Goal: Task Accomplishment & Management: Manage account settings

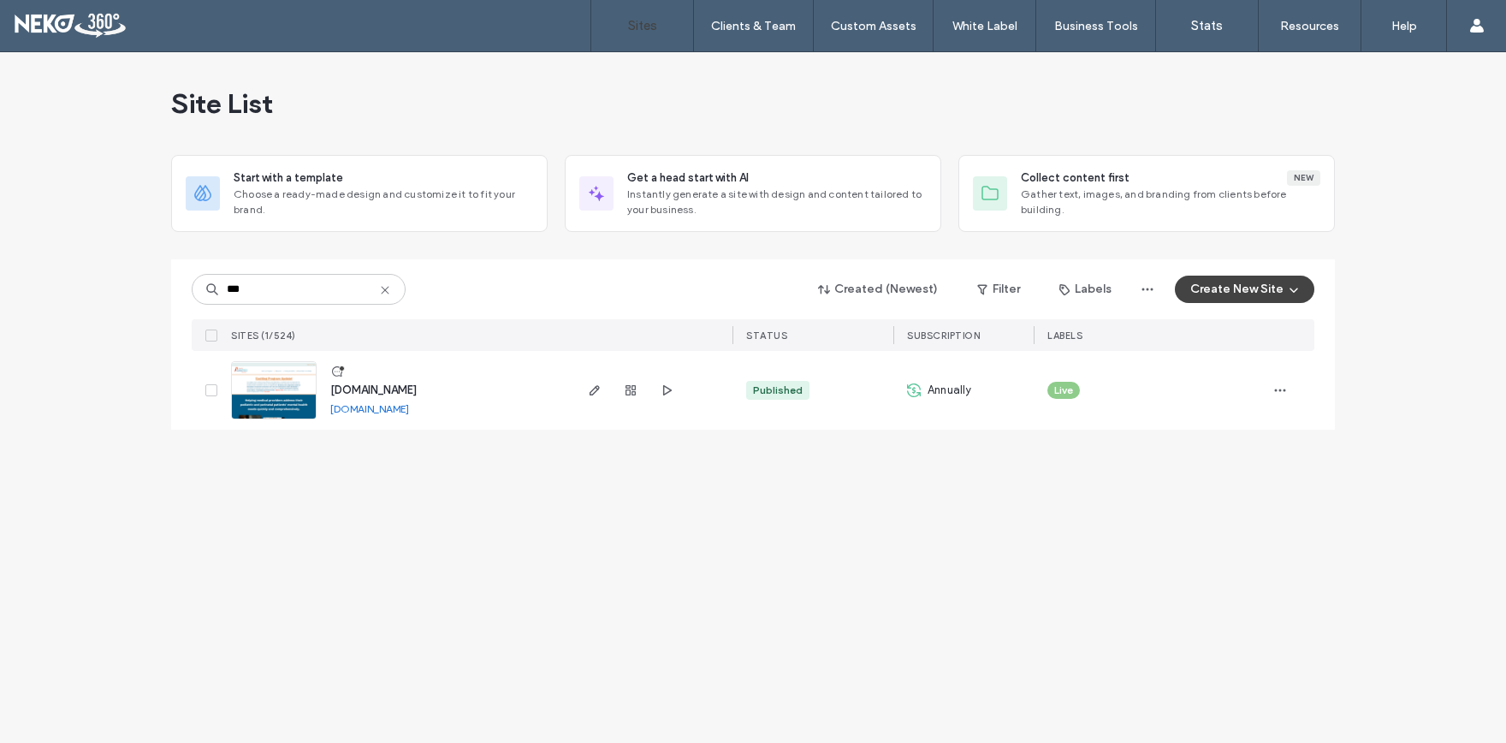
type input "***"
click at [390, 390] on span "www.vtcpap.com" at bounding box center [373, 389] width 86 height 13
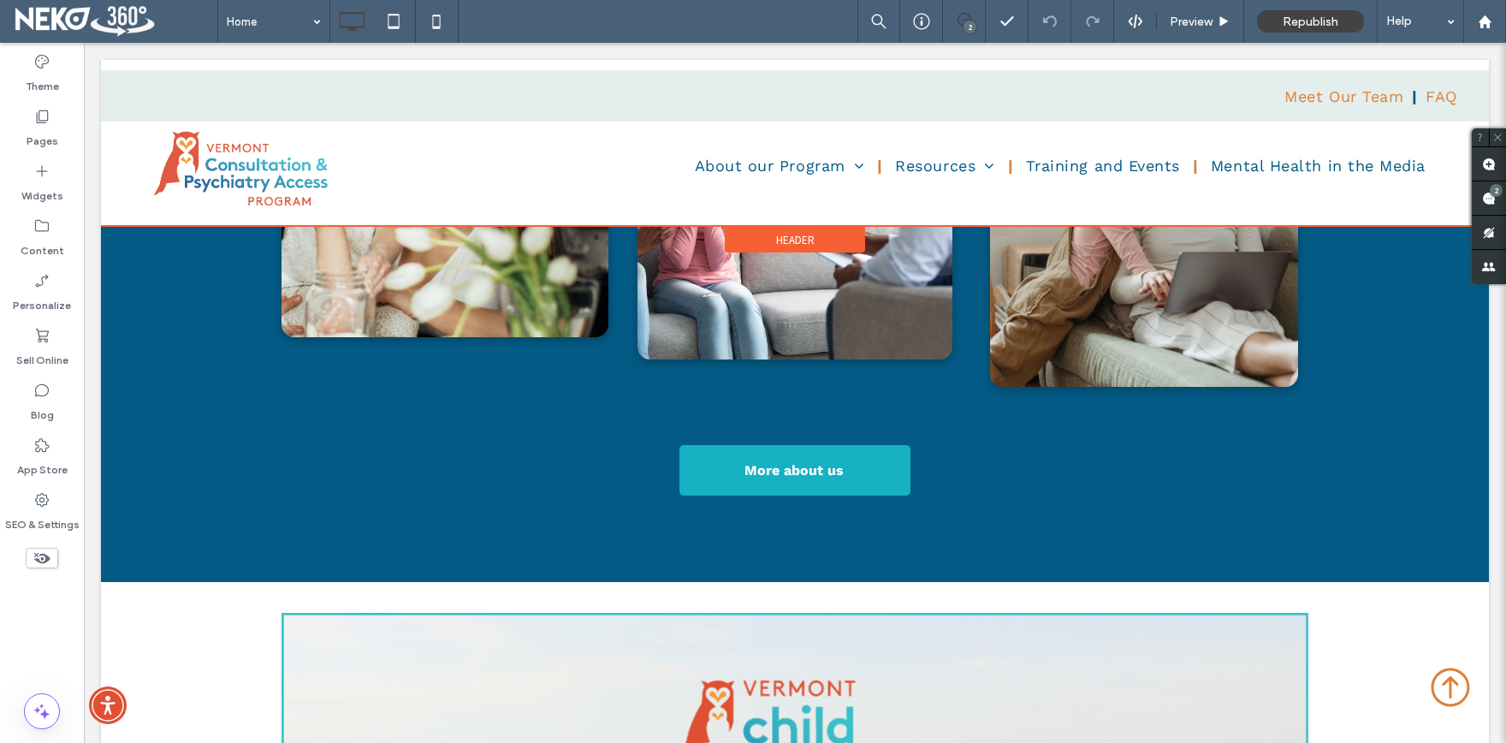
scroll to position [753, 0]
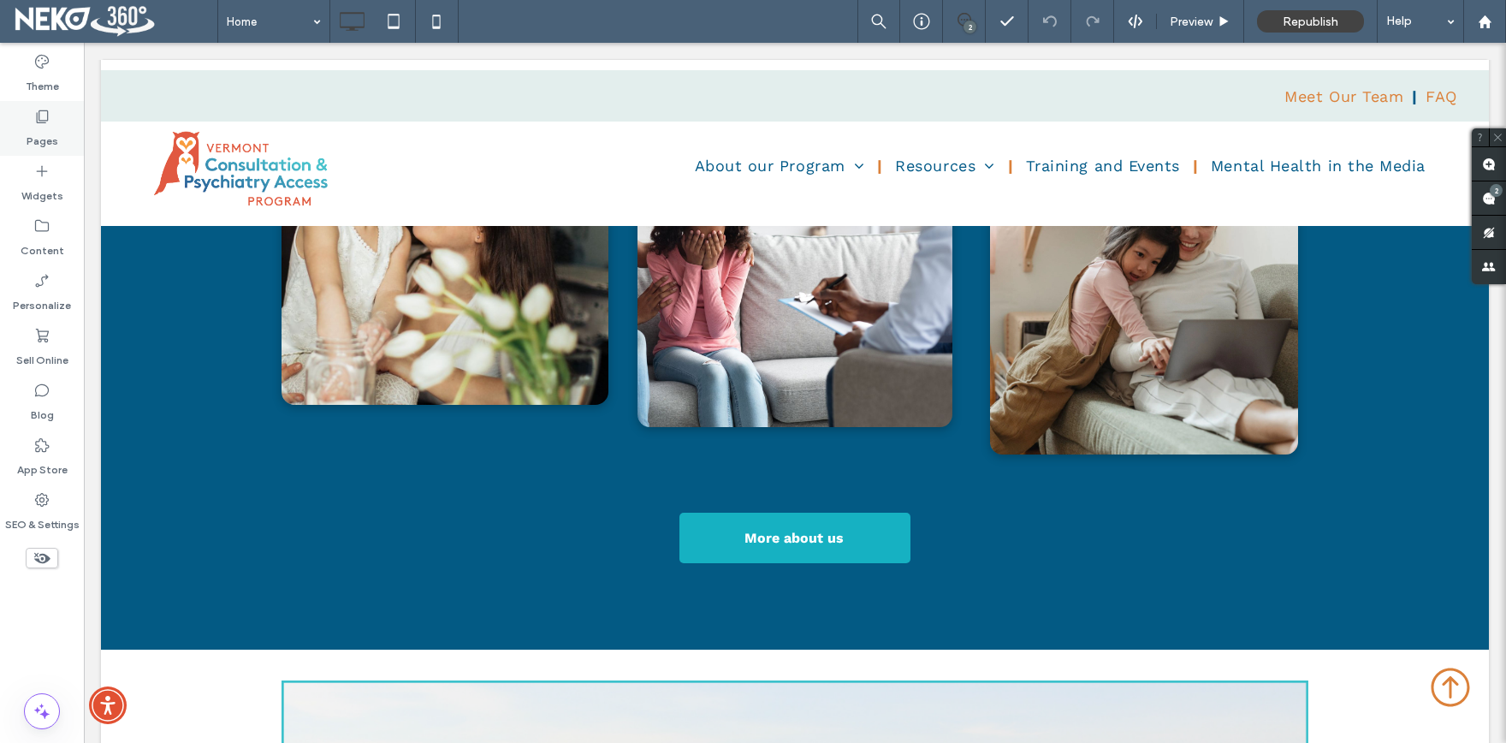
click at [40, 131] on label "Pages" at bounding box center [43, 137] width 32 height 24
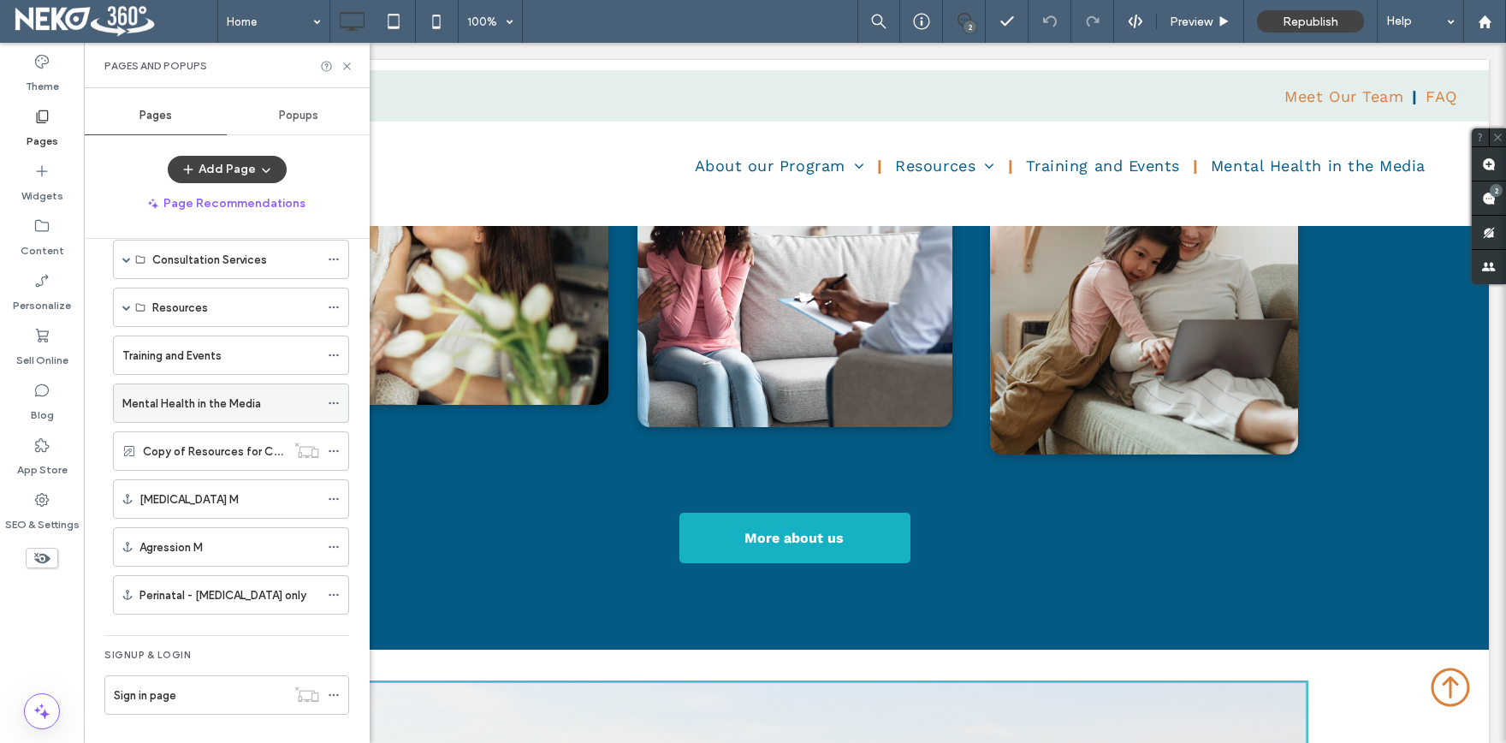
scroll to position [74, 0]
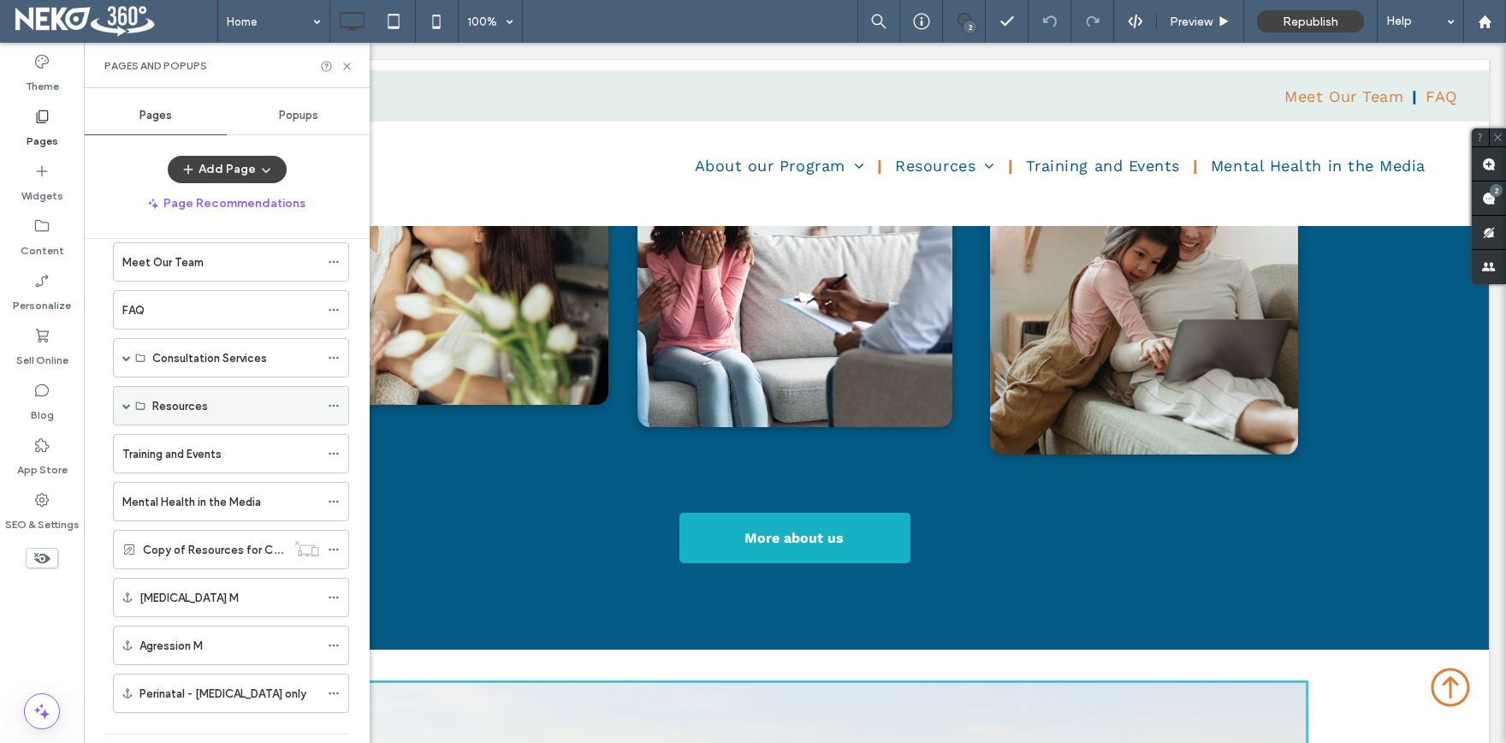
click at [129, 406] on span at bounding box center [126, 405] width 9 height 9
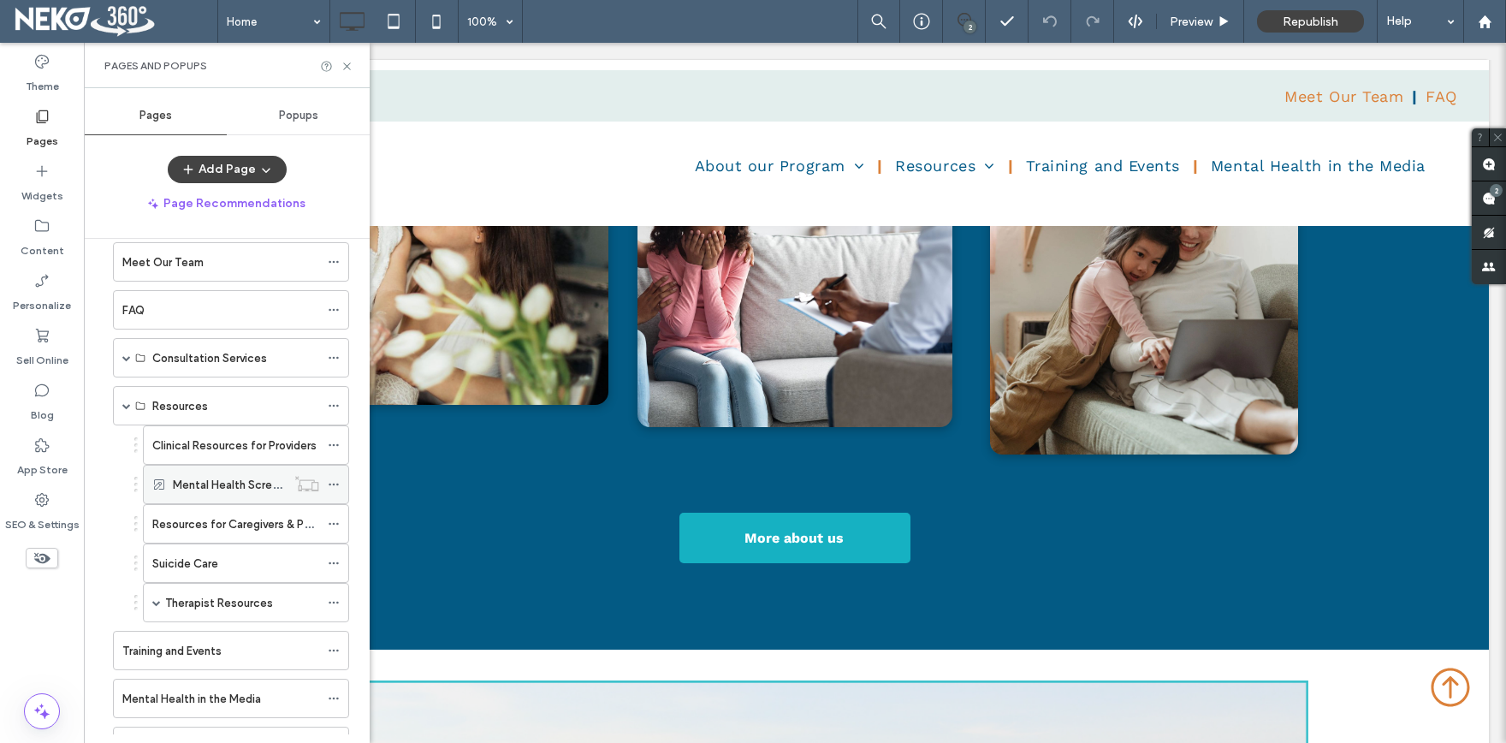
click at [206, 482] on label "Mental Health Screening Resources" at bounding box center [266, 485] width 186 height 30
click at [347, 68] on icon at bounding box center [347, 66] width 13 height 13
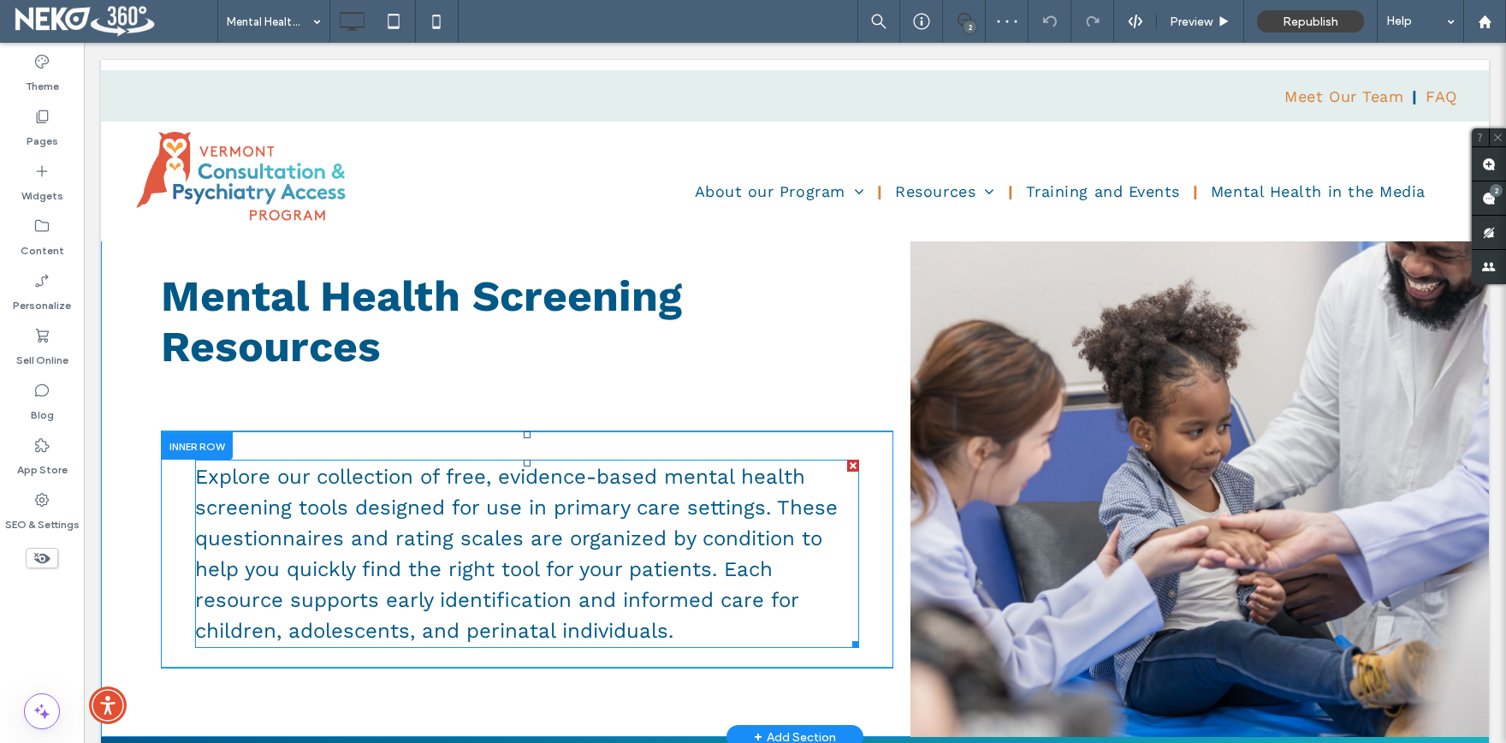
scroll to position [94, 0]
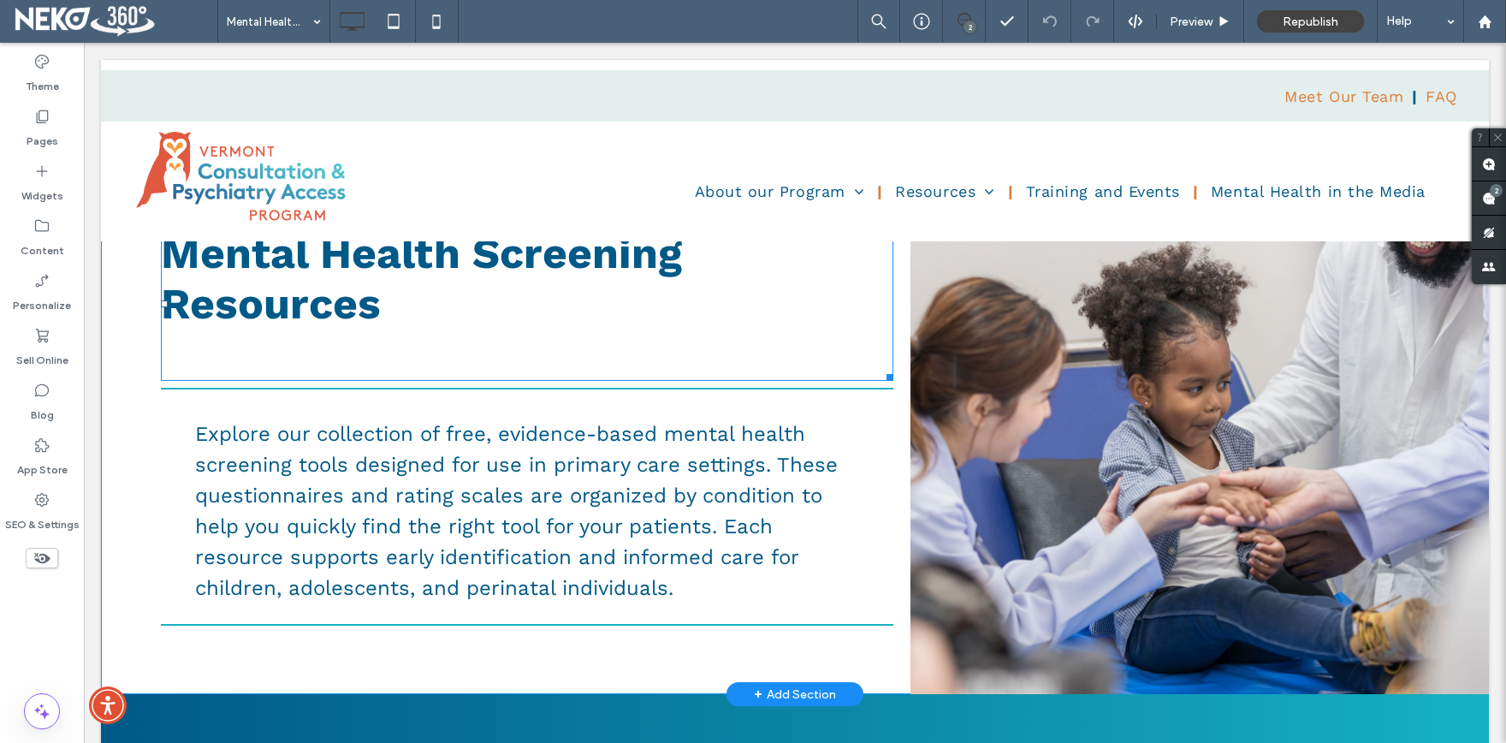
click at [498, 361] on h1 "﻿" at bounding box center [527, 354] width 732 height 50
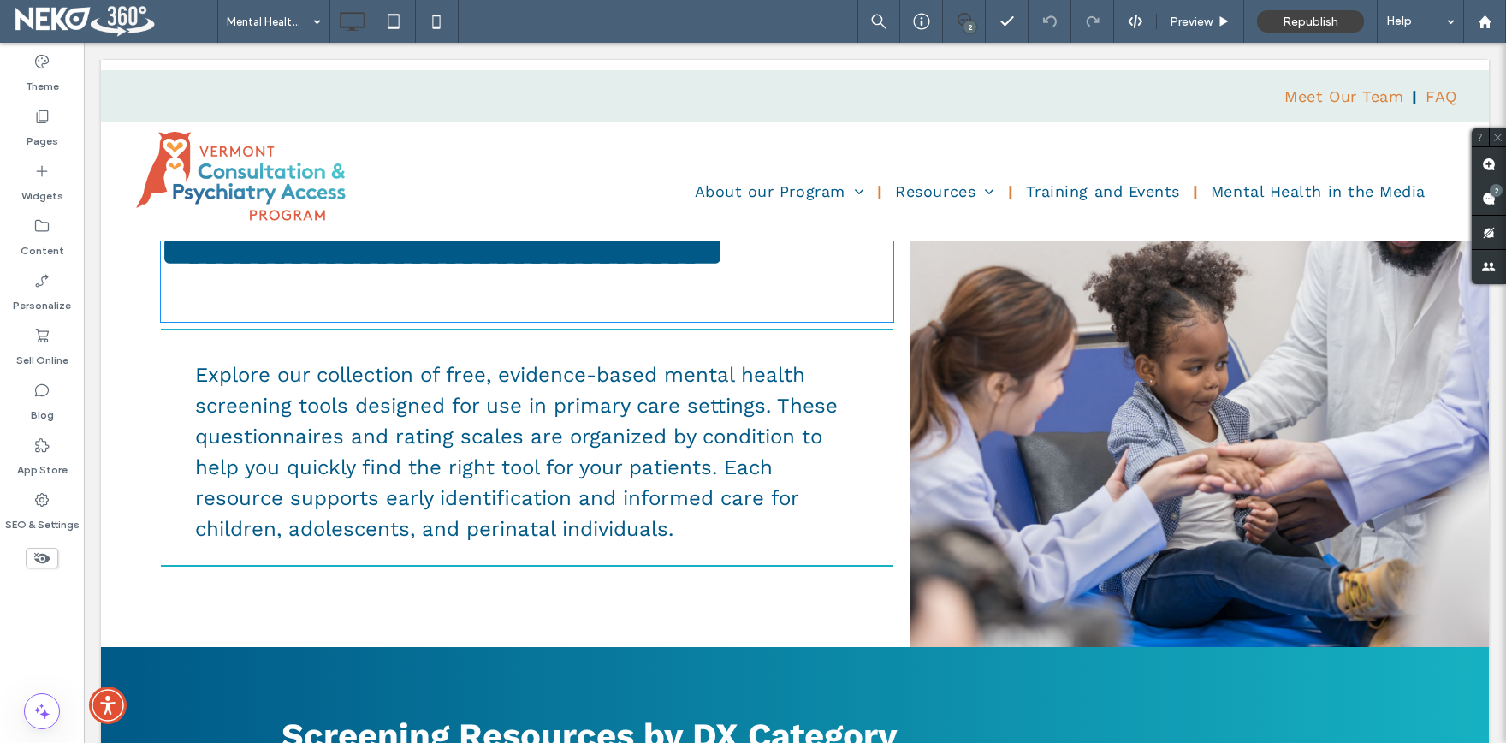
type input "*********"
type input "**"
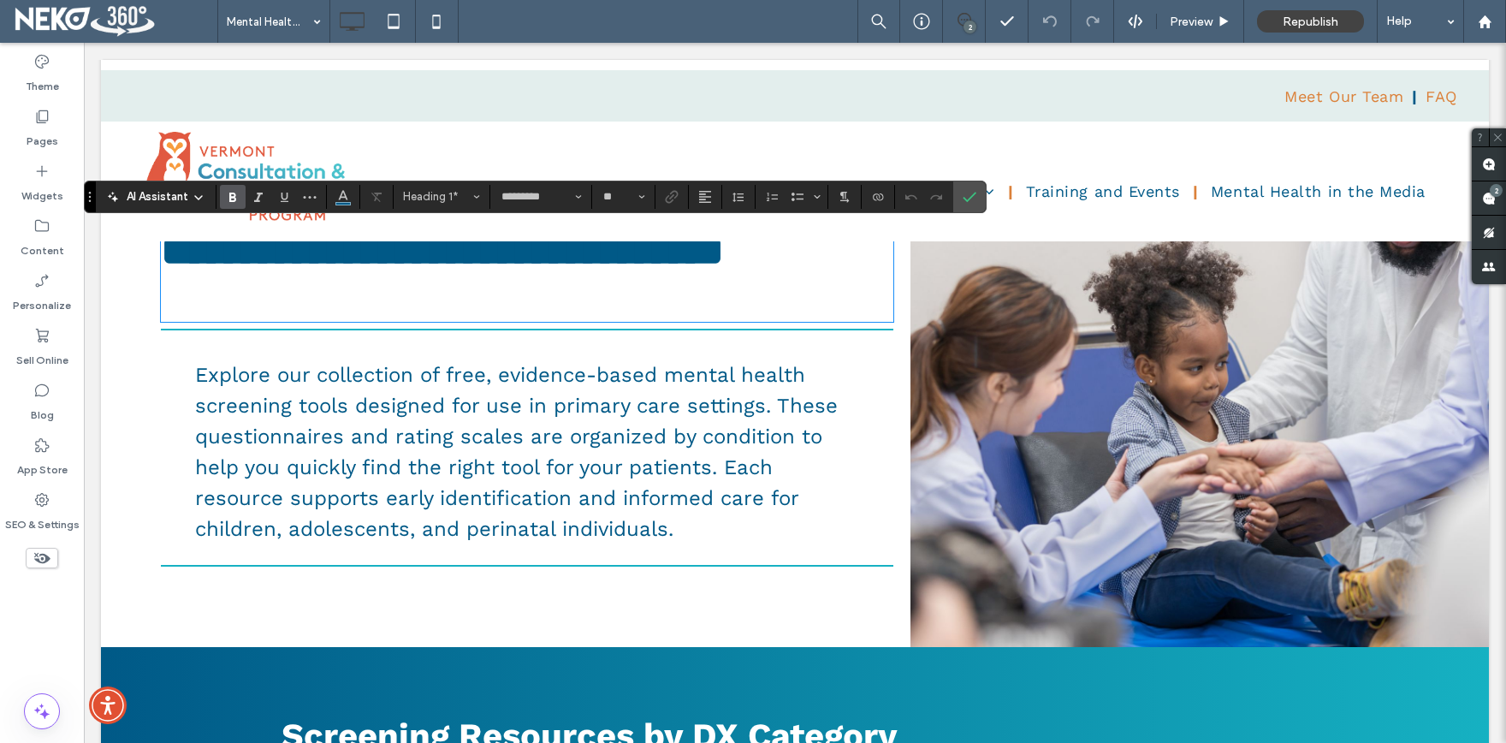
click at [373, 320] on h1 "﻿" at bounding box center [527, 297] width 732 height 46
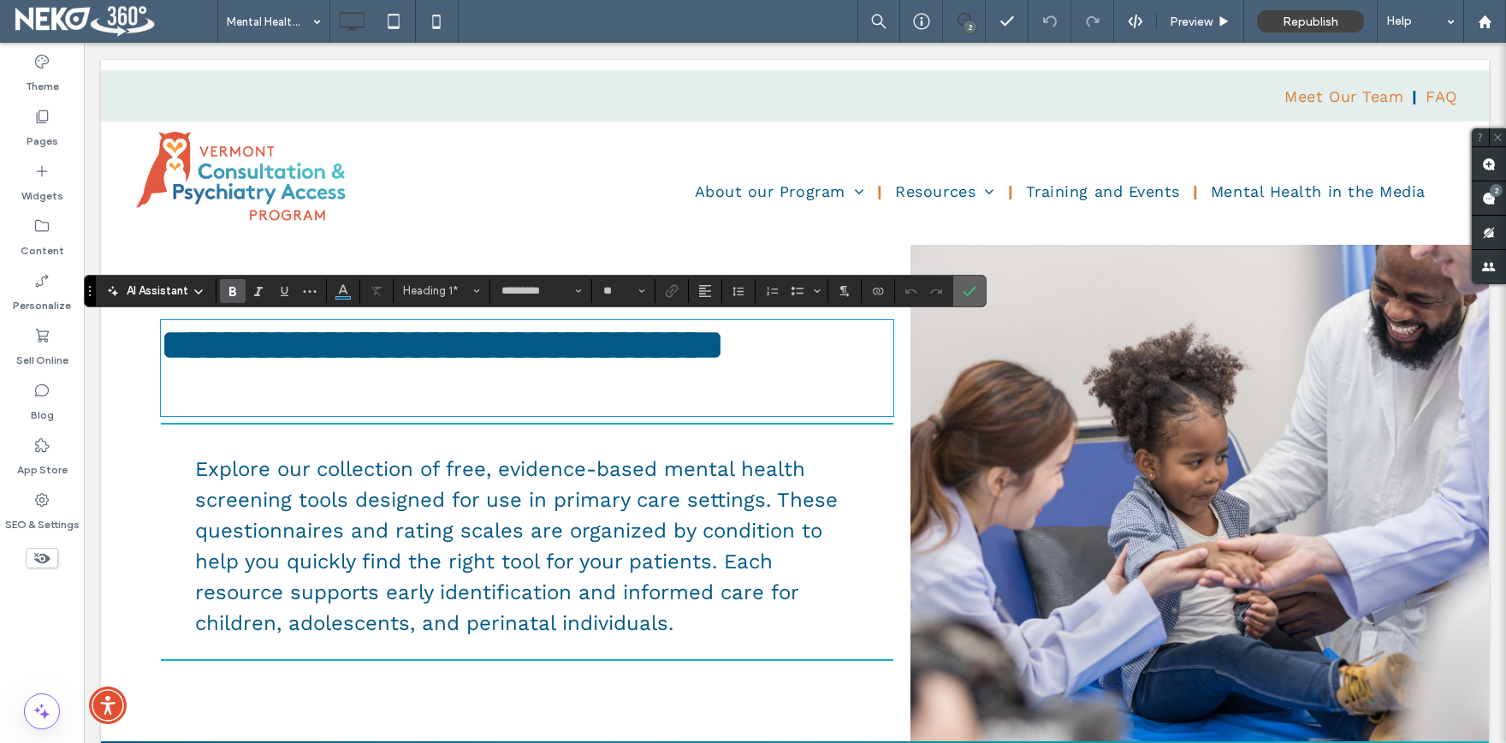
click at [968, 281] on span "Confirm" at bounding box center [967, 290] width 8 height 31
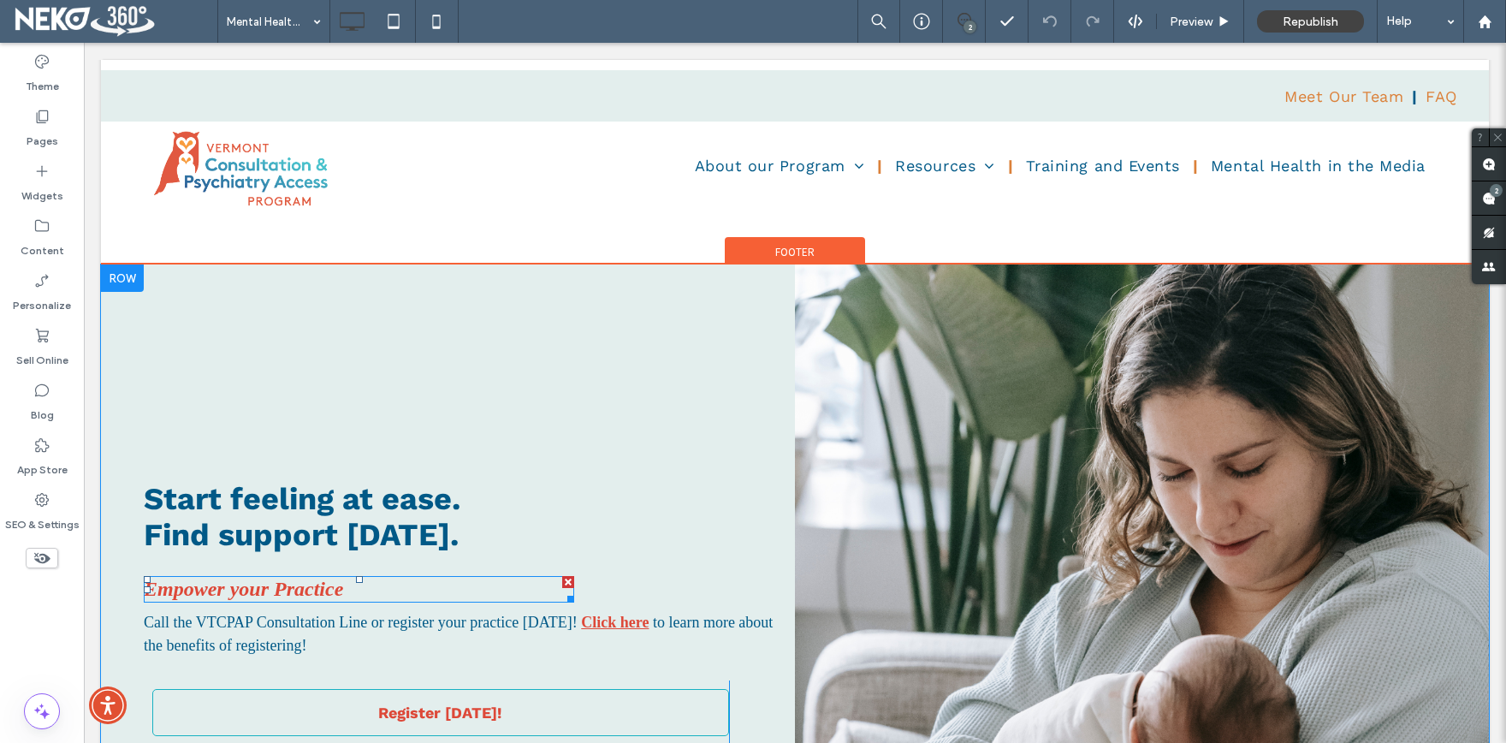
scroll to position [7341, 0]
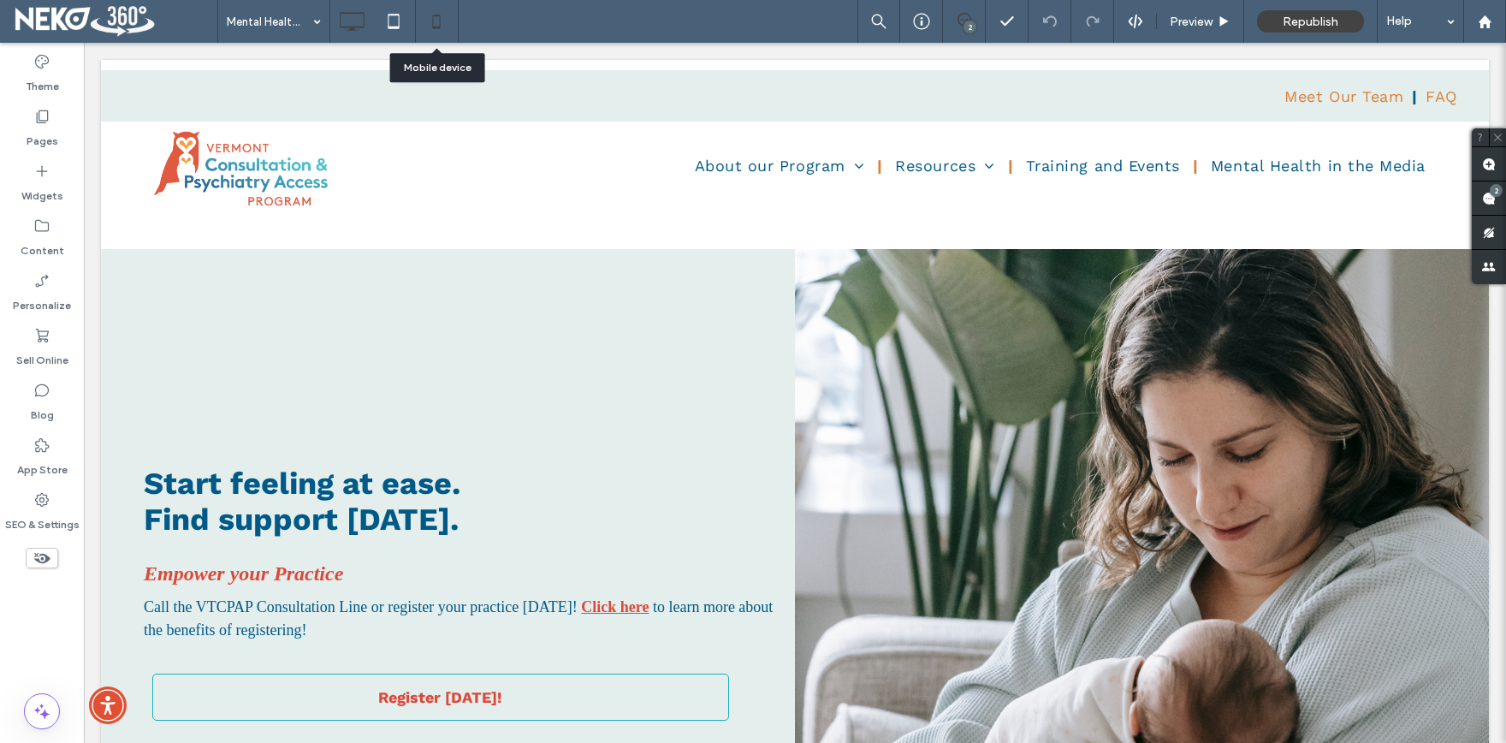
click at [441, 24] on icon at bounding box center [436, 21] width 34 height 34
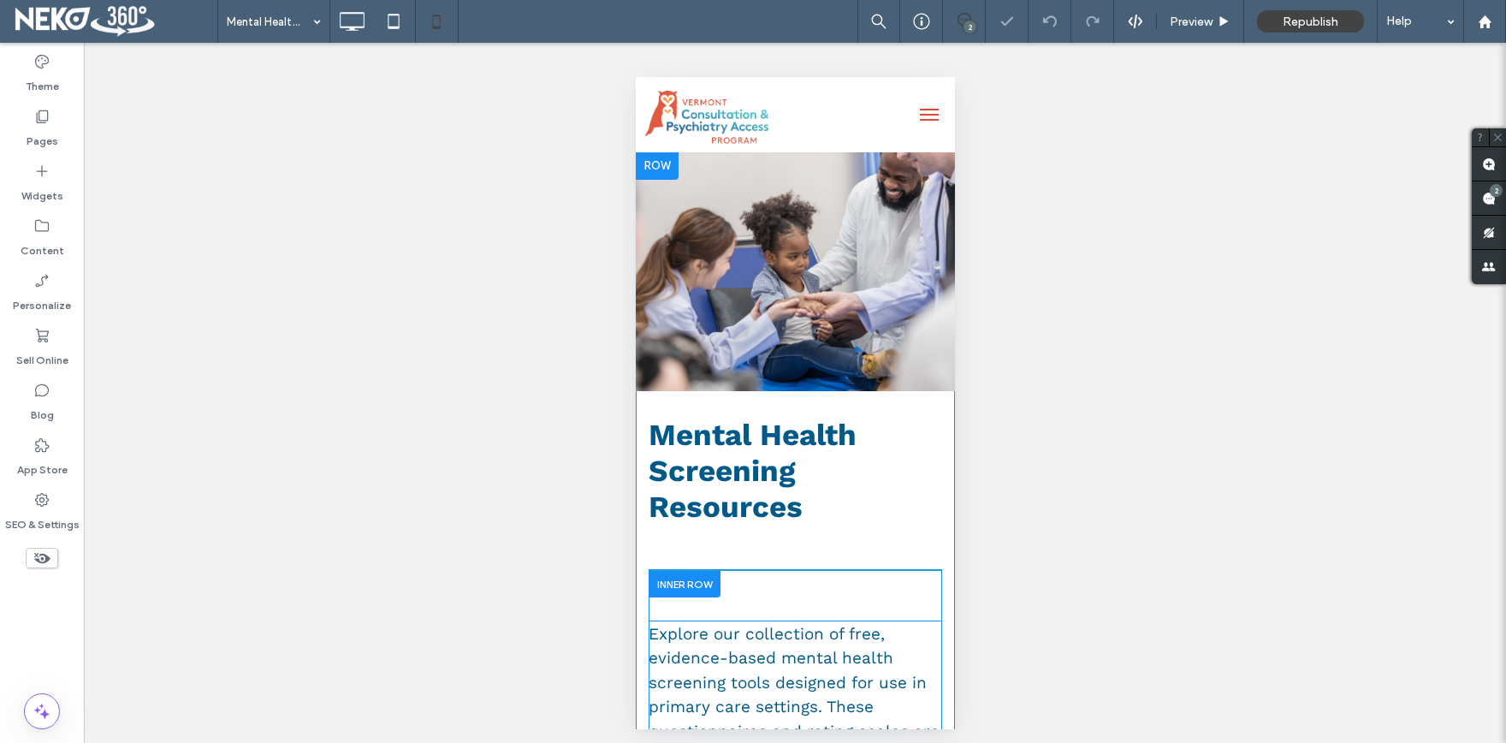
scroll to position [94, 0]
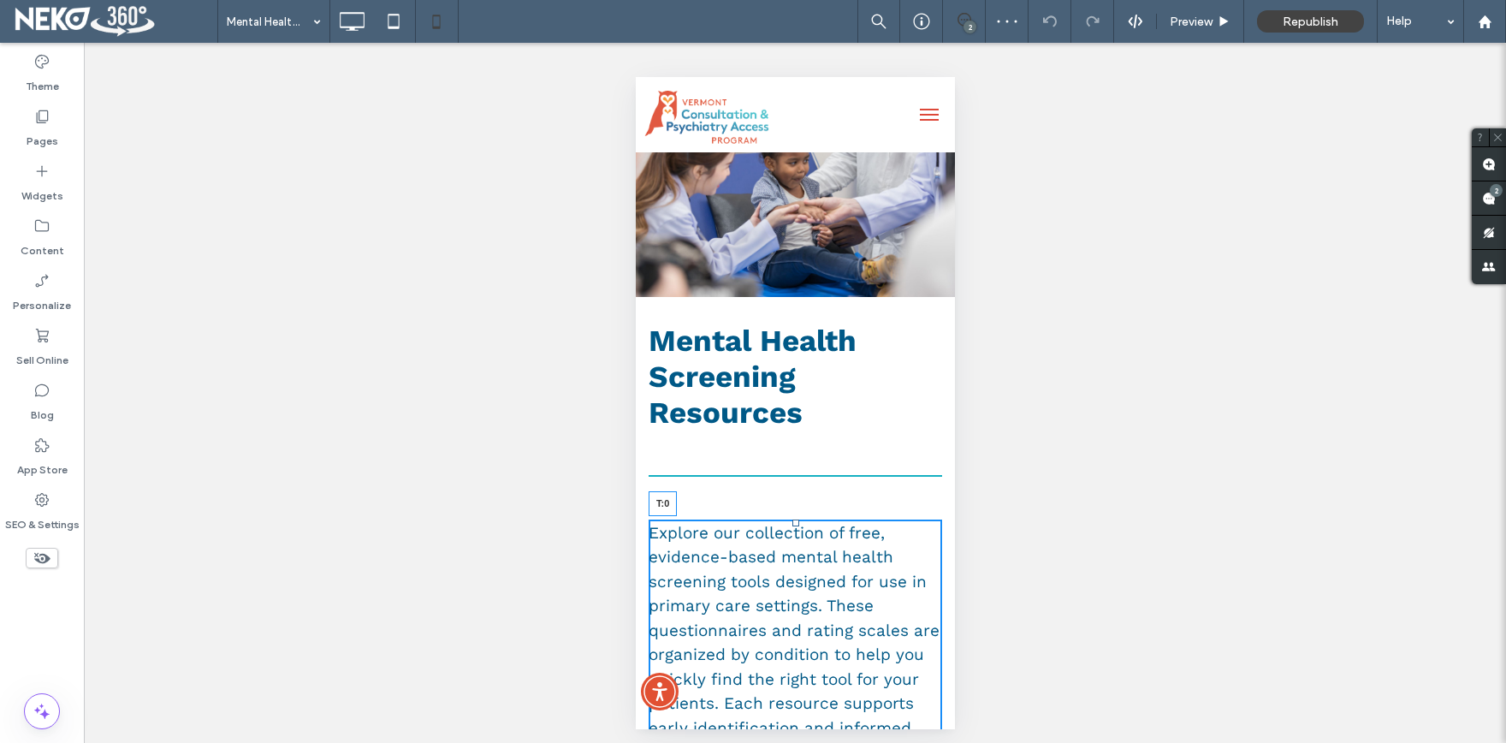
click at [798, 522] on div "Explore our collection of free, evidence-based mental health screening tools de…" at bounding box center [794, 655] width 293 height 272
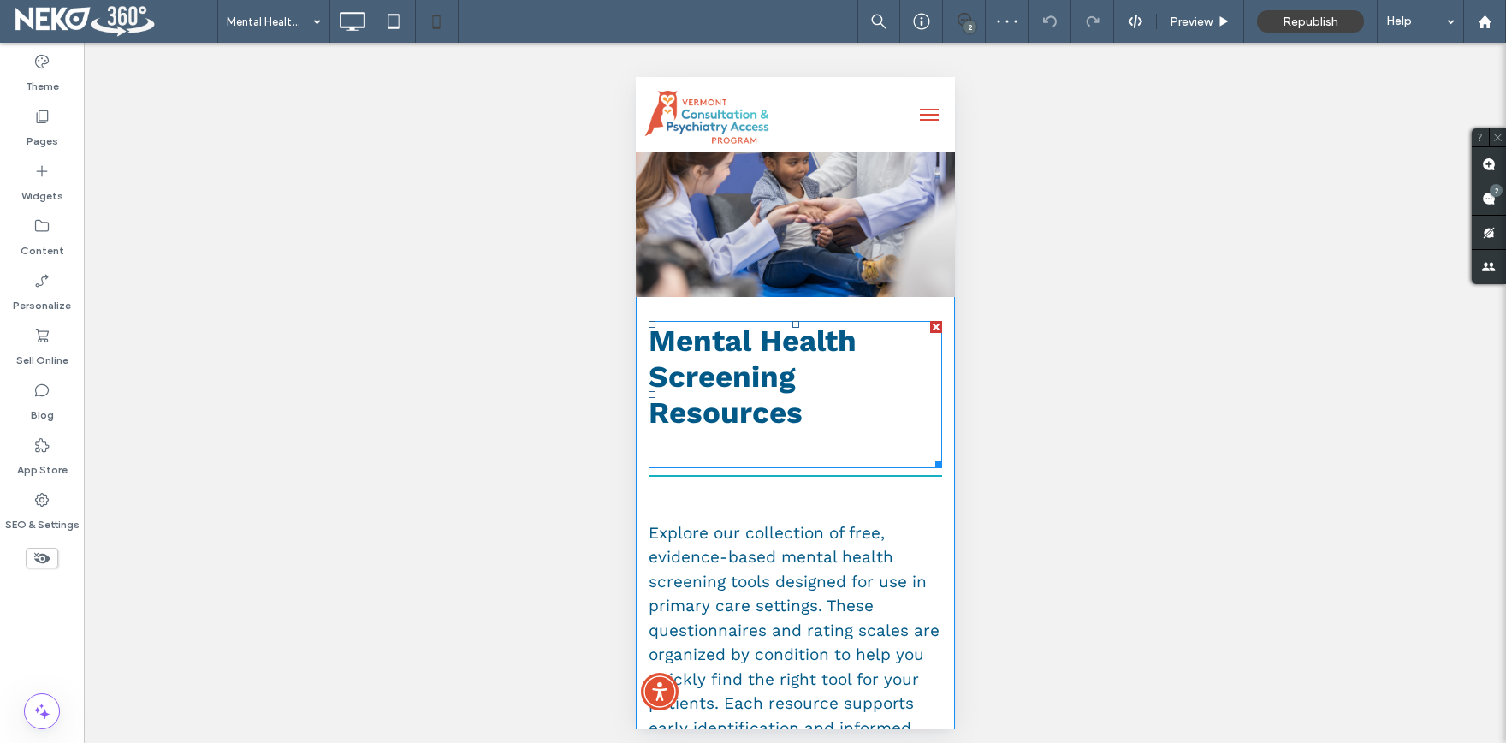
click at [712, 445] on h1 "﻿" at bounding box center [794, 448] width 293 height 36
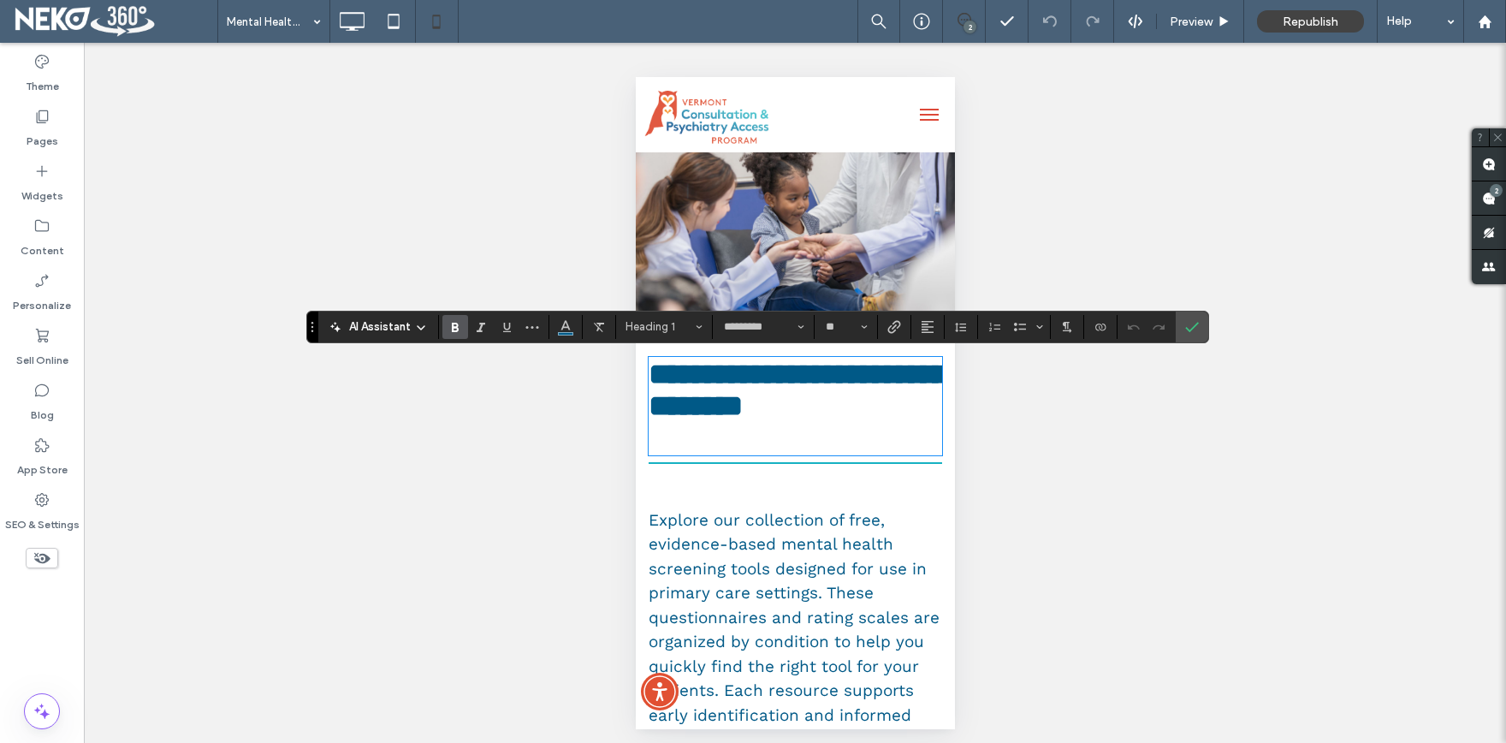
click at [714, 453] on h1 "﻿" at bounding box center [794, 438] width 293 height 32
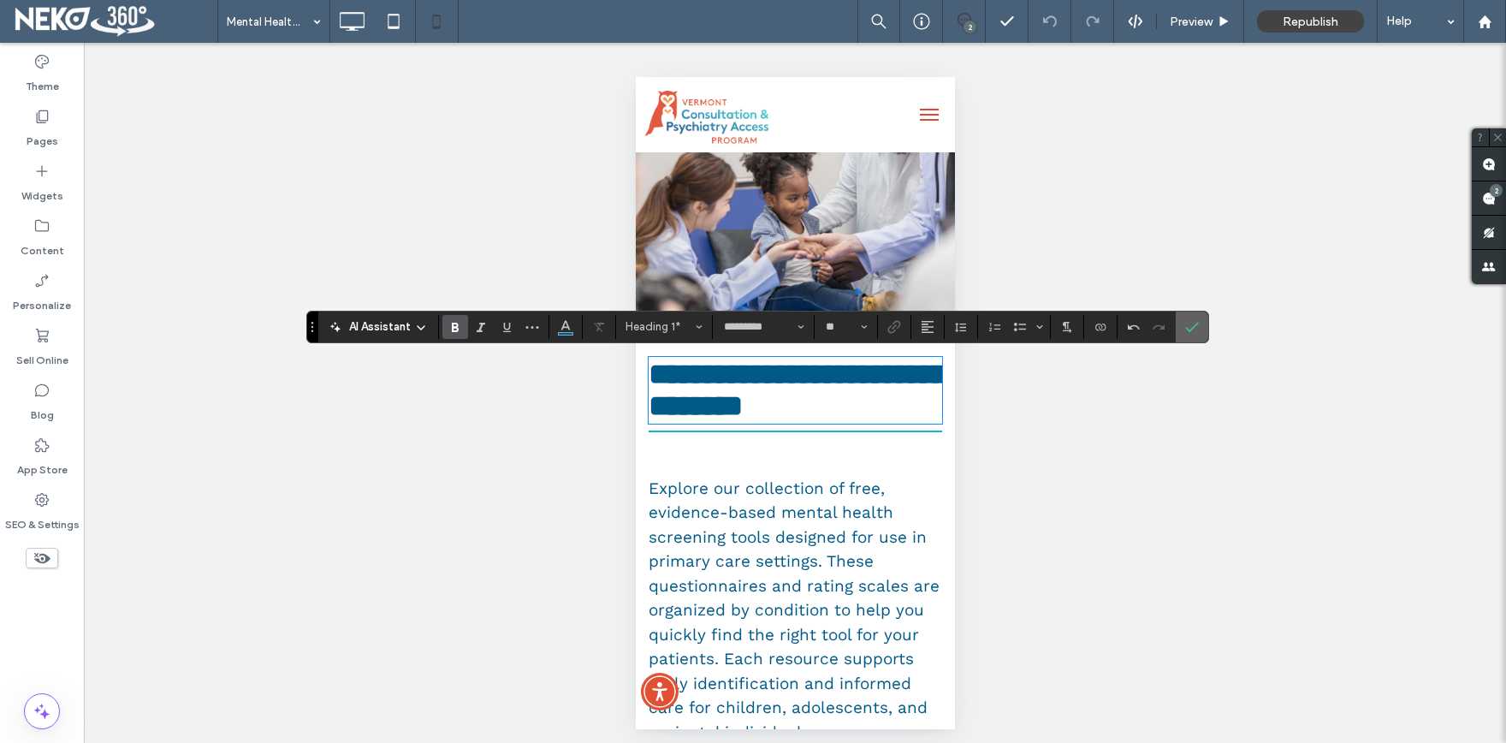
click at [1194, 331] on icon "Confirm" at bounding box center [1192, 327] width 14 height 14
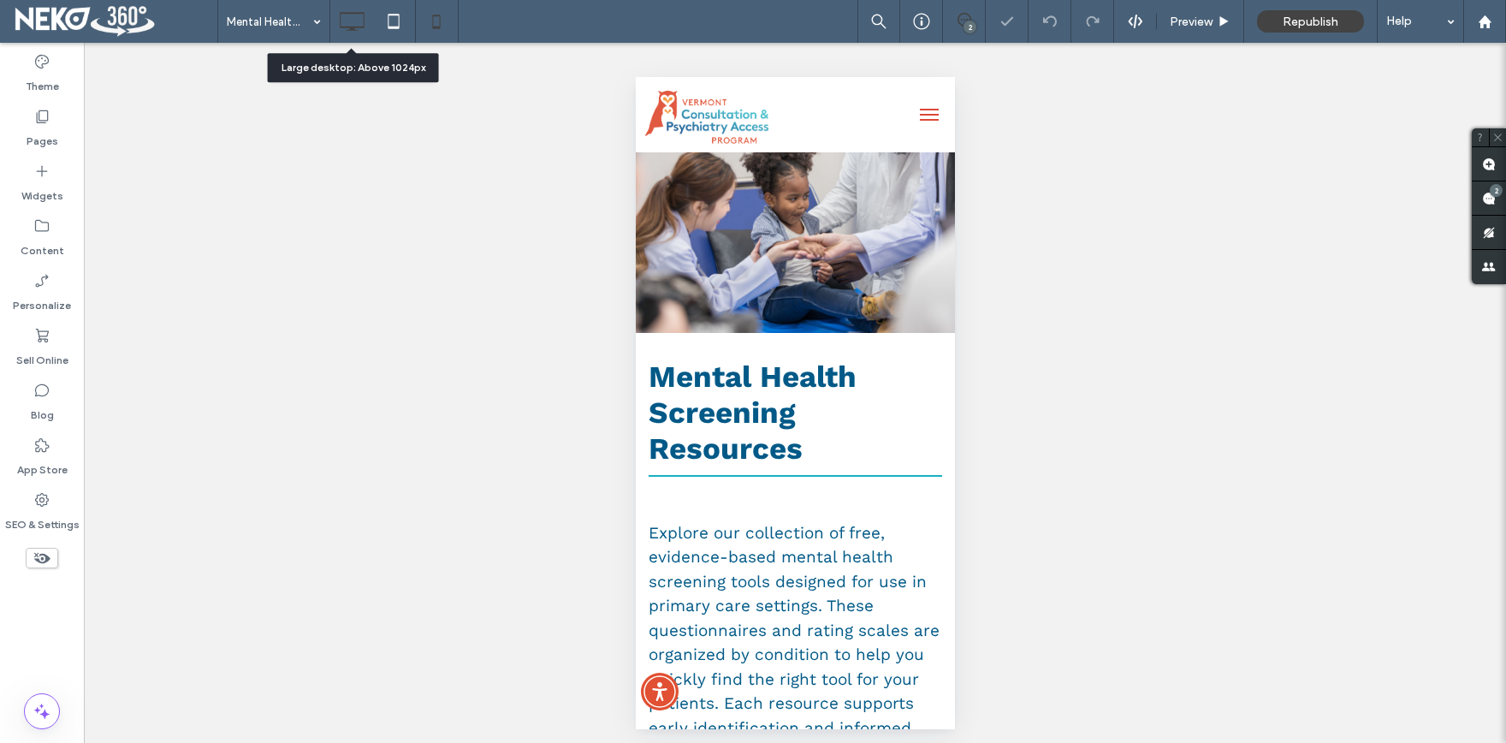
click at [349, 16] on icon at bounding box center [352, 21] width 34 height 34
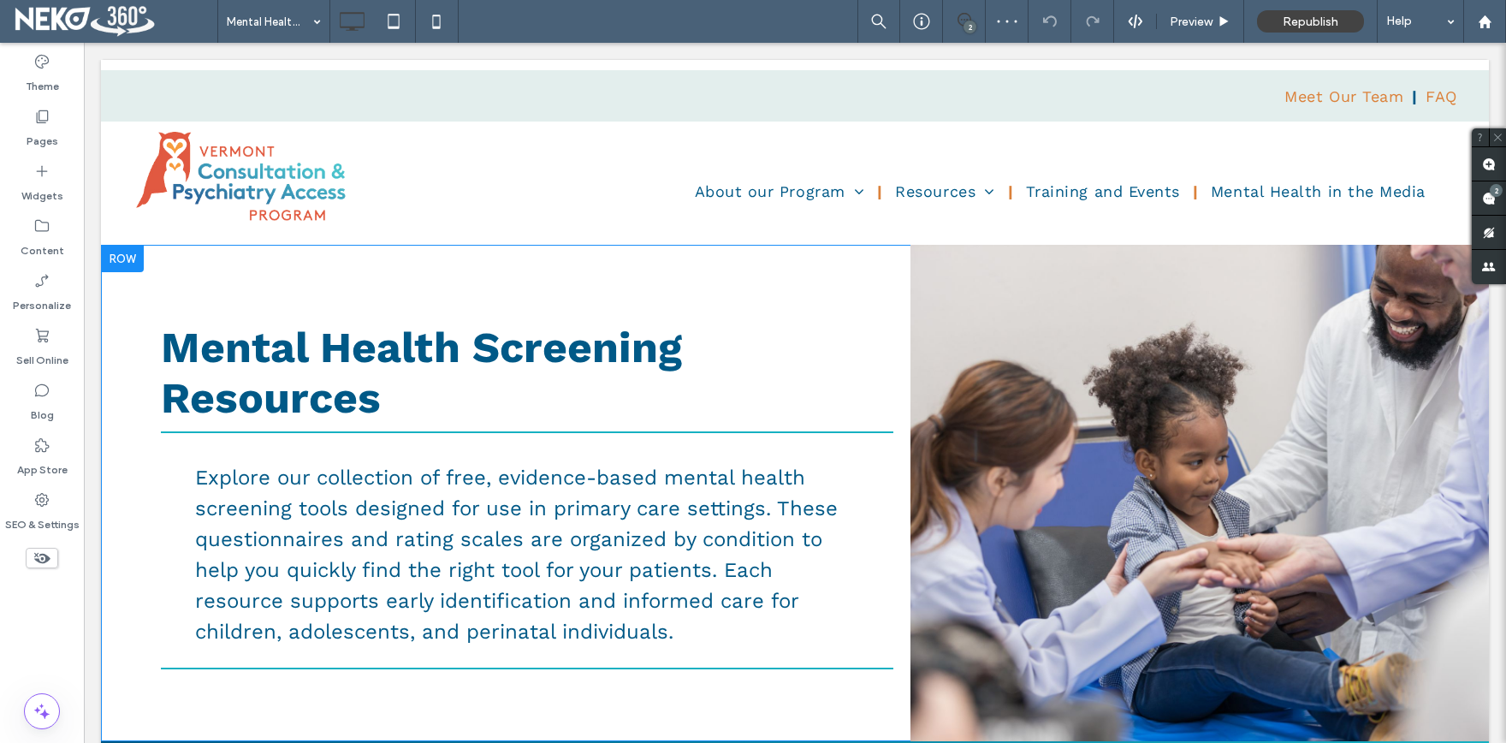
scroll to position [0, 0]
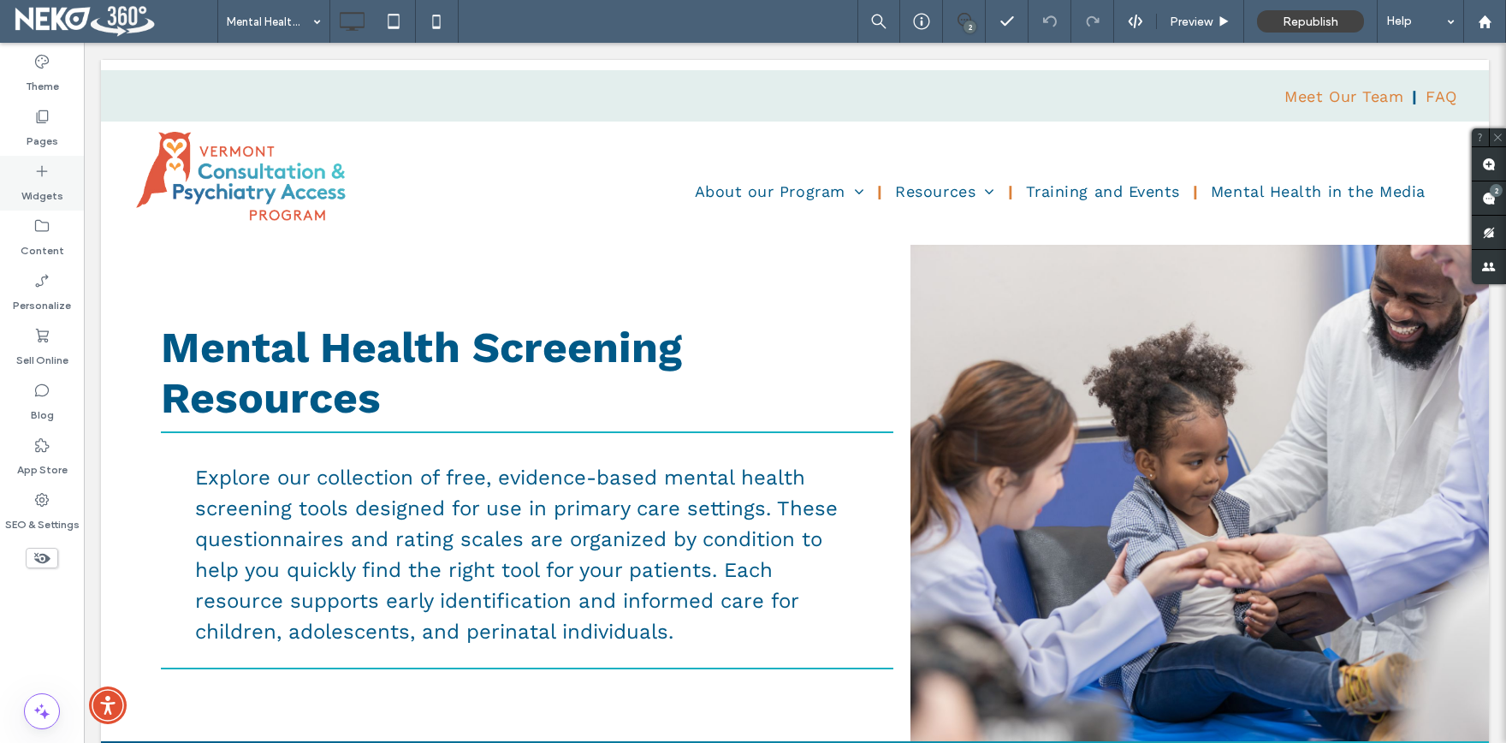
click at [49, 175] on icon at bounding box center [41, 171] width 17 height 17
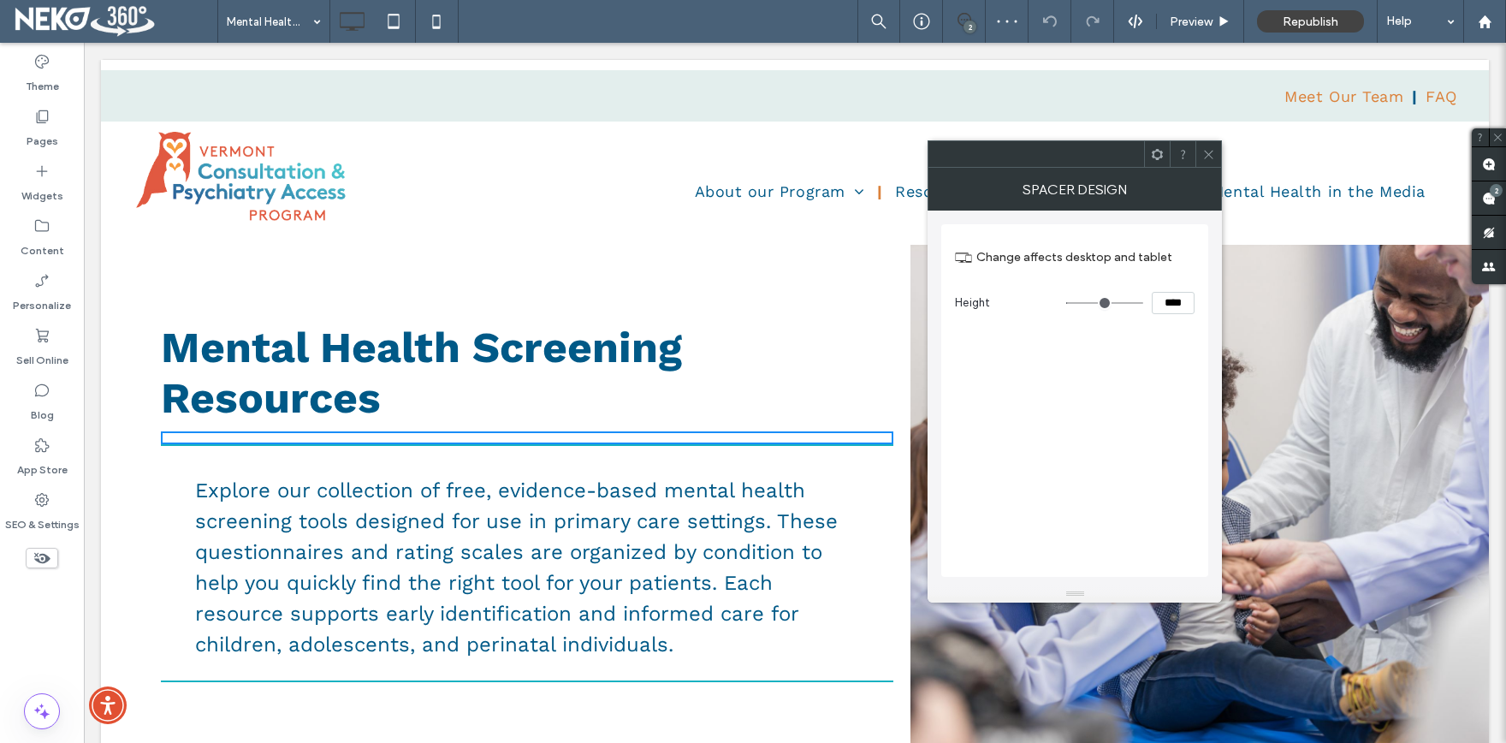
drag, startPoint x: 1161, startPoint y: 305, endPoint x: 1191, endPoint y: 301, distance: 30.1
click at [1191, 301] on input "****" at bounding box center [1173, 303] width 43 height 22
type input "****"
type input "**"
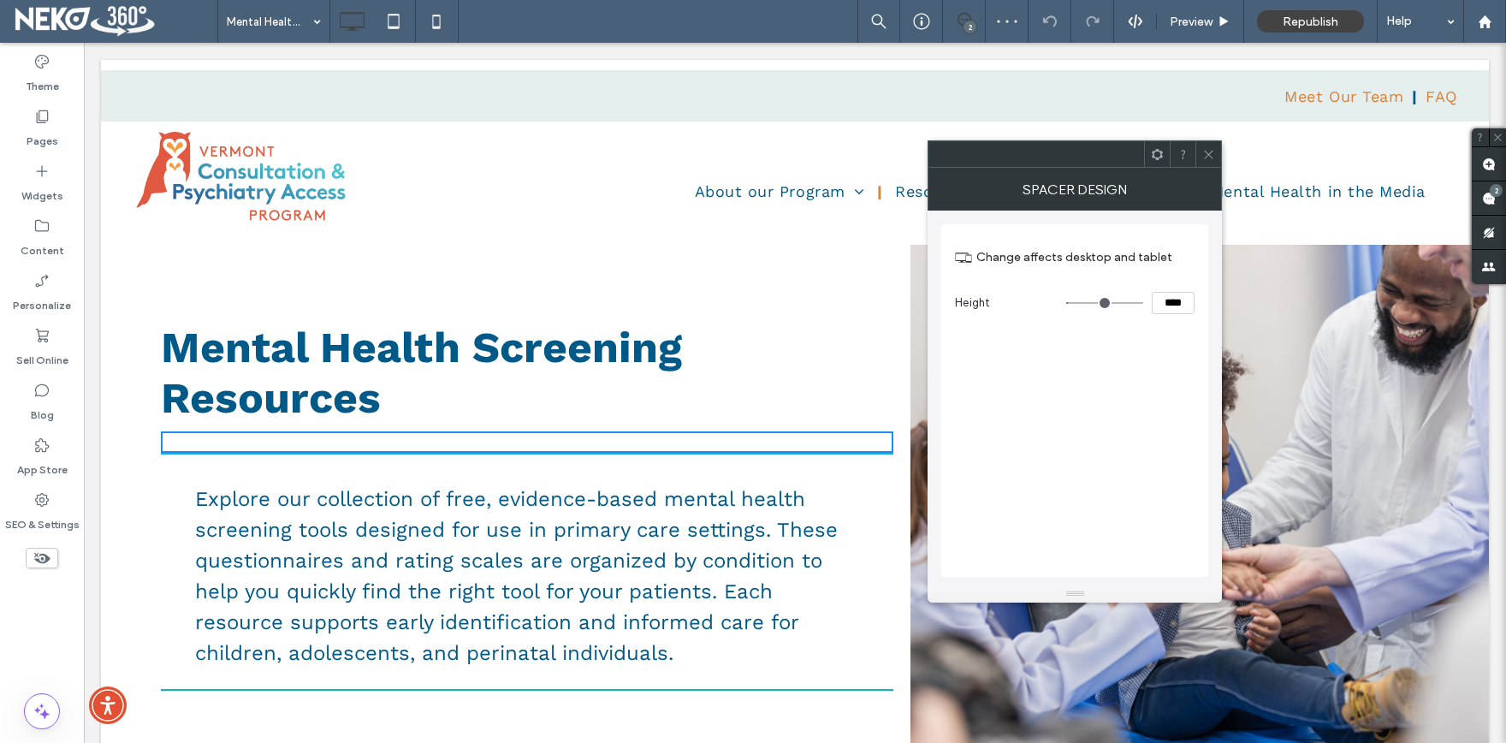
click at [1170, 301] on input "****" at bounding box center [1173, 303] width 43 height 22
type input "****"
type input "**"
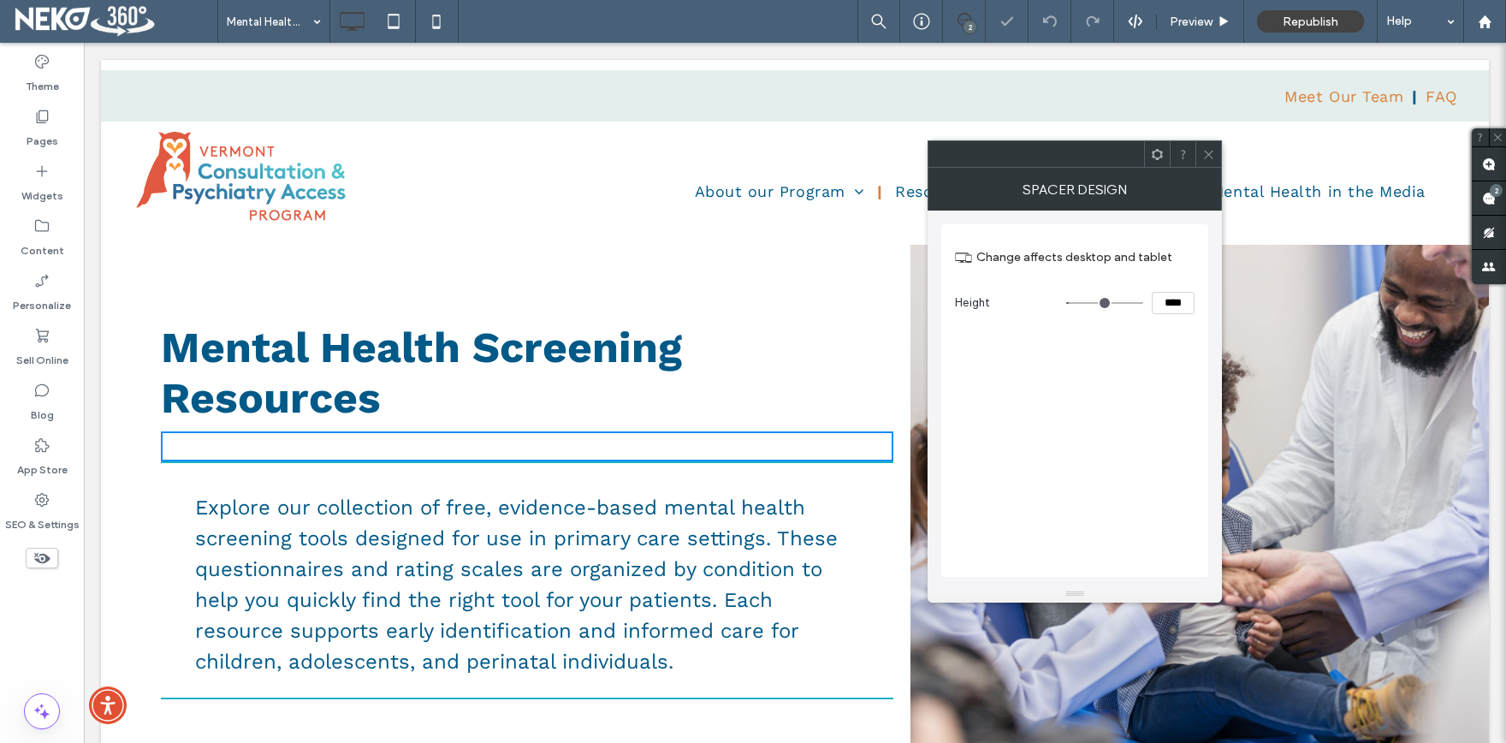
click at [1219, 150] on div at bounding box center [1208, 154] width 26 height 26
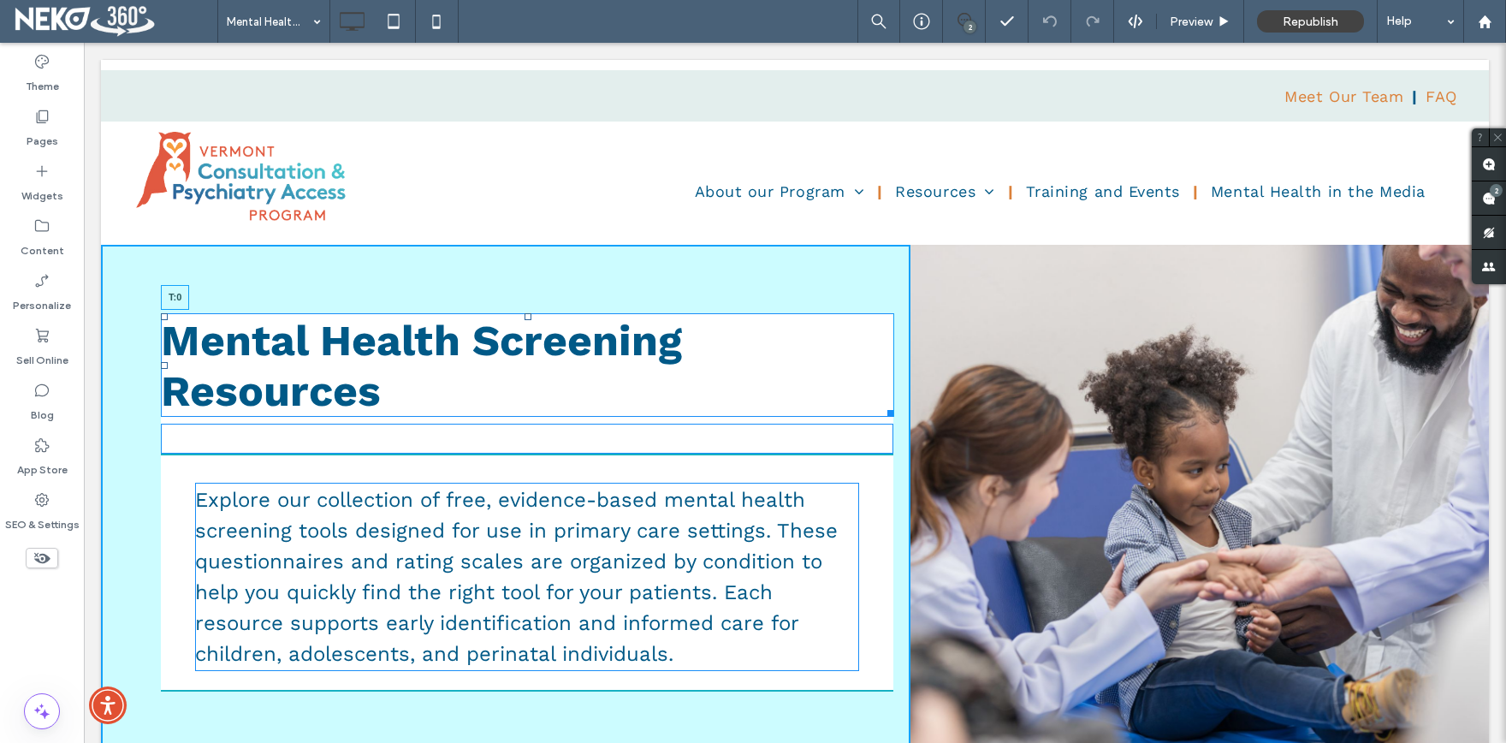
click at [527, 314] on div at bounding box center [527, 316] width 7 height 7
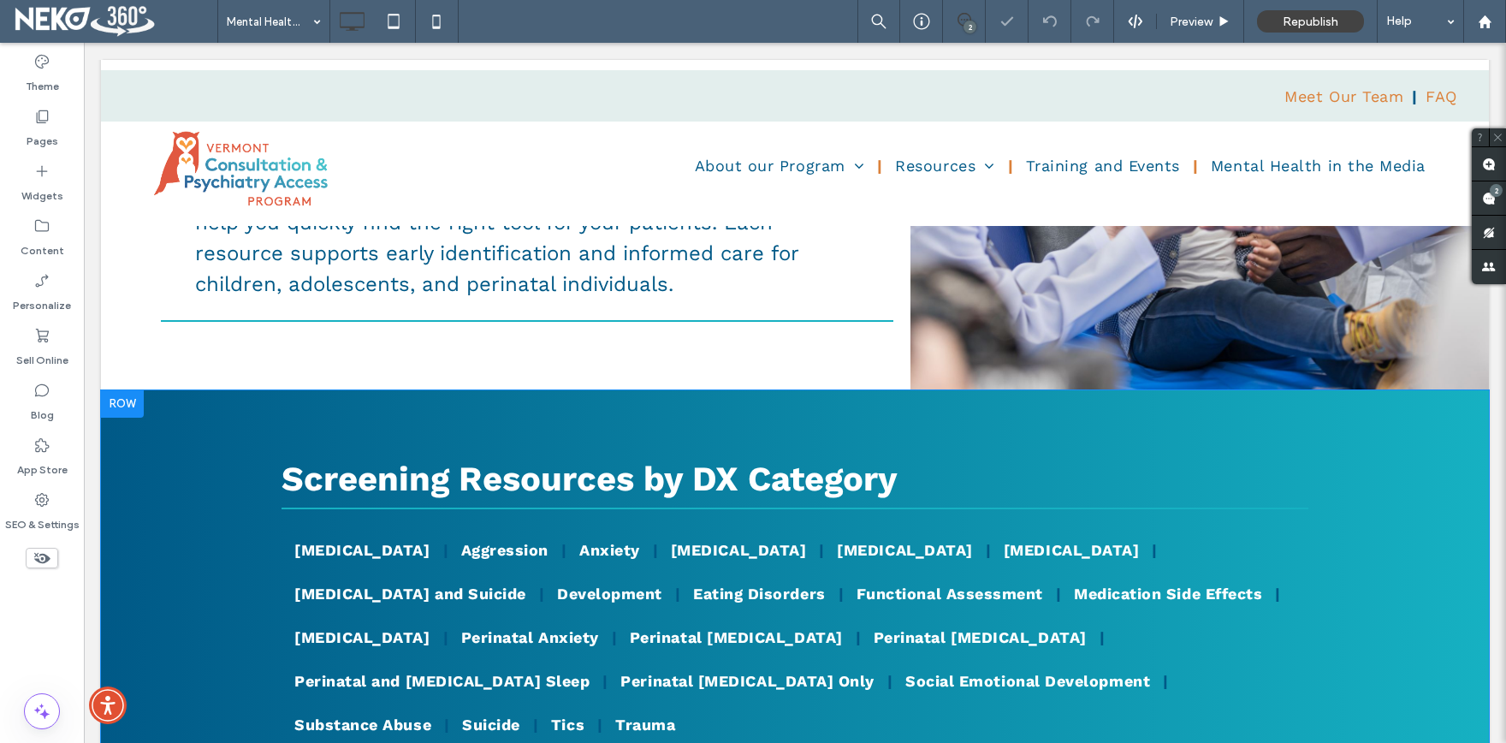
scroll to position [455, 0]
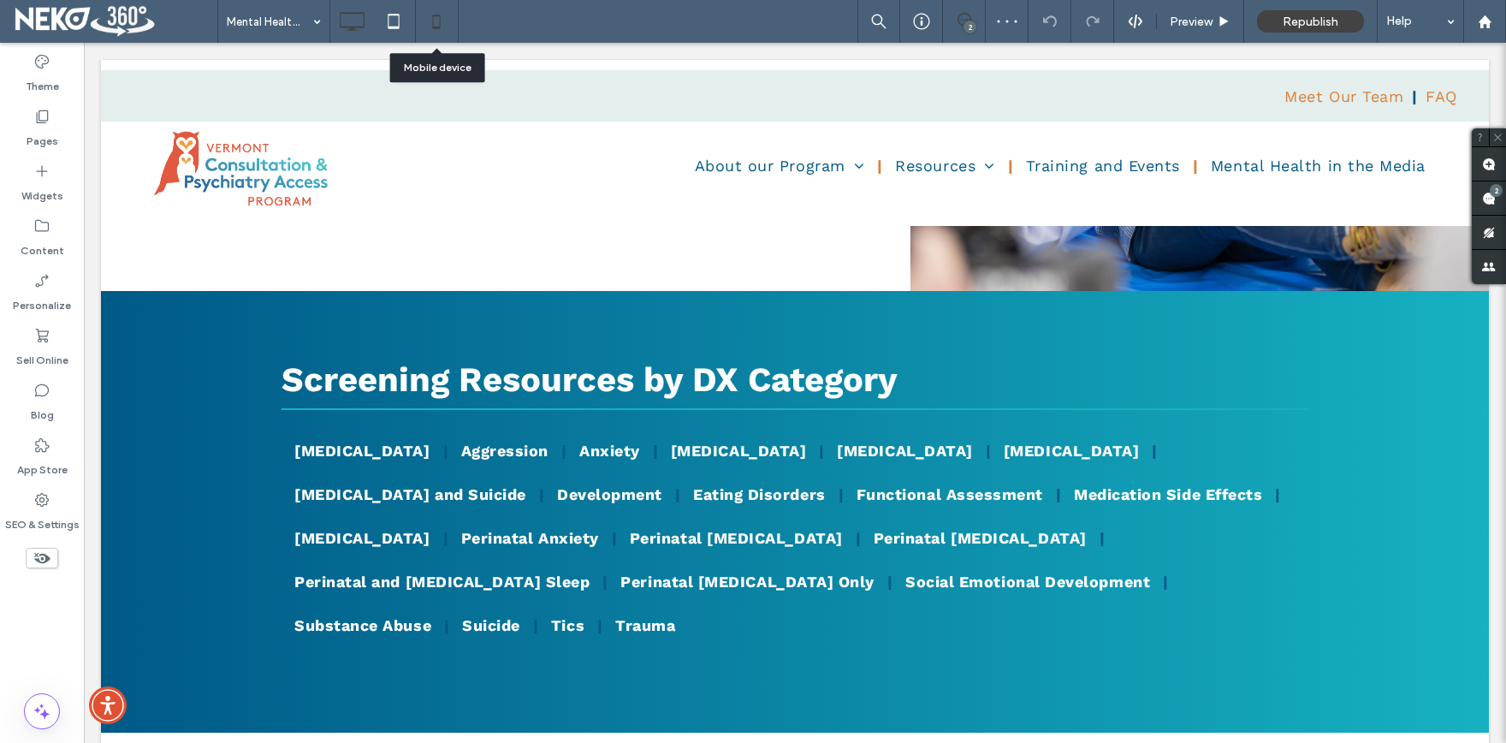
click at [435, 36] on icon at bounding box center [436, 21] width 34 height 34
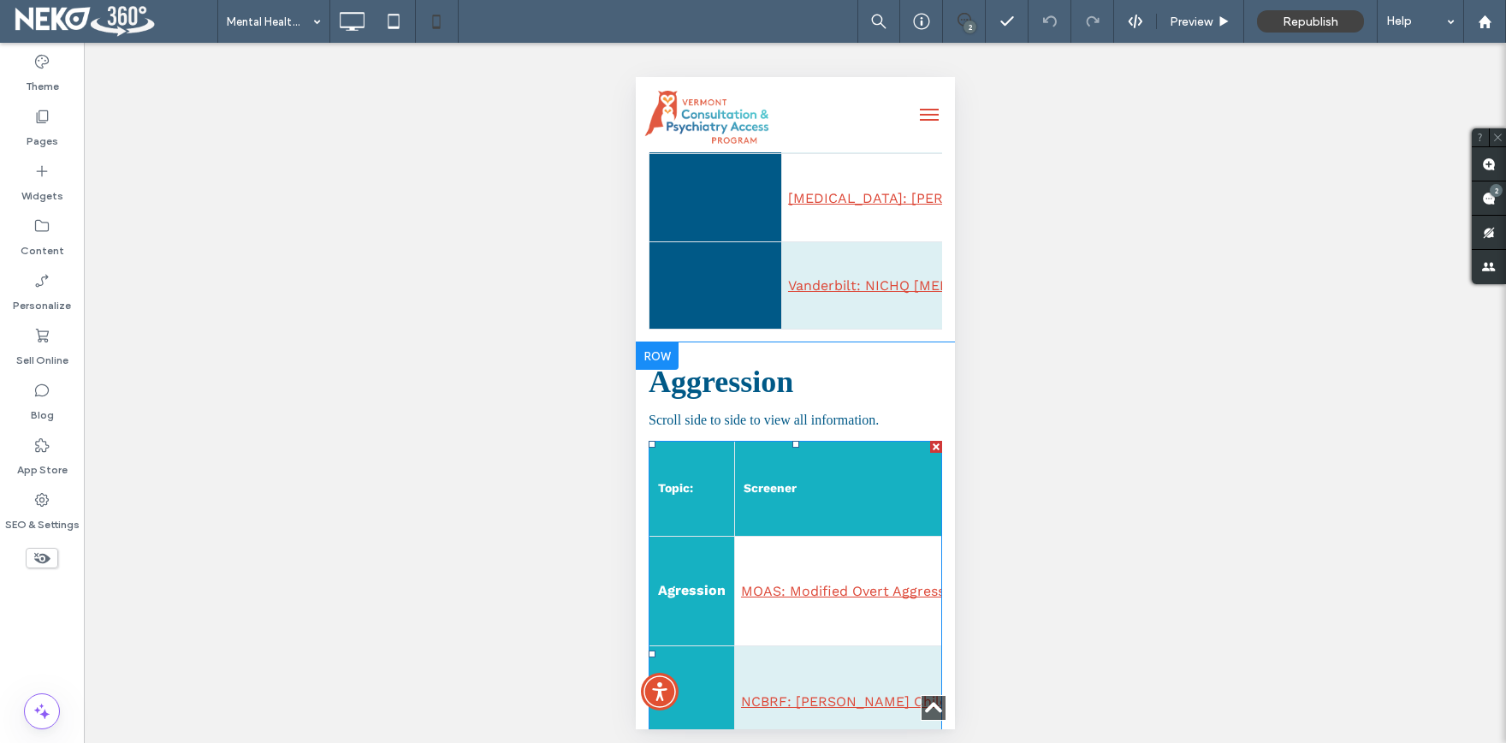
scroll to position [1412, 0]
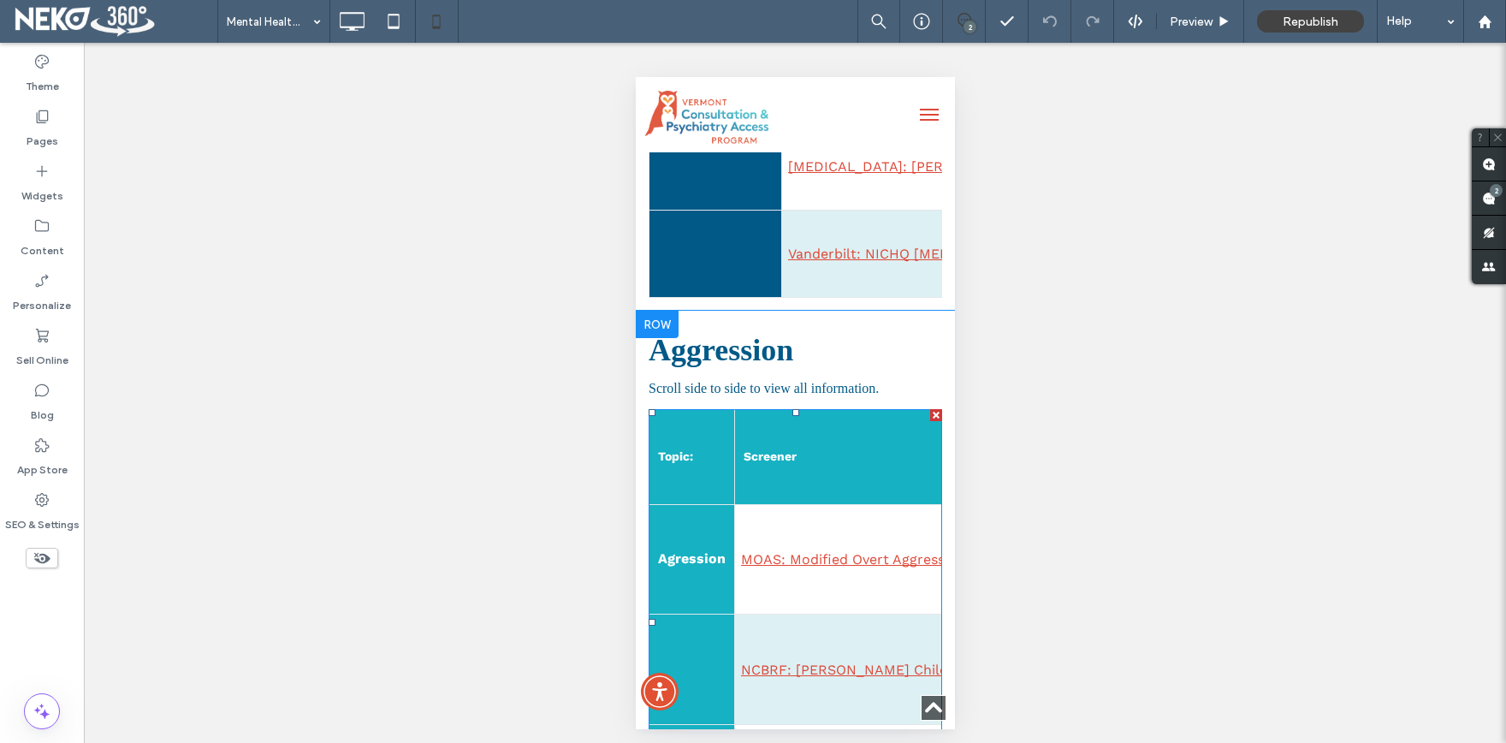
click at [914, 560] on link "MOAS: Modified Overt Aggression Scale" at bounding box center [872, 559] width 264 height 16
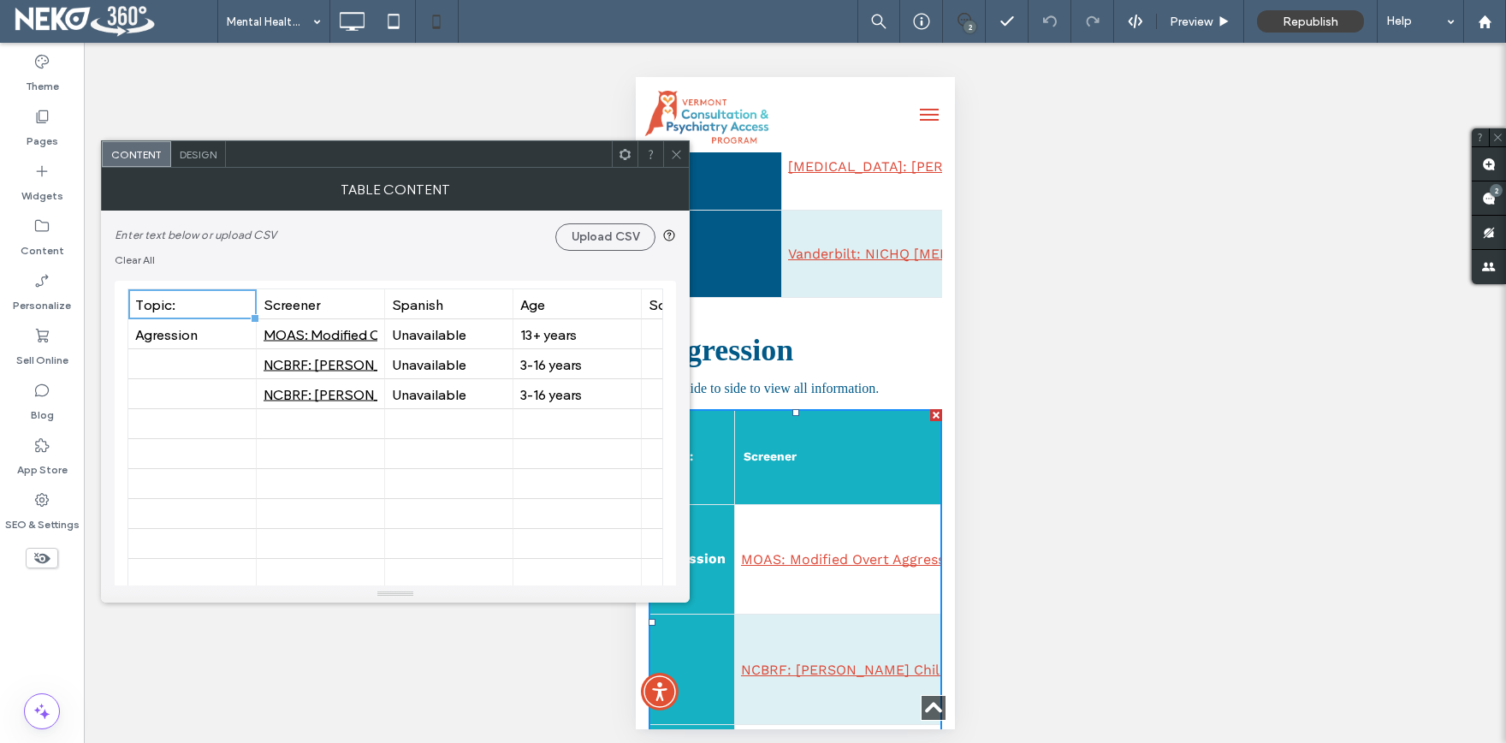
click at [672, 151] on div at bounding box center [676, 154] width 26 height 26
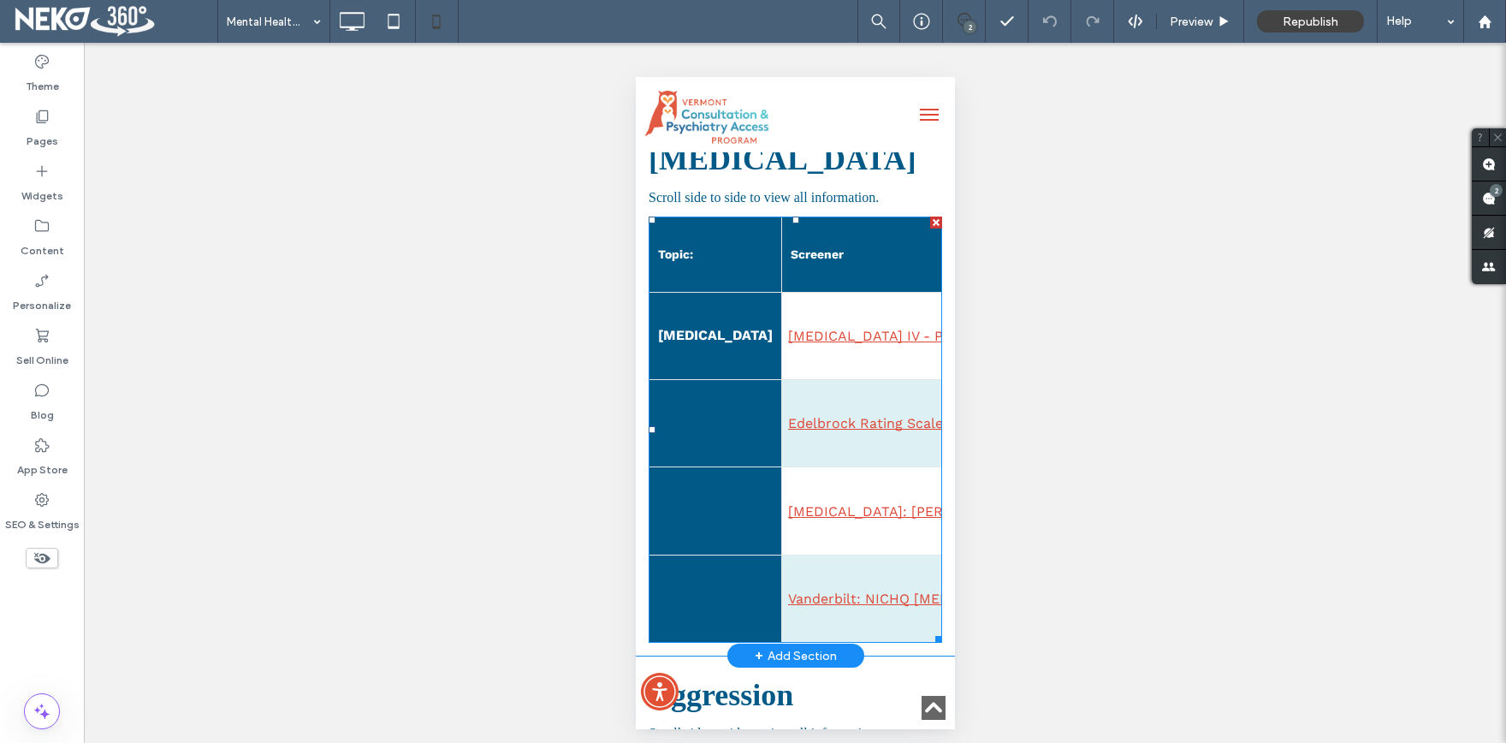
scroll to position [1035, 0]
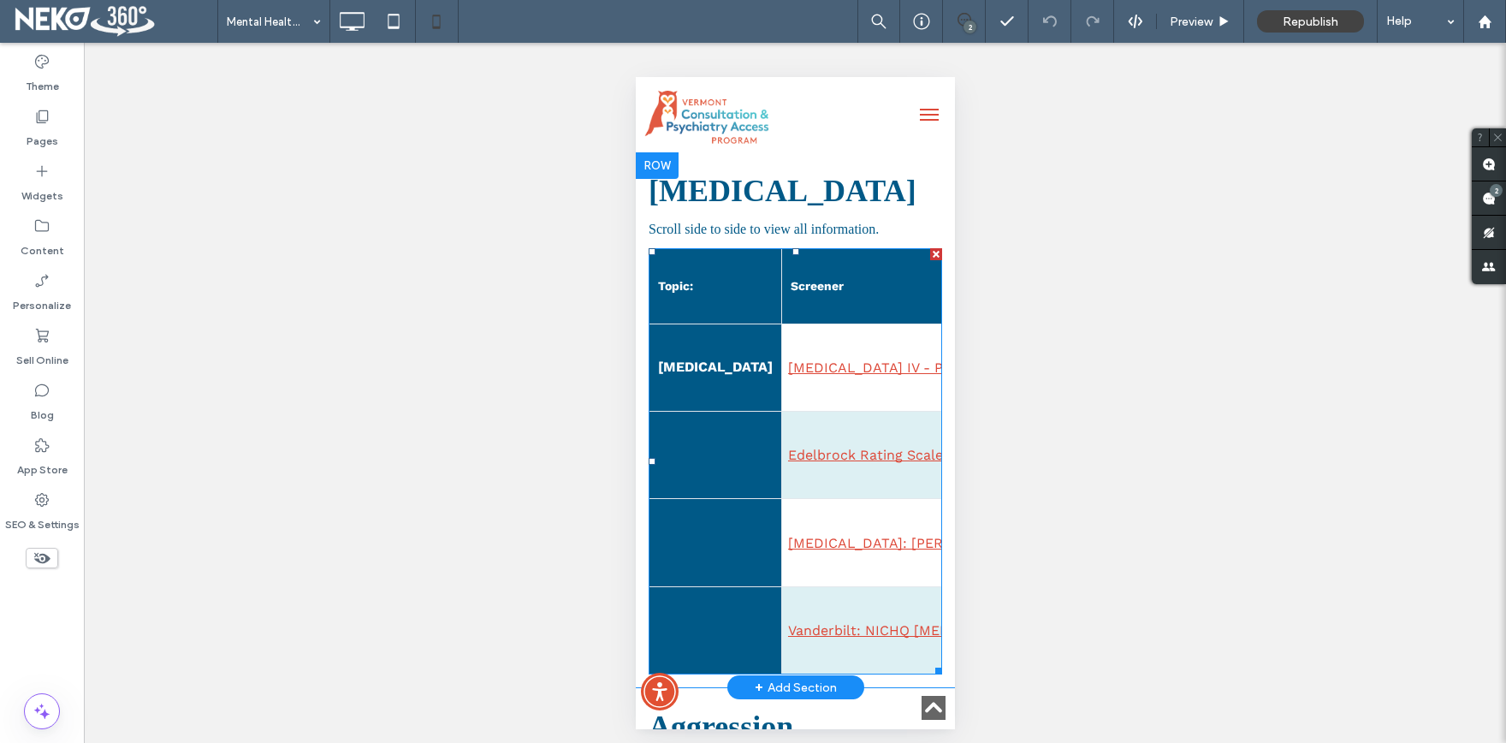
click at [877, 394] on td "ADHD Rating Scale IV - Preschool Version" at bounding box center [1031, 366] width 501 height 87
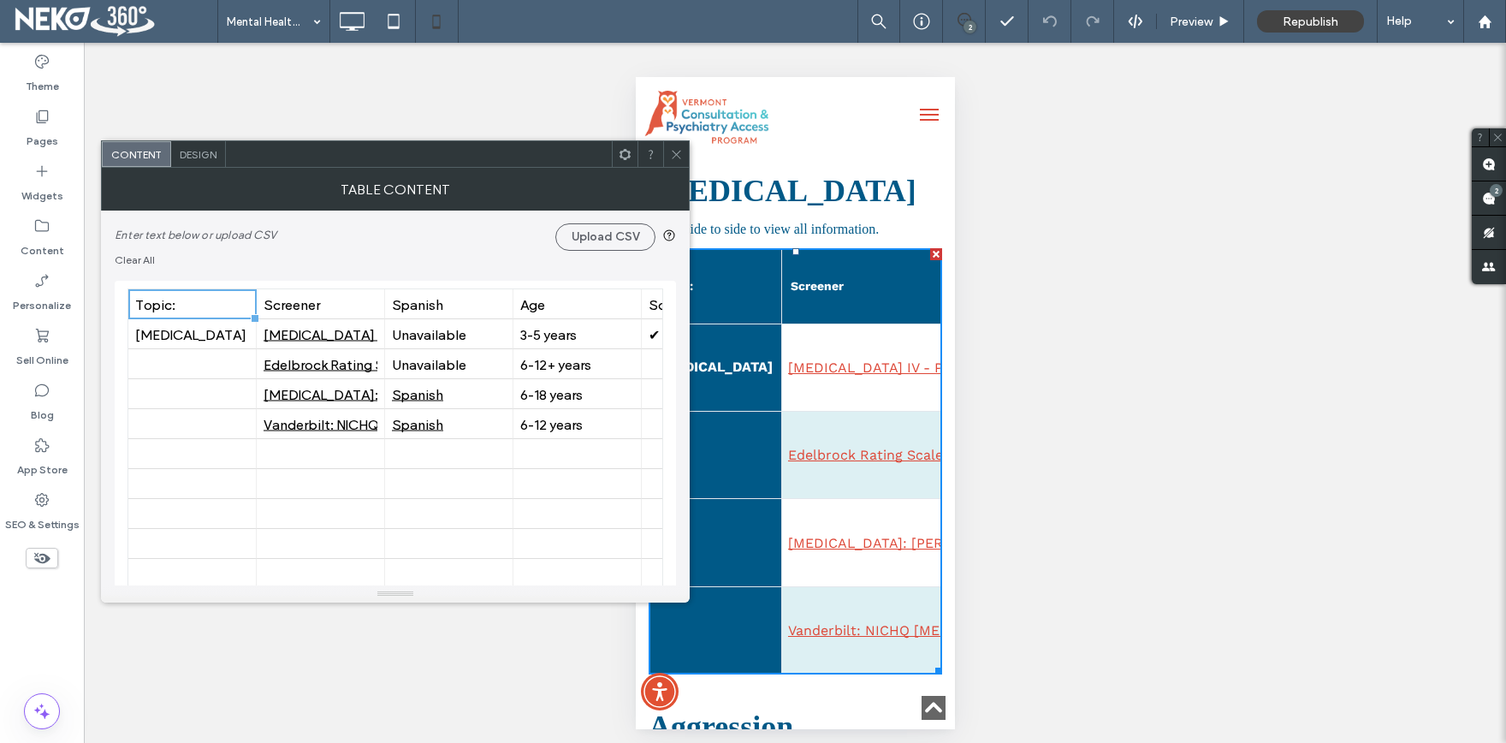
click at [677, 145] on span at bounding box center [676, 154] width 13 height 26
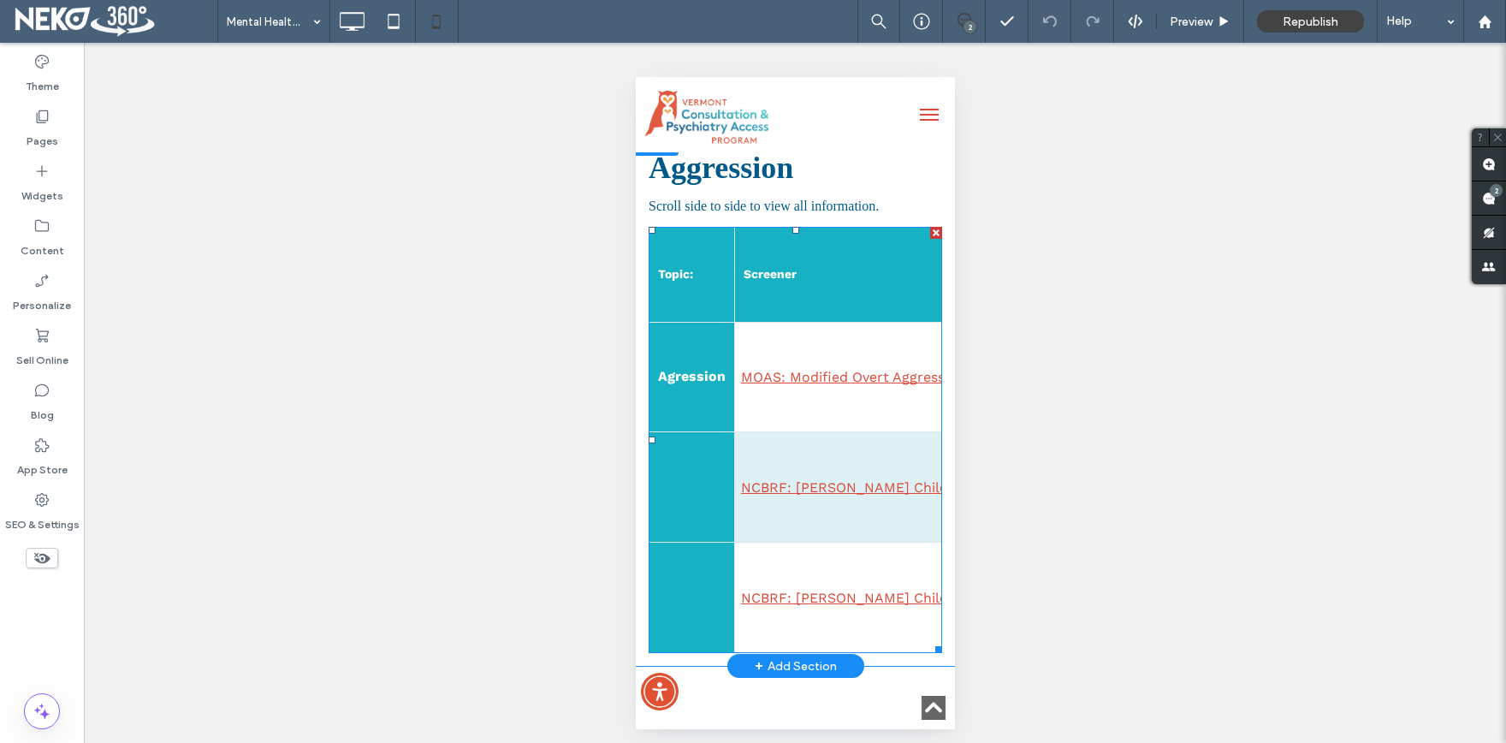
scroll to position [1600, 0]
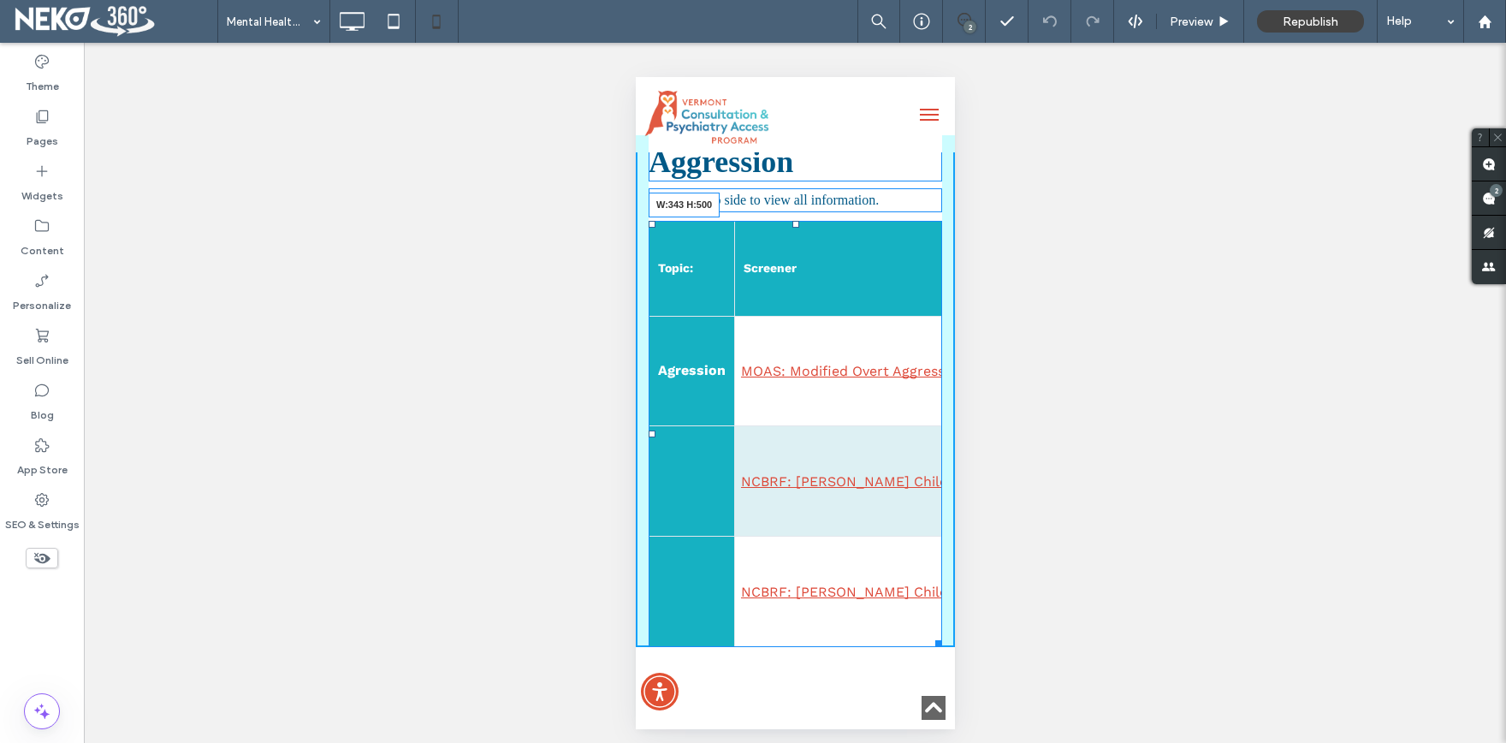
drag, startPoint x: 938, startPoint y: 639, endPoint x: 947, endPoint y: 641, distance: 9.6
click at [947, 641] on html "Click To Paste Home Consultation Services Overview of Service New Perinatal Con…" at bounding box center [794, 640] width 319 height 4326
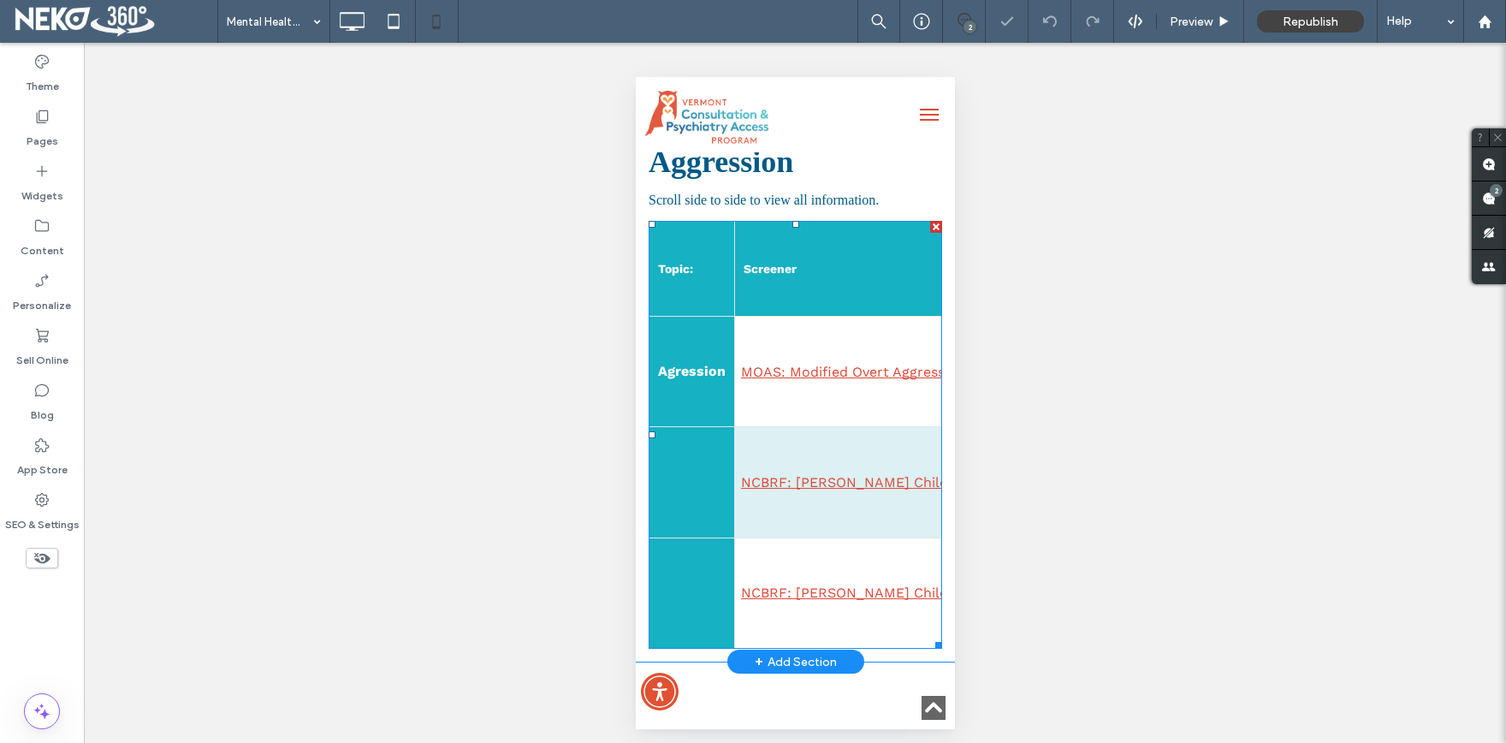
click at [881, 591] on link "NCBRF: Nisonger Child Behavior Rating Form –Teacher" at bounding box center [950, 592] width 420 height 16
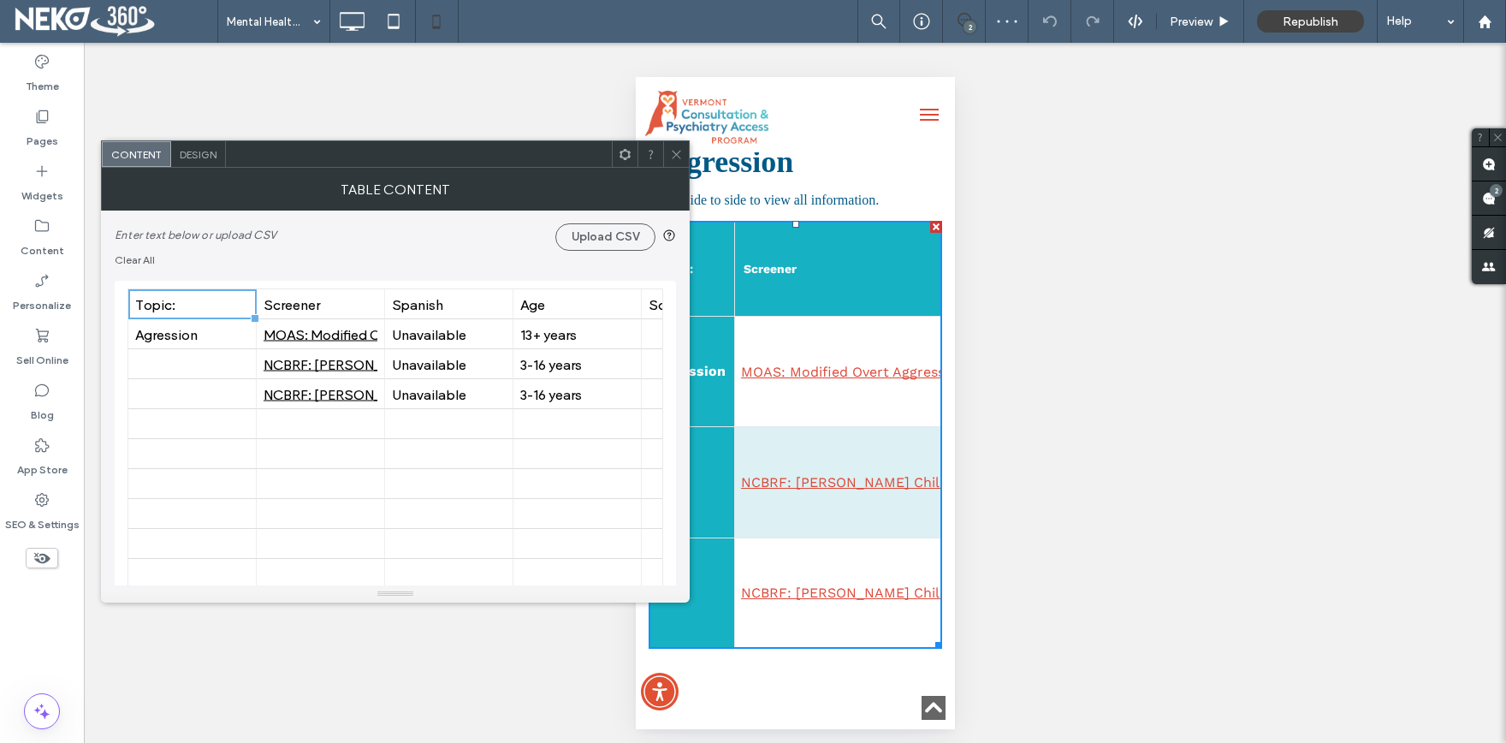
click at [210, 155] on span "Design" at bounding box center [198, 154] width 37 height 13
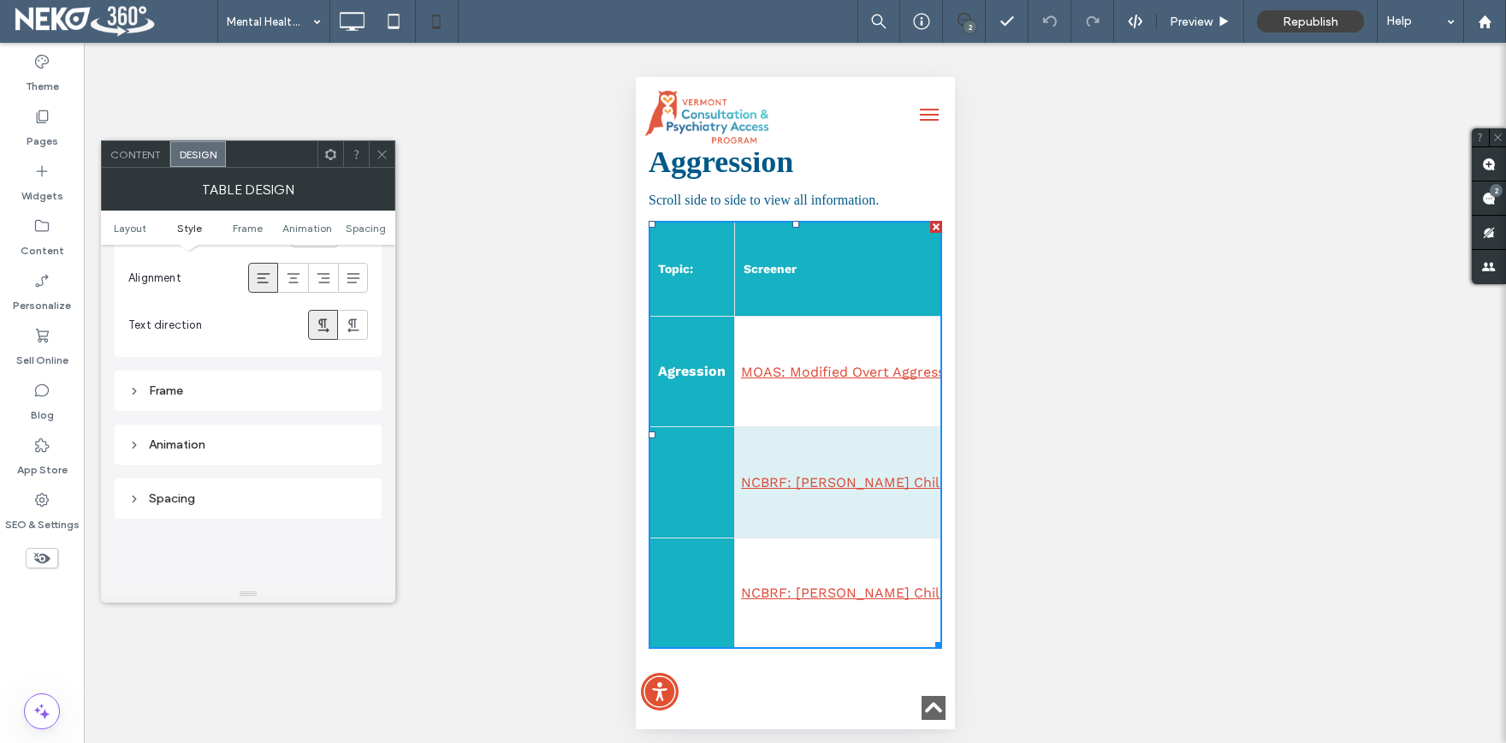
scroll to position [494, 0]
click at [138, 436] on icon at bounding box center [134, 432] width 12 height 12
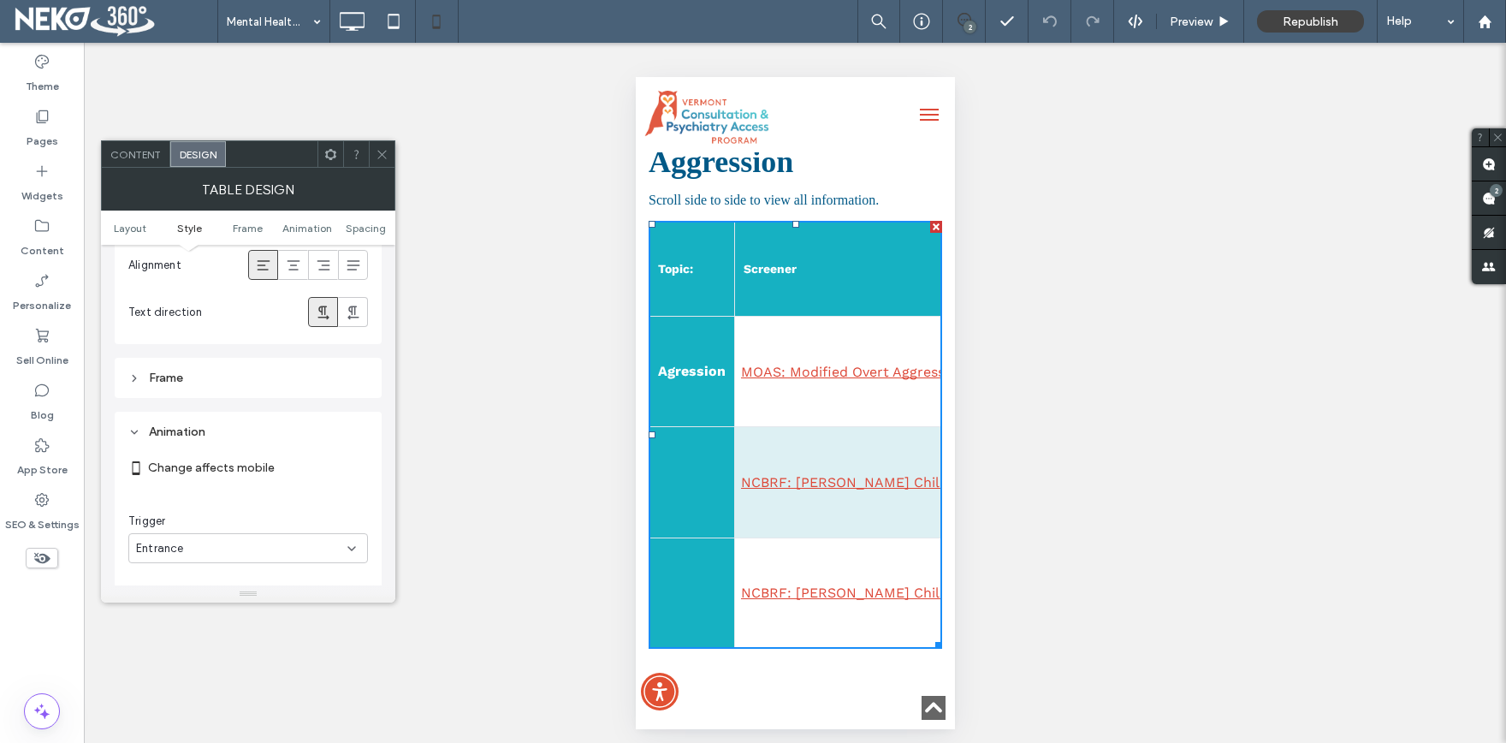
click at [138, 436] on icon at bounding box center [134, 432] width 12 height 12
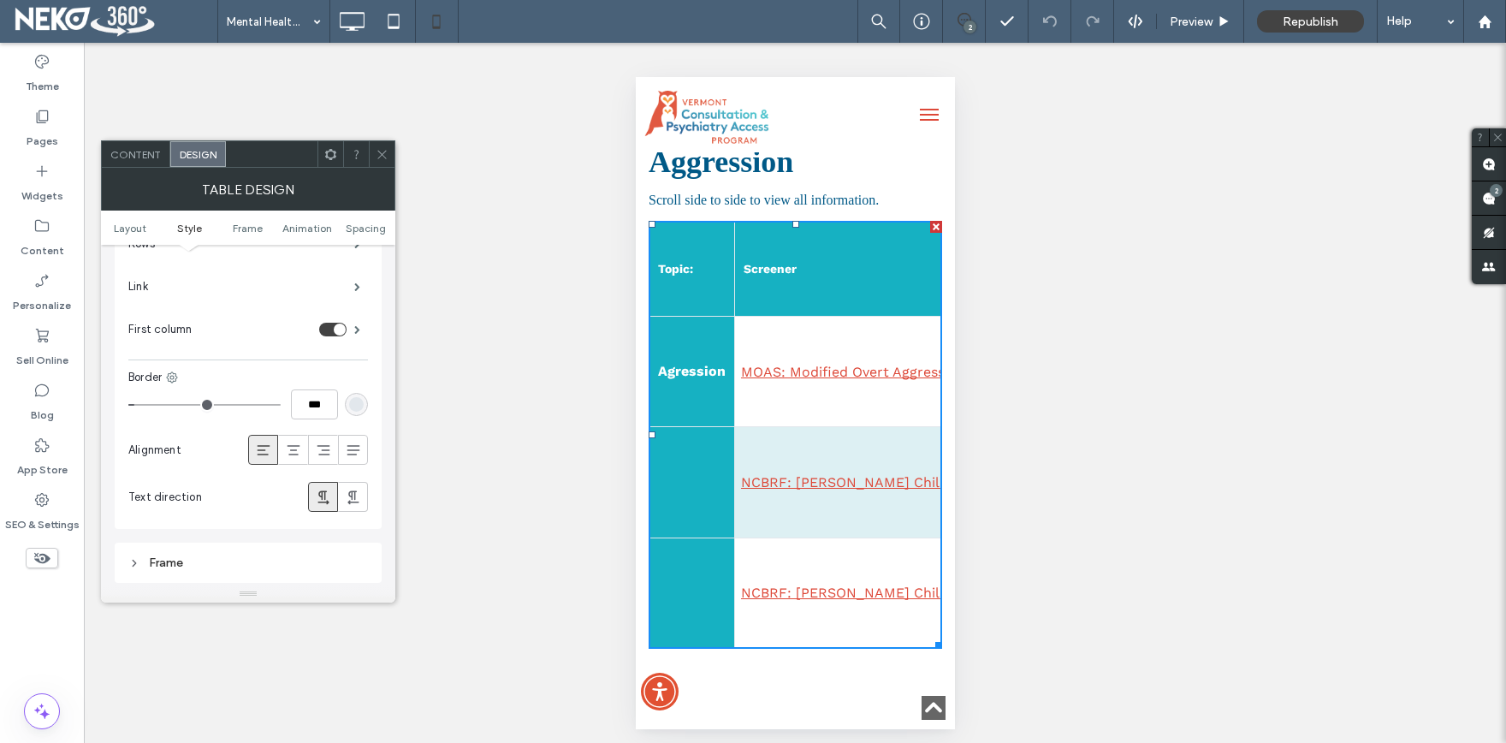
scroll to position [111, 0]
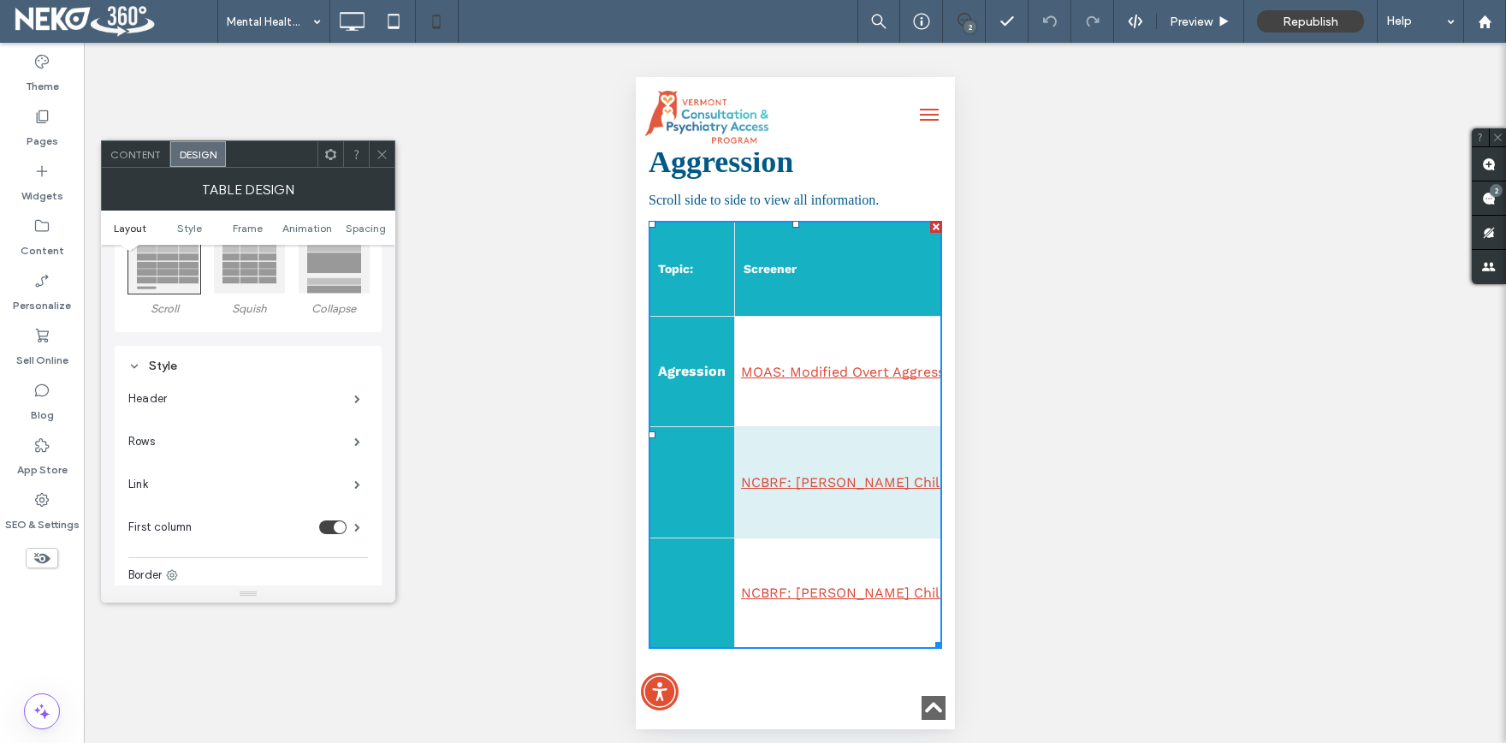
click at [815, 474] on link "NCBRF: Nisonger Child Behavior Rating Form –Parent" at bounding box center [946, 482] width 413 height 16
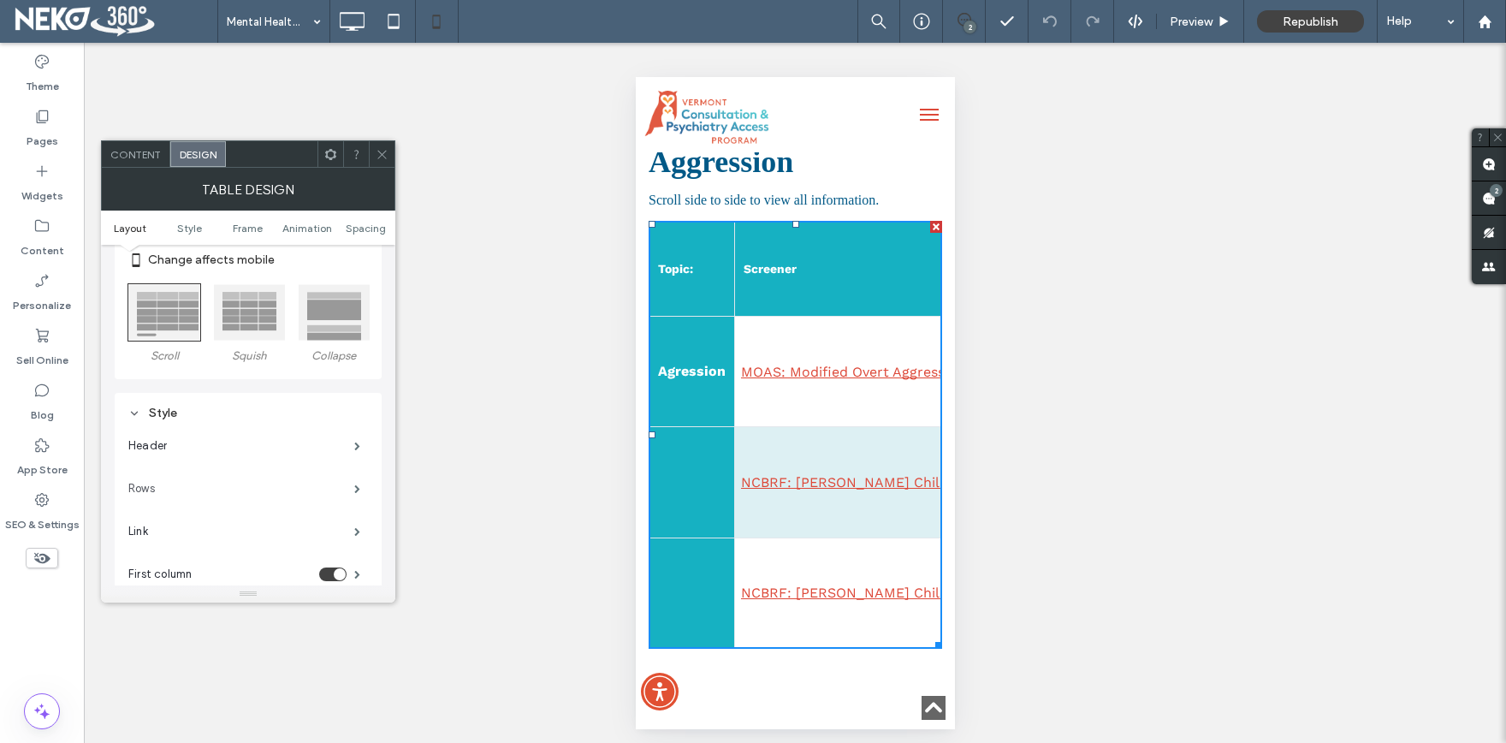
scroll to position [98, 0]
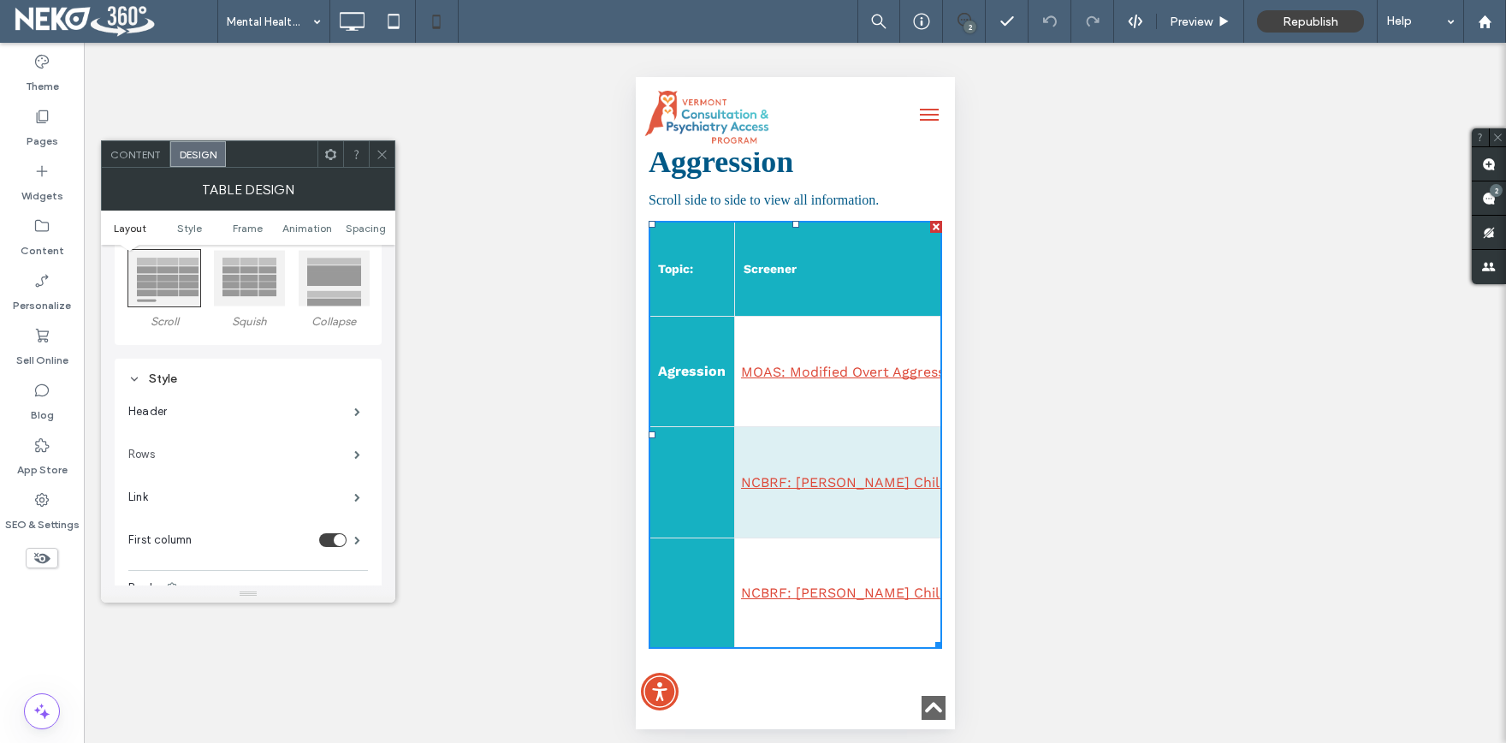
click at [223, 458] on label "Rows" at bounding box center [241, 454] width 226 height 34
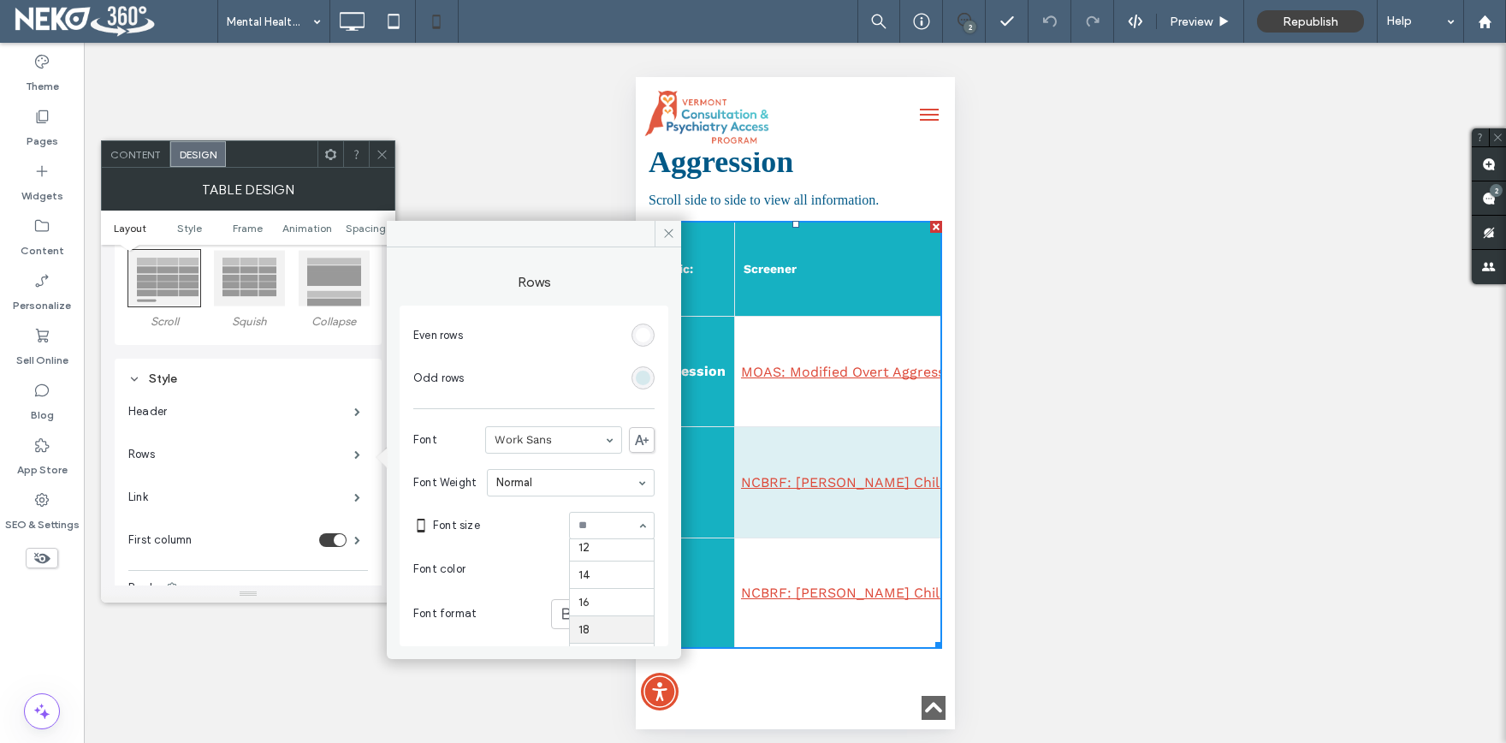
scroll to position [86, 0]
click at [508, 564] on section "Font color" at bounding box center [533, 569] width 241 height 43
click at [190, 457] on label "Rows" at bounding box center [241, 454] width 226 height 34
click at [246, 497] on label "Link" at bounding box center [241, 497] width 226 height 34
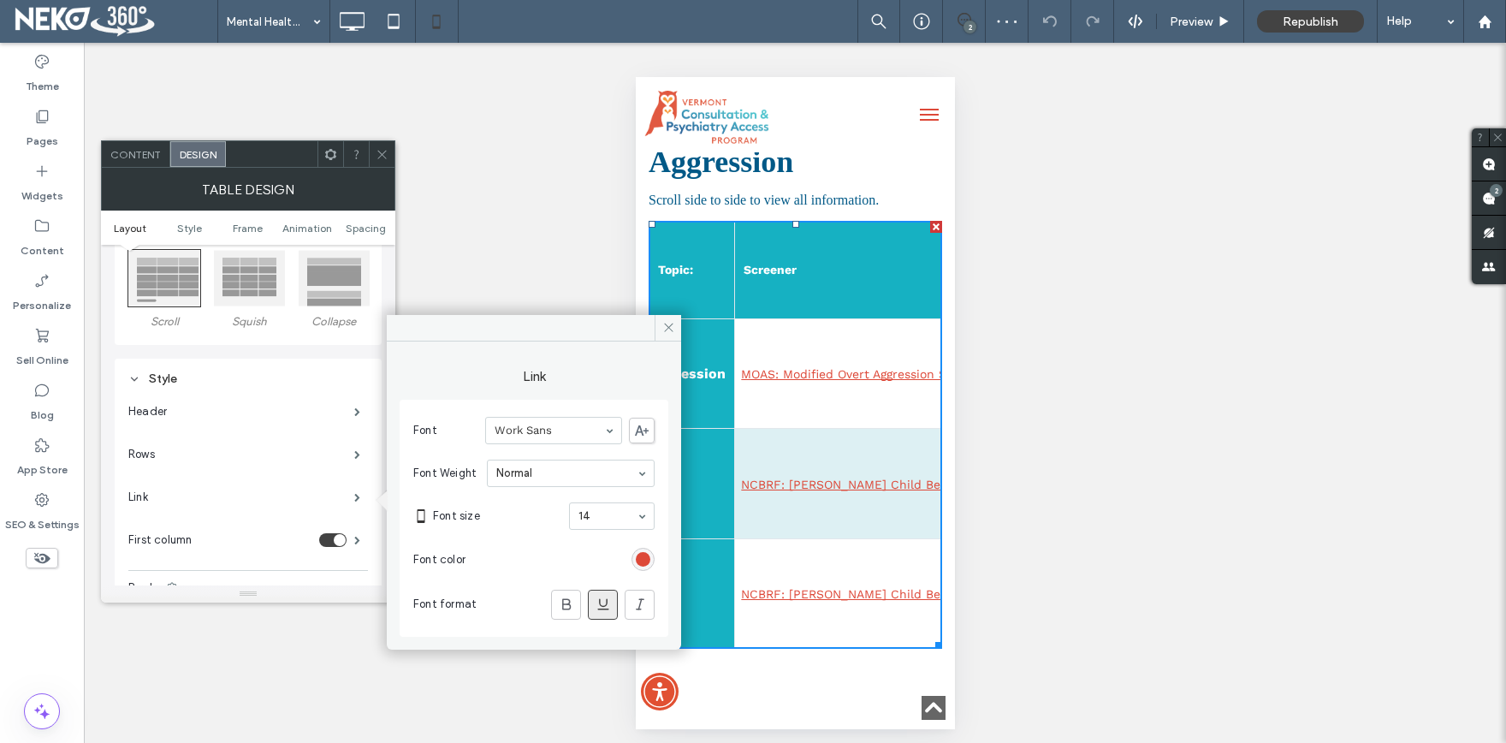
click at [617, 524] on div at bounding box center [612, 516] width 84 height 26
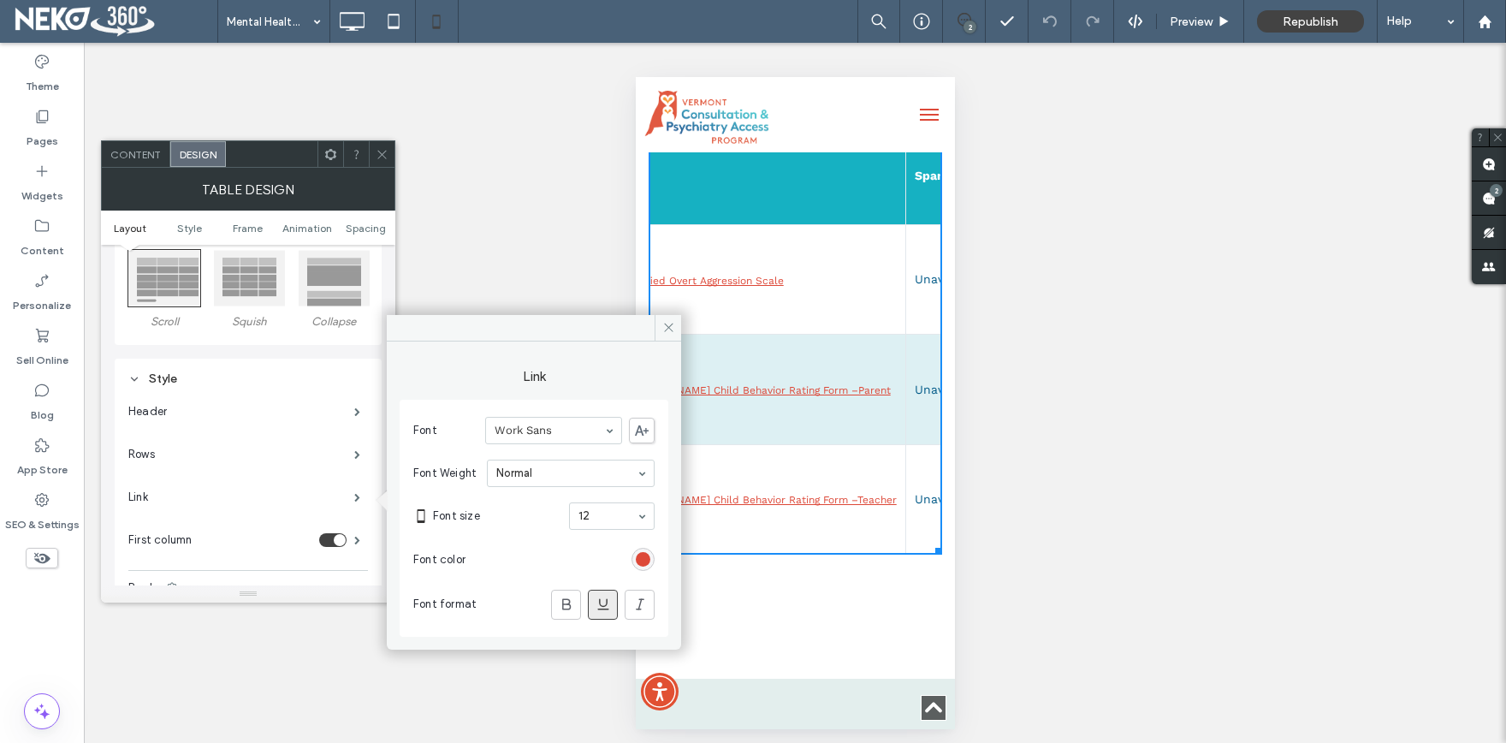
scroll to position [0, 152]
click at [632, 513] on div "8 9 10 11 12 14 16 18 24 30 32 36 48 60 72 96" at bounding box center [612, 515] width 86 height 27
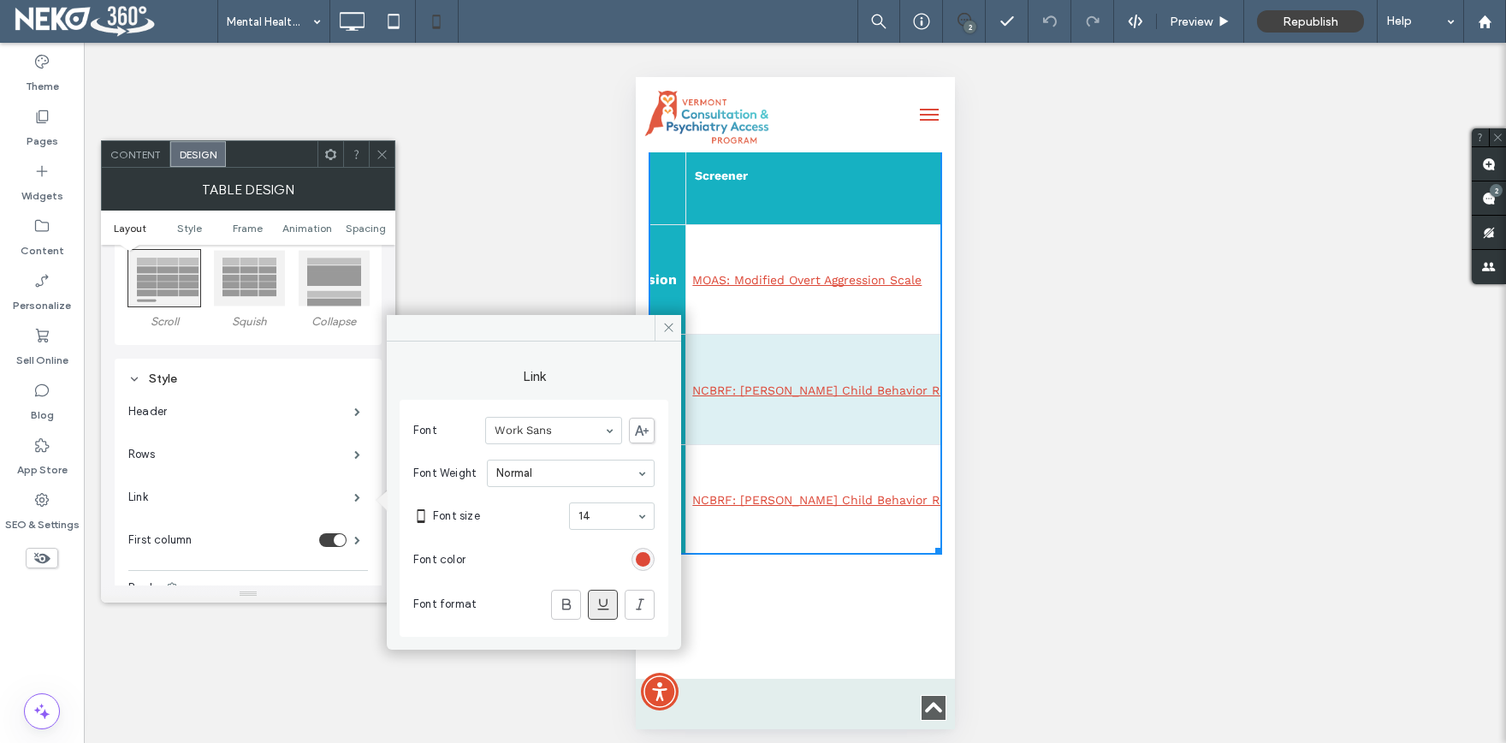
scroll to position [0, 0]
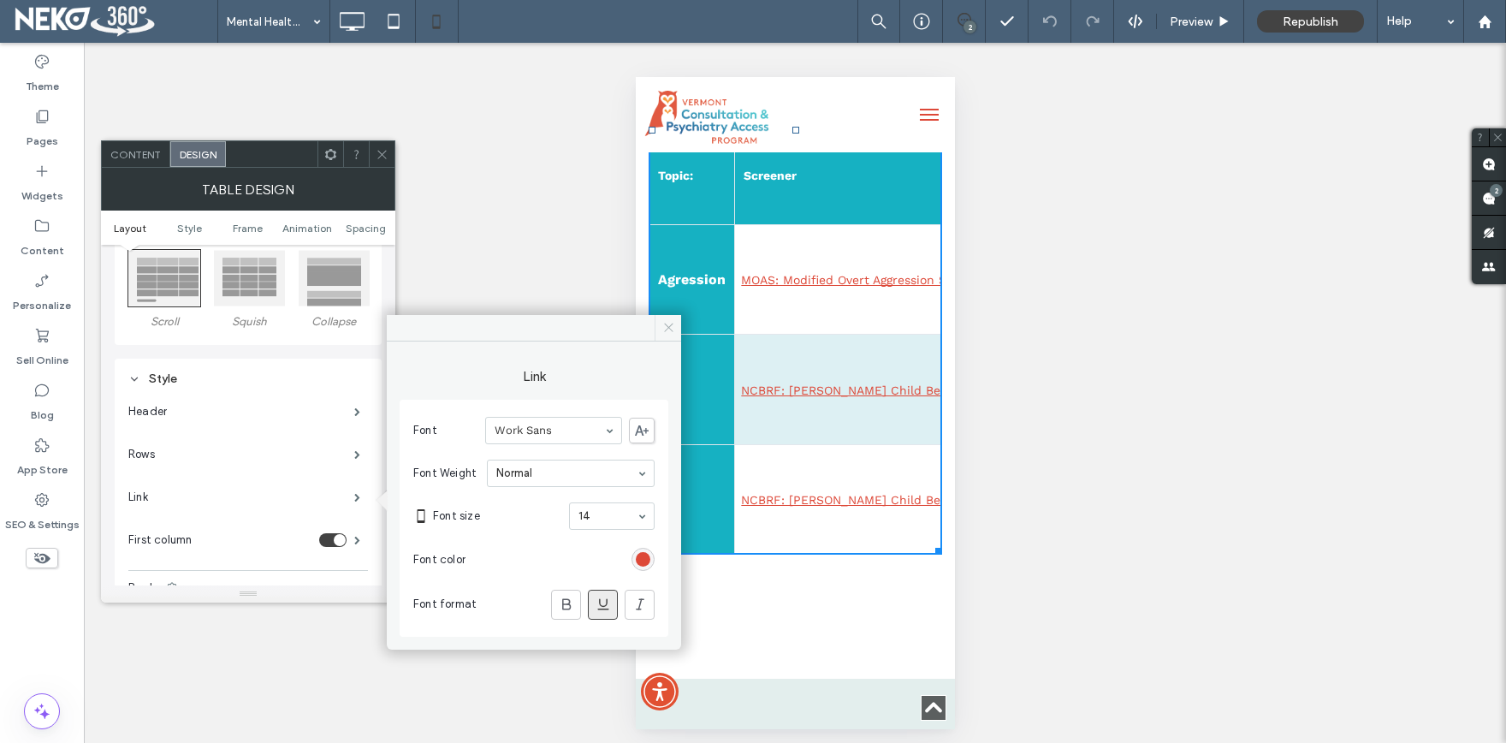
drag, startPoint x: 665, startPoint y: 327, endPoint x: 1, endPoint y: 264, distance: 666.9
click at [665, 327] on icon at bounding box center [668, 327] width 13 height 13
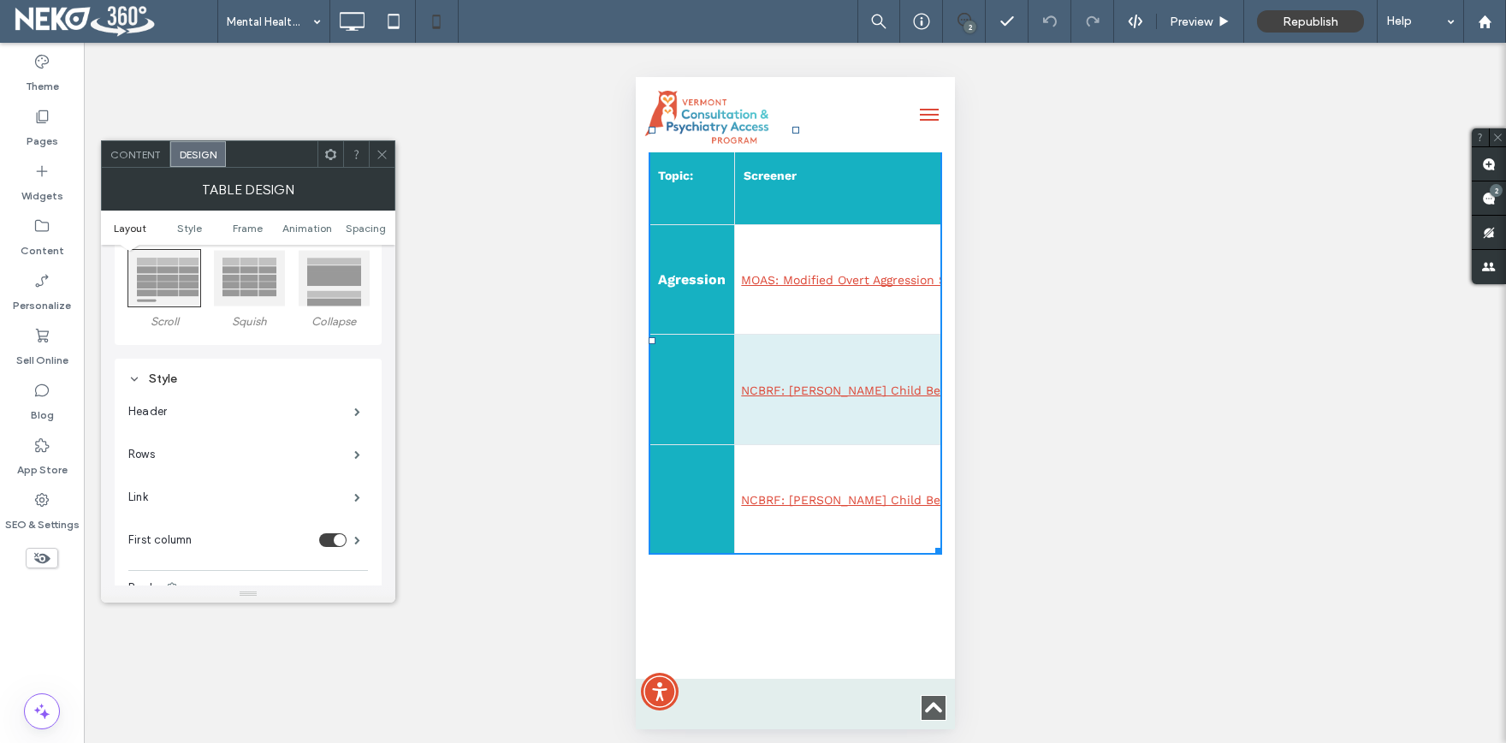
click at [383, 147] on span at bounding box center [382, 154] width 13 height 26
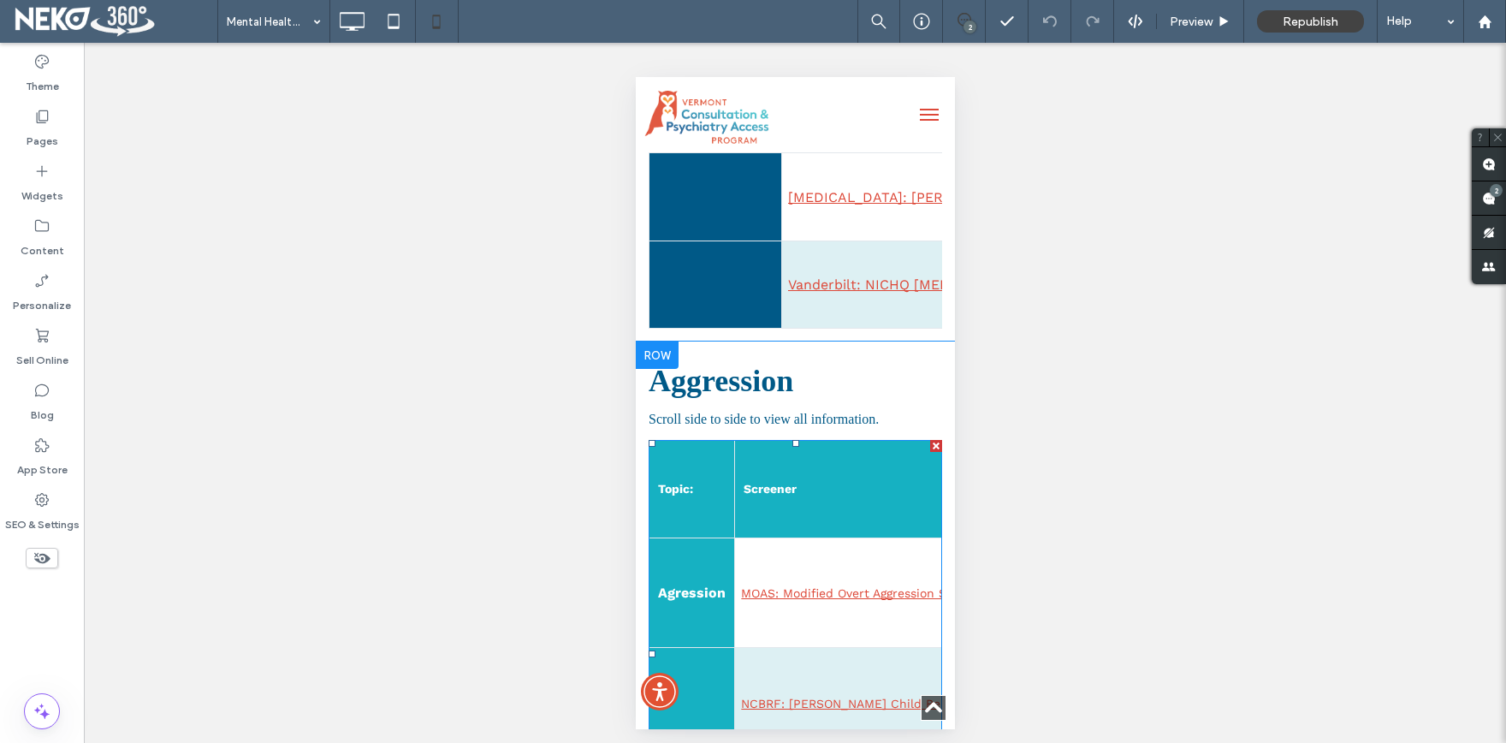
scroll to position [1412, 0]
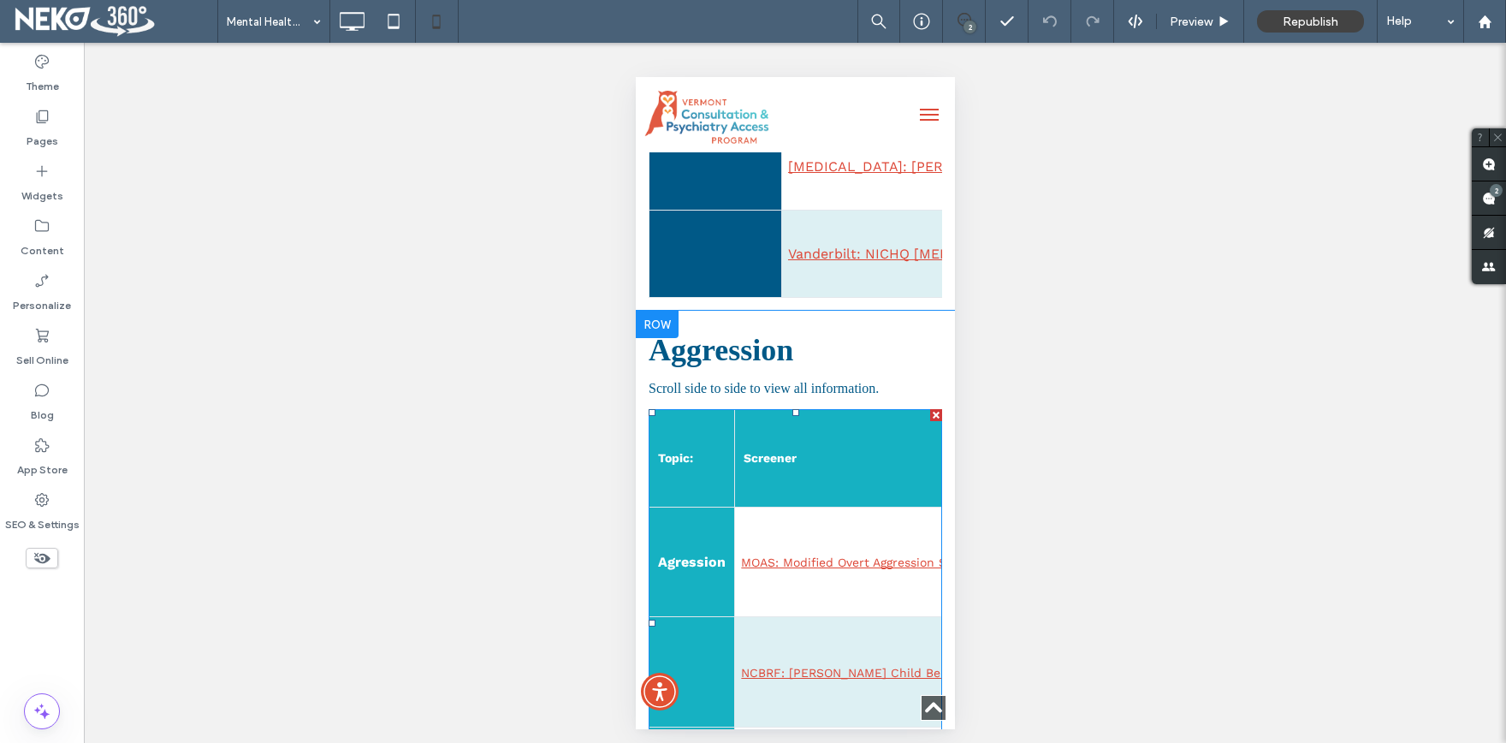
click at [779, 598] on td "MOAS: Modified Overt Aggression Scale" at bounding box center [925, 562] width 382 height 110
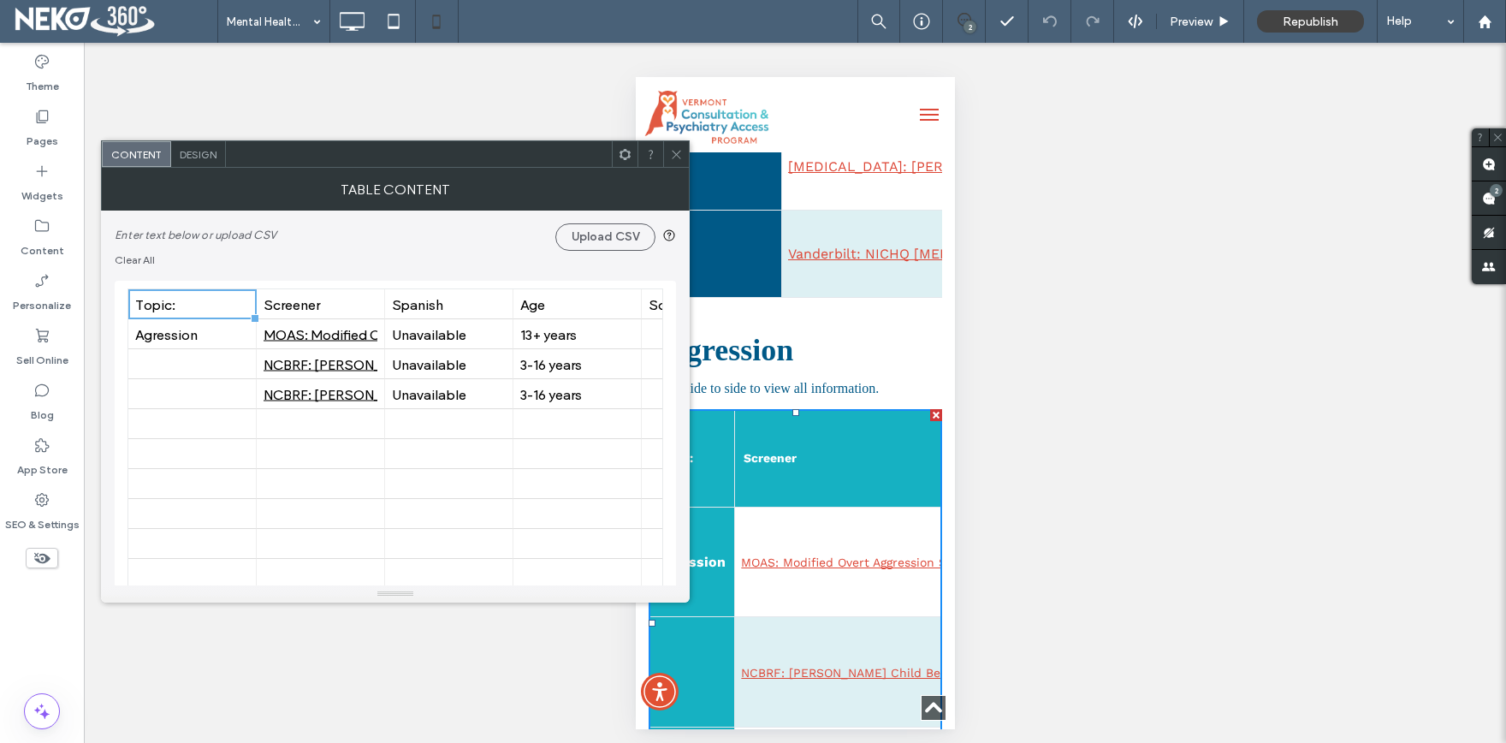
click at [213, 153] on span "Design" at bounding box center [198, 154] width 37 height 13
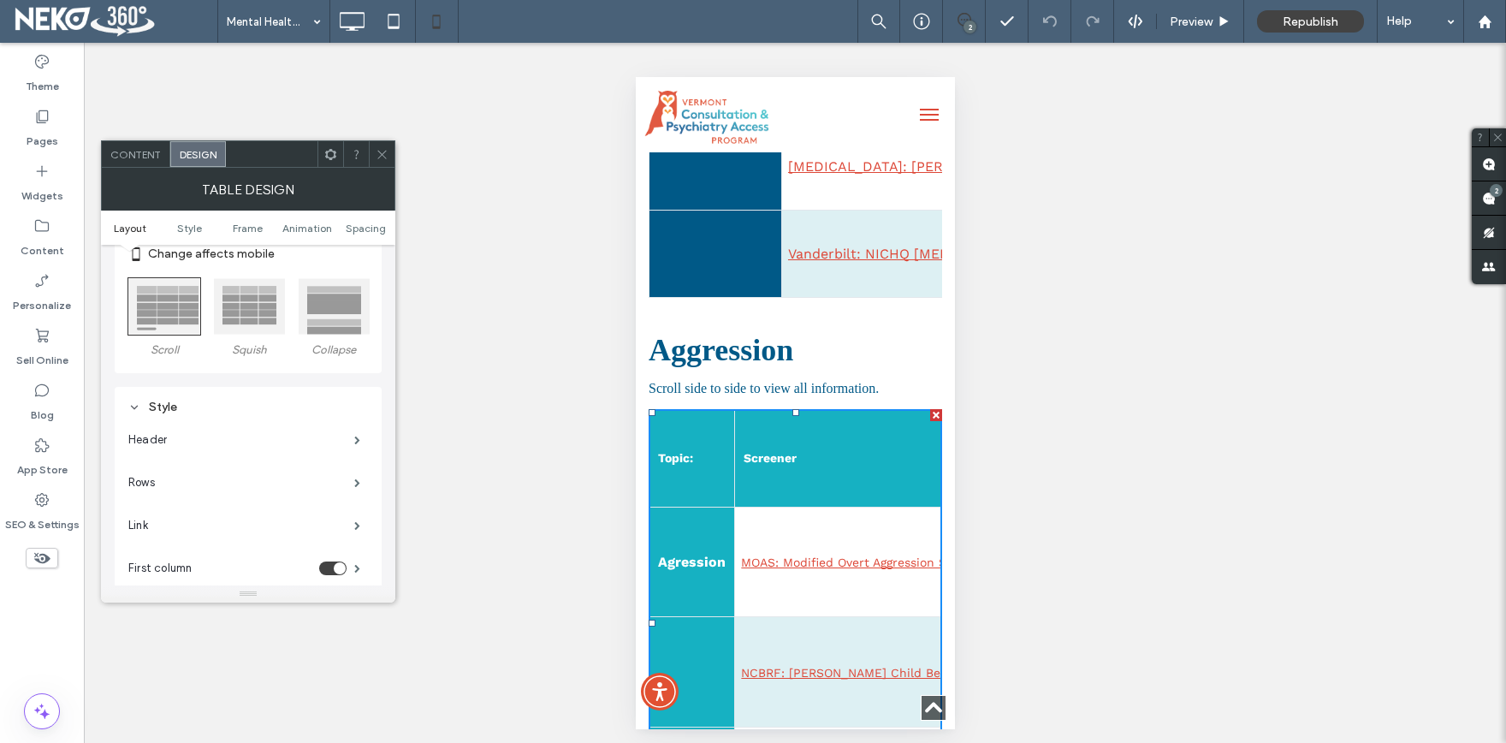
scroll to position [98, 0]
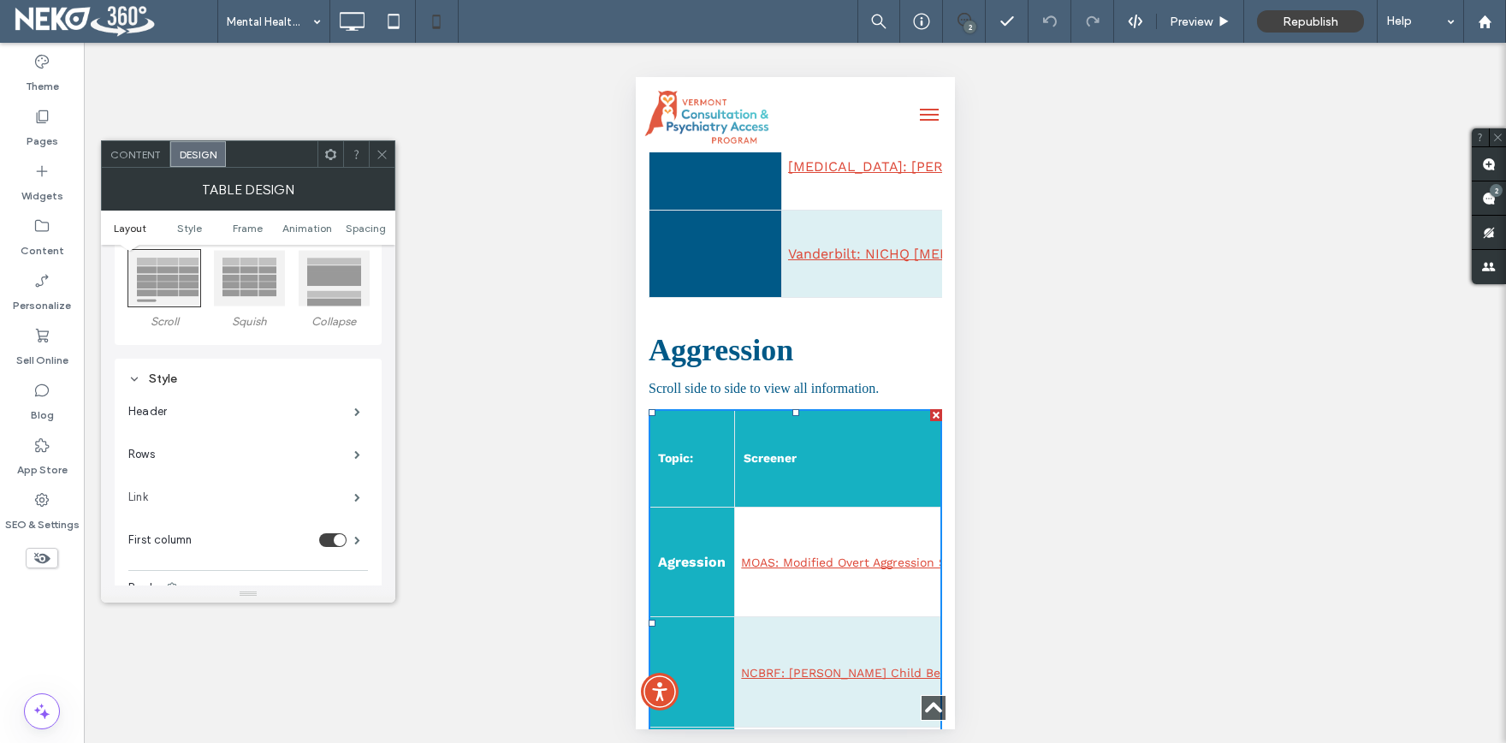
click at [210, 502] on label "Link" at bounding box center [241, 497] width 226 height 34
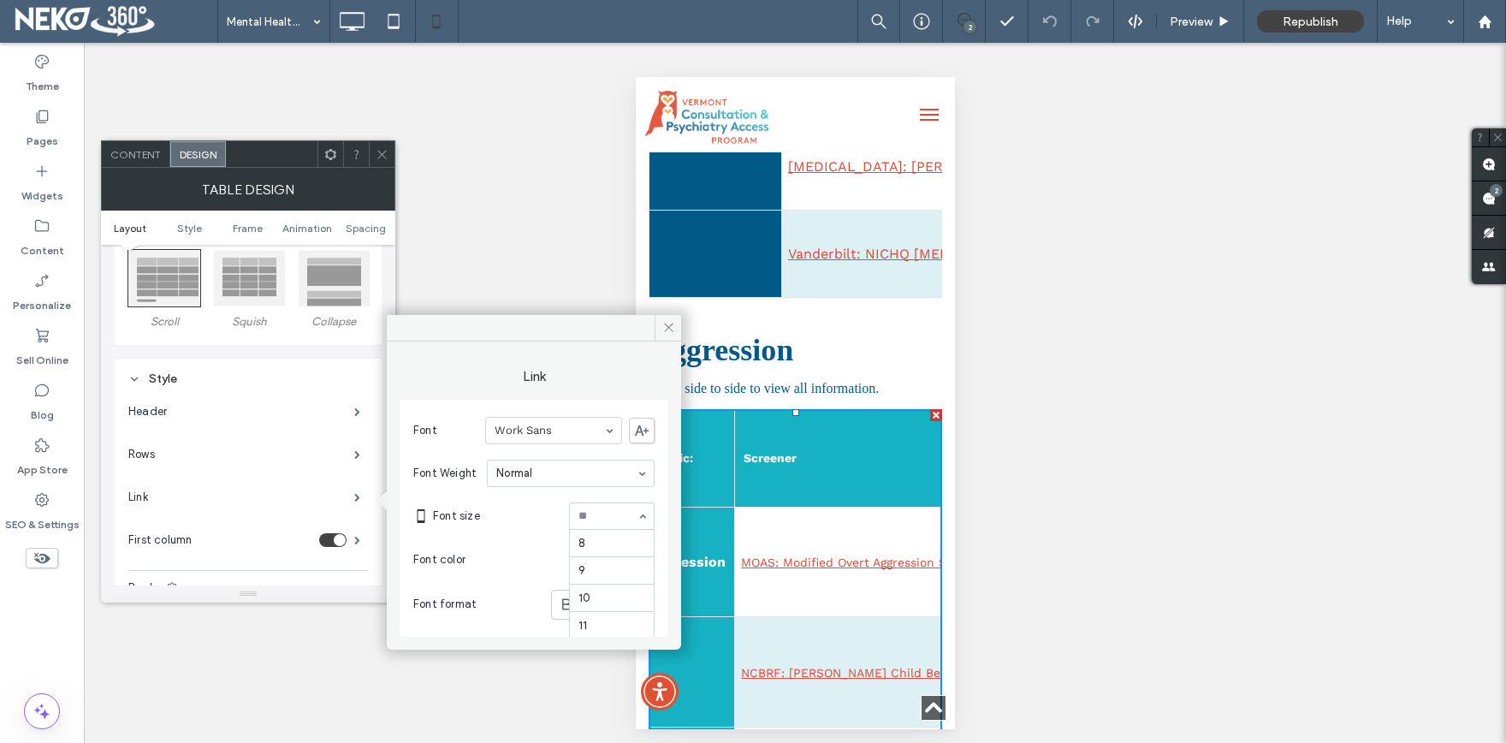
scroll to position [142, 0]
click at [665, 329] on icon at bounding box center [668, 327] width 13 height 13
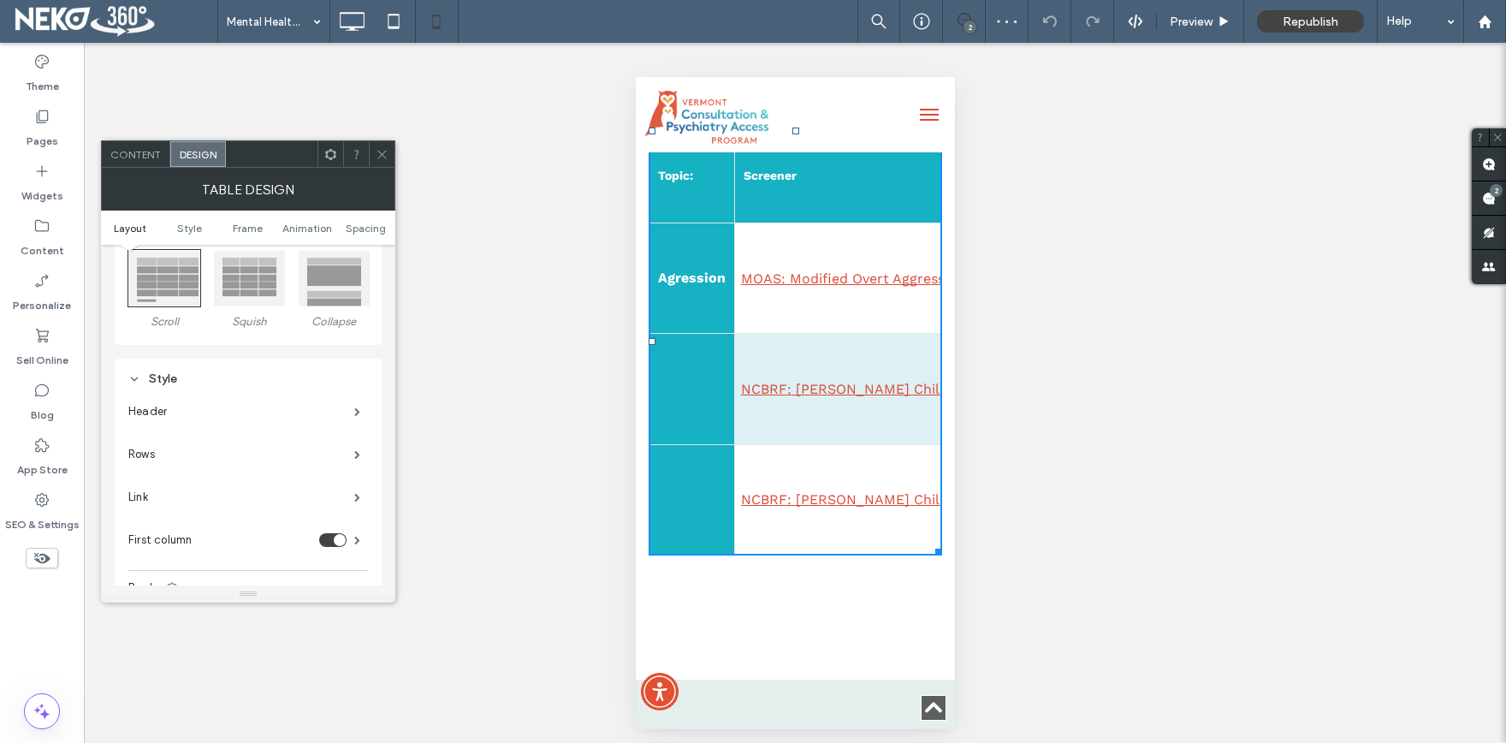
scroll to position [1694, 0]
drag, startPoint x: 388, startPoint y: 155, endPoint x: 81, endPoint y: 244, distance: 319.8
click at [388, 155] on icon at bounding box center [382, 154] width 13 height 13
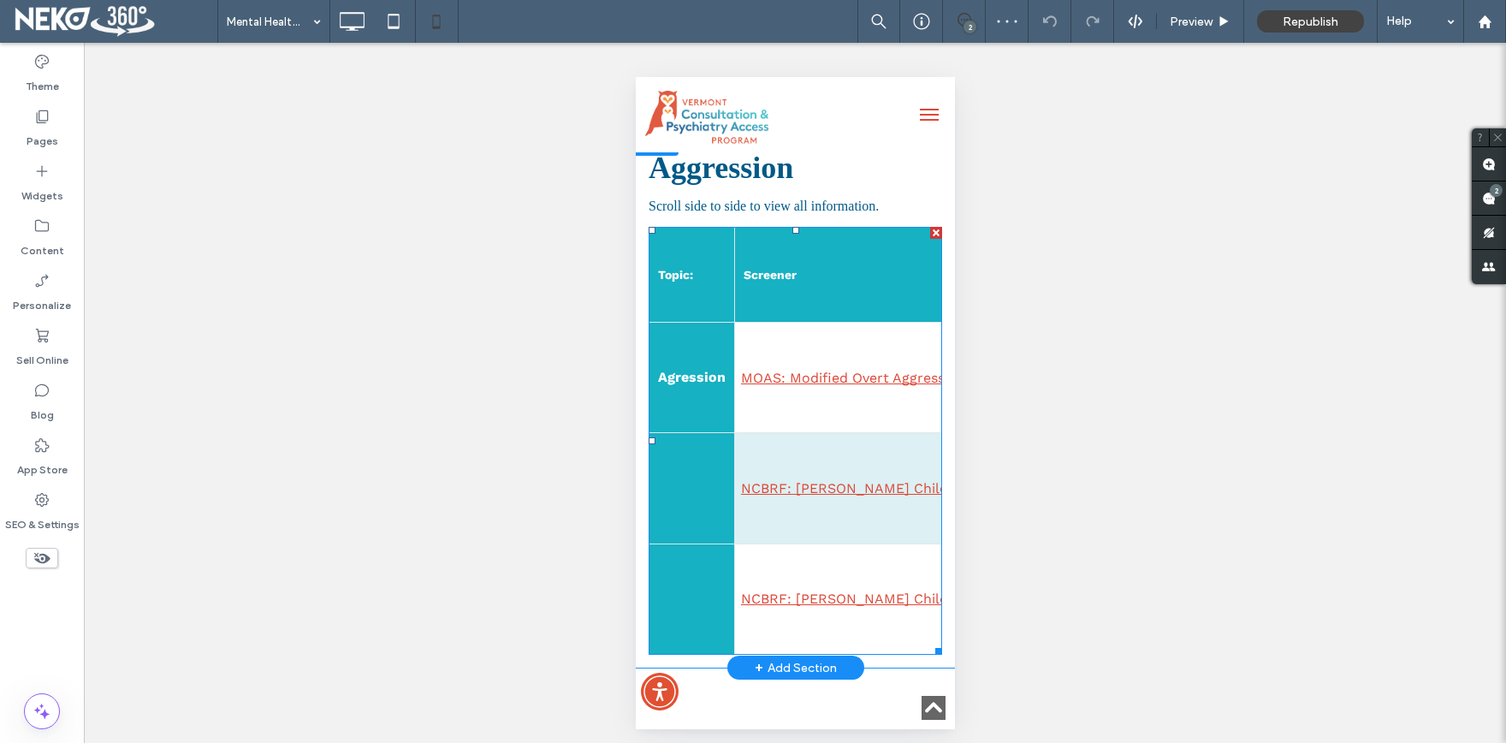
scroll to position [1506, 0]
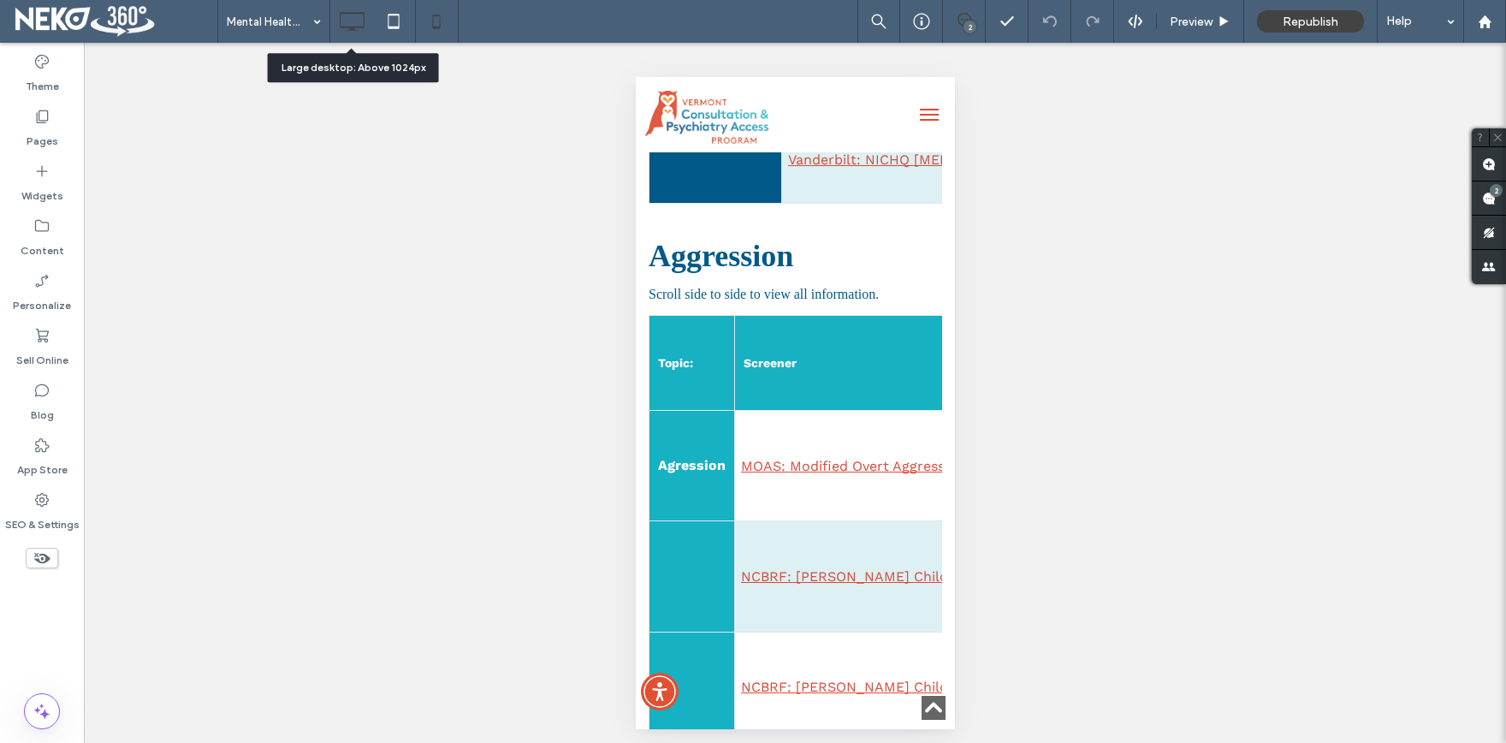
click at [356, 27] on use at bounding box center [352, 21] width 25 height 19
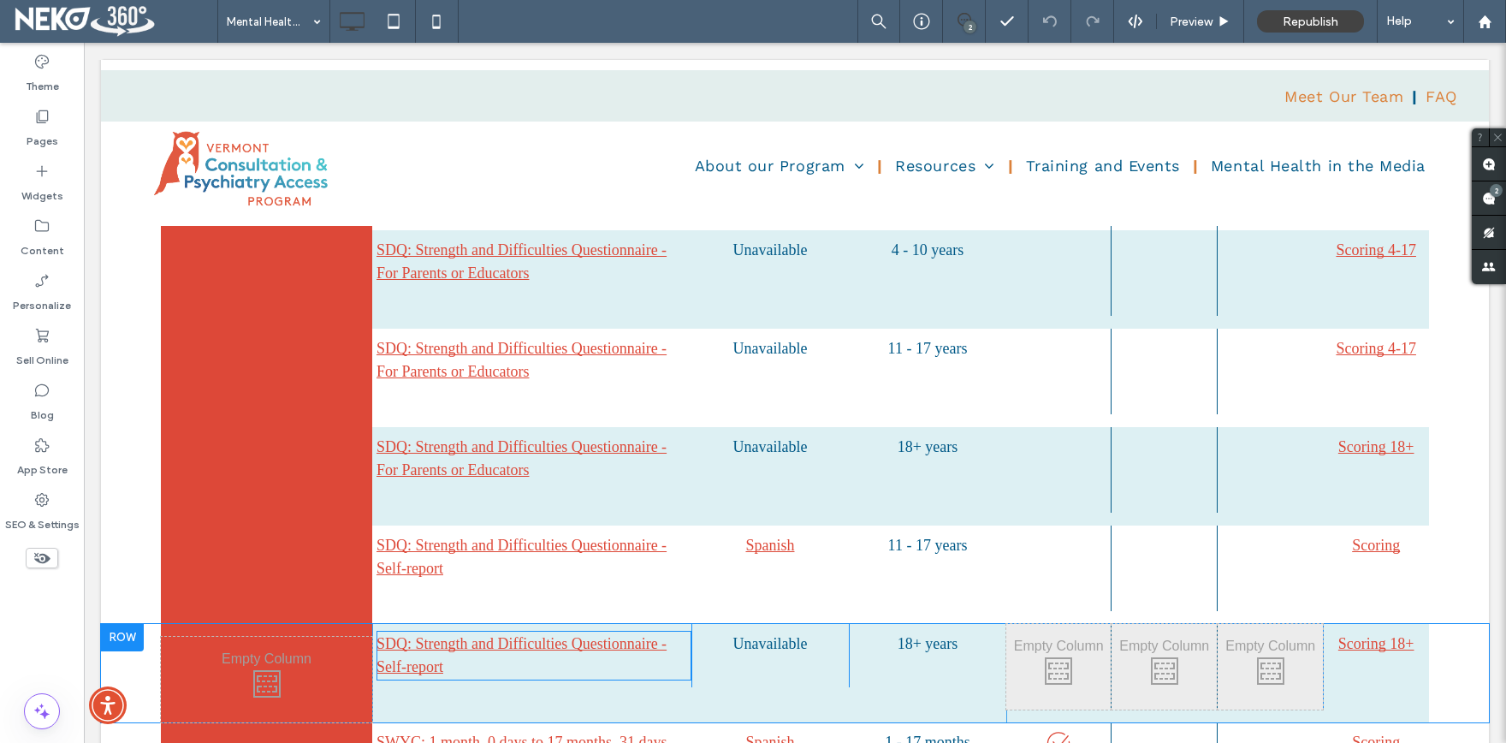
scroll to position [3576, 0]
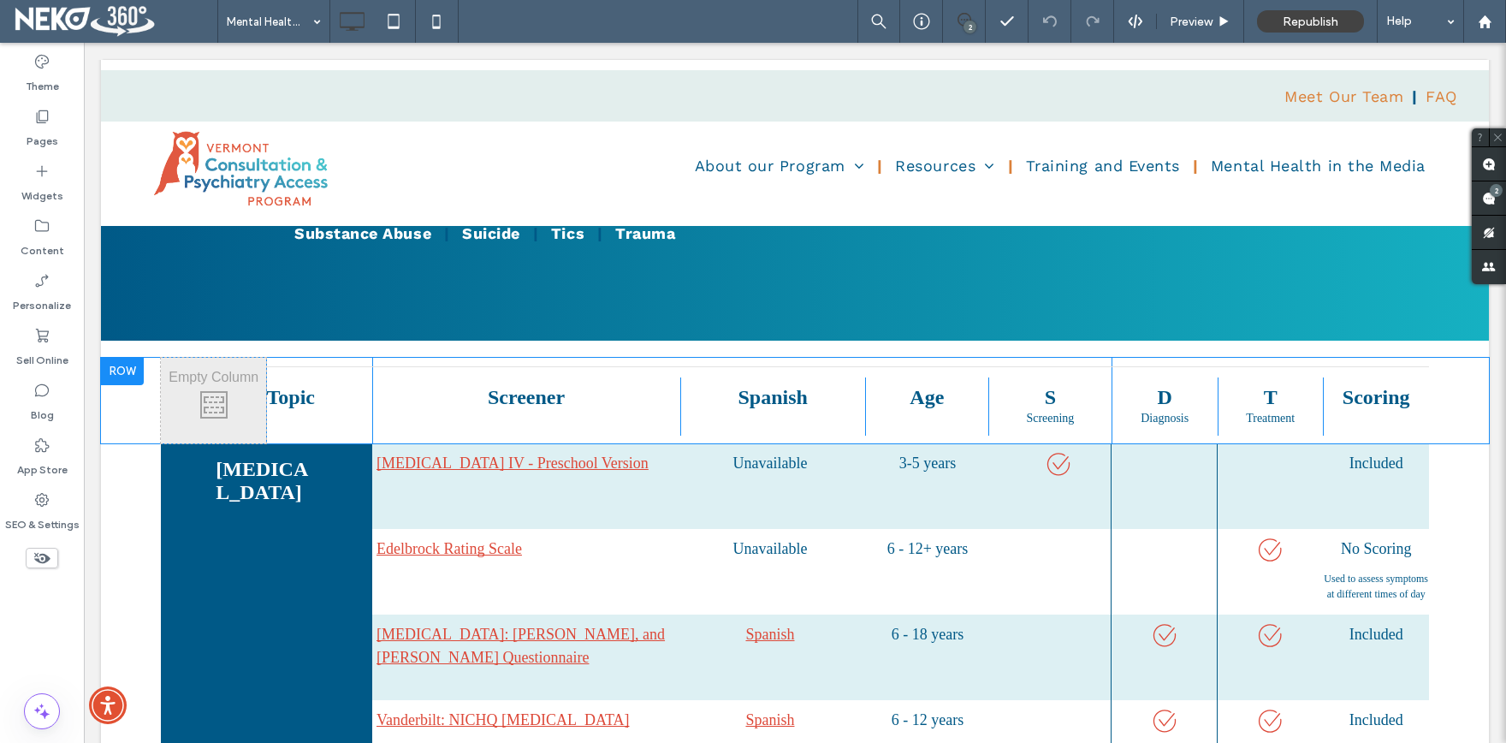
scroll to position [753, 0]
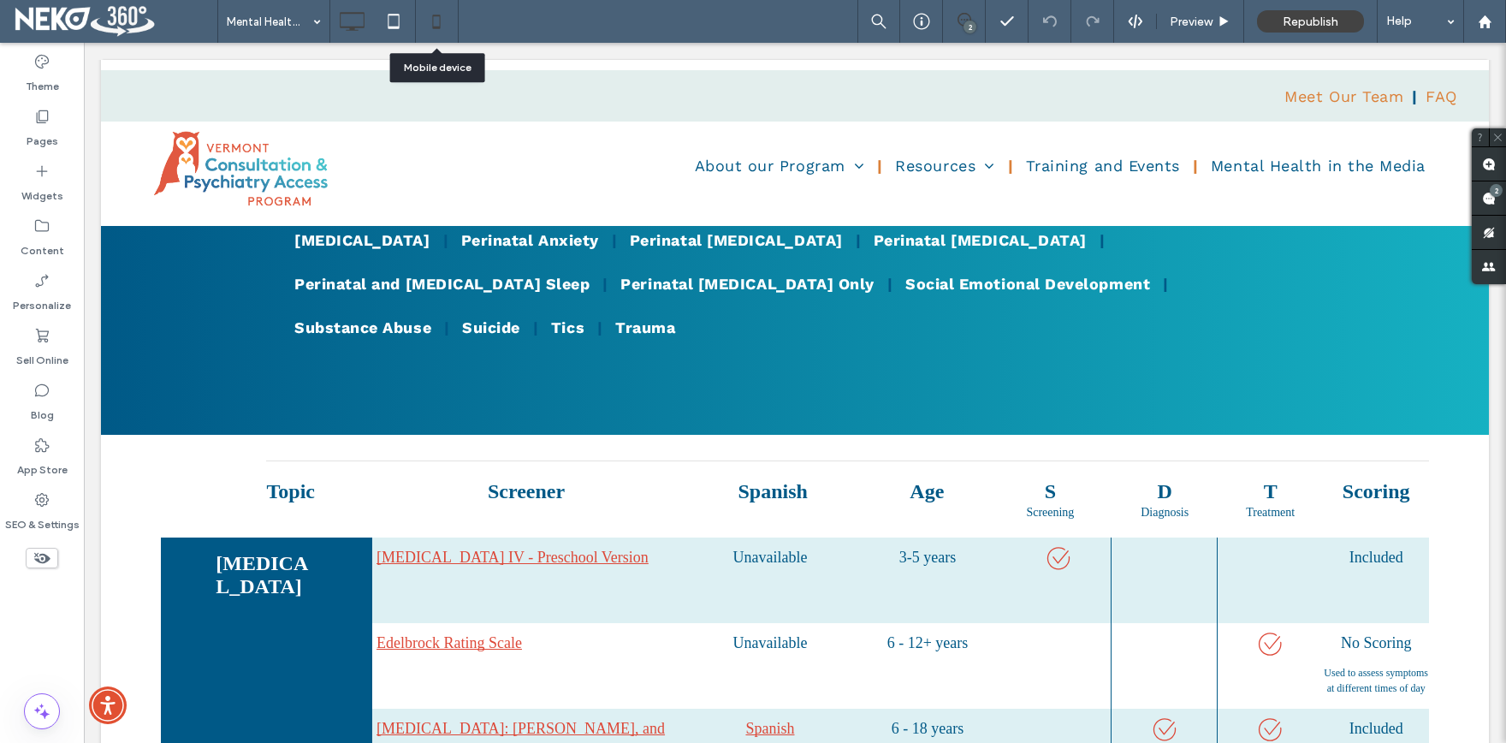
click at [444, 19] on icon at bounding box center [436, 21] width 34 height 34
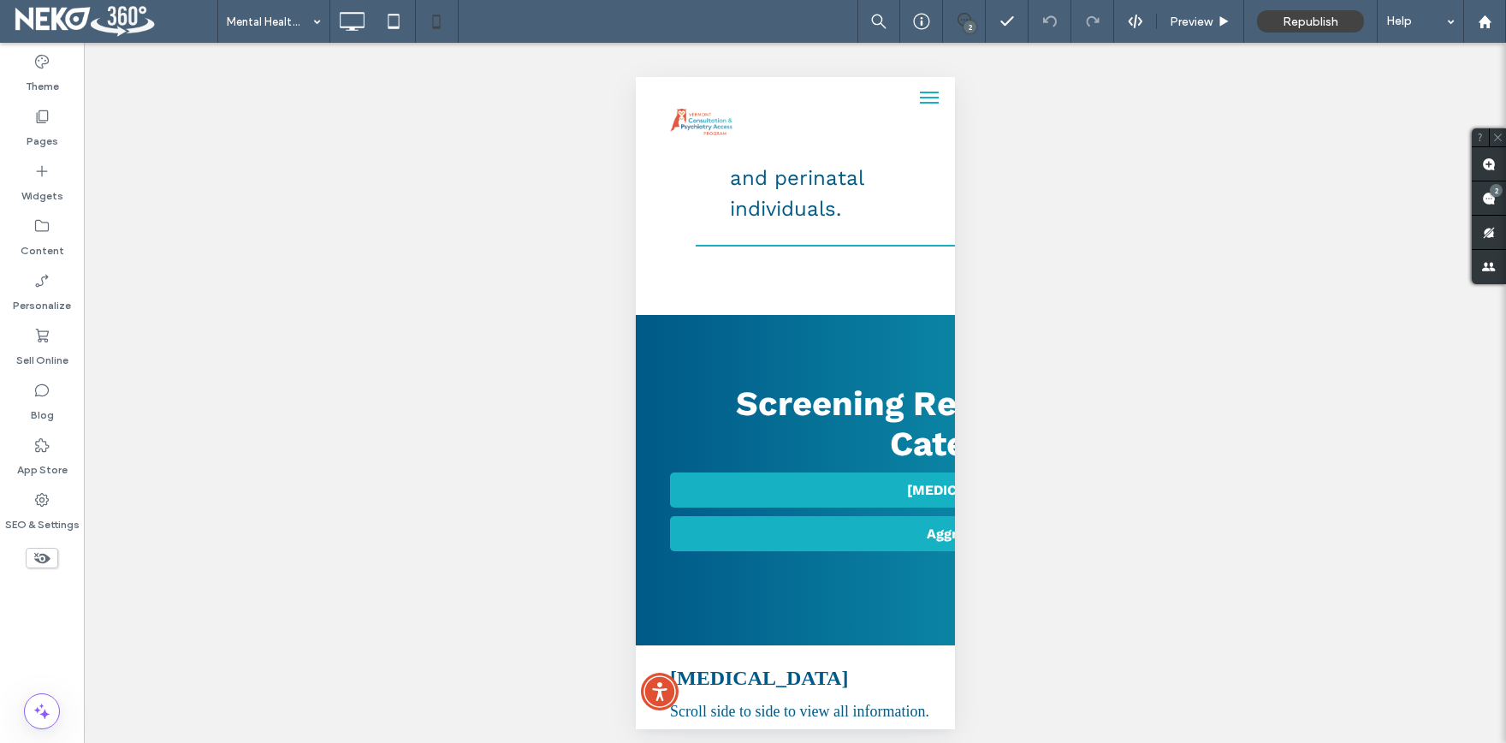
scroll to position [0, 0]
click at [363, 21] on icon at bounding box center [352, 21] width 34 height 34
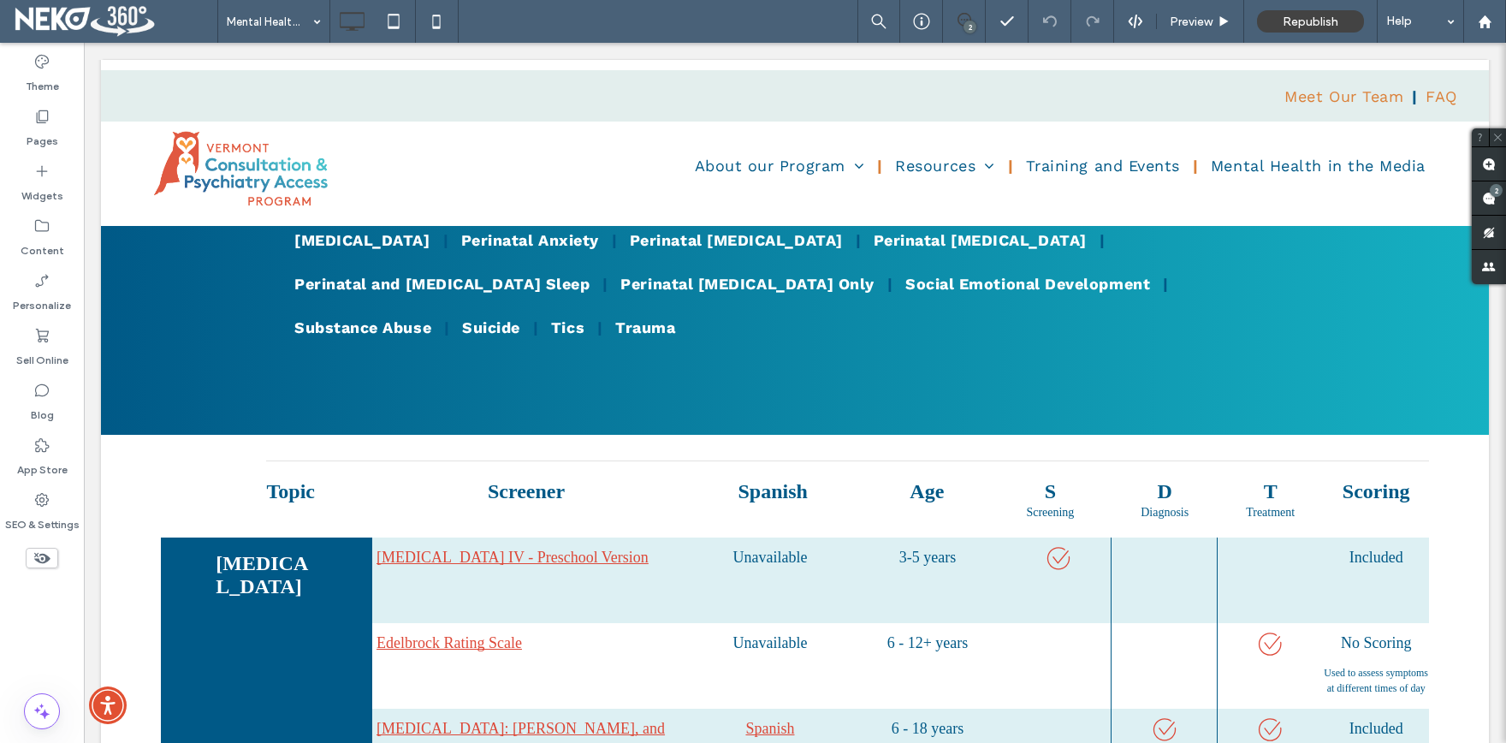
click at [686, 26] on div "Mental Health Screening Resources 2 Preview Republish Help" at bounding box center [861, 21] width 1288 height 43
click at [1171, 15] on span "Preview" at bounding box center [1191, 22] width 43 height 15
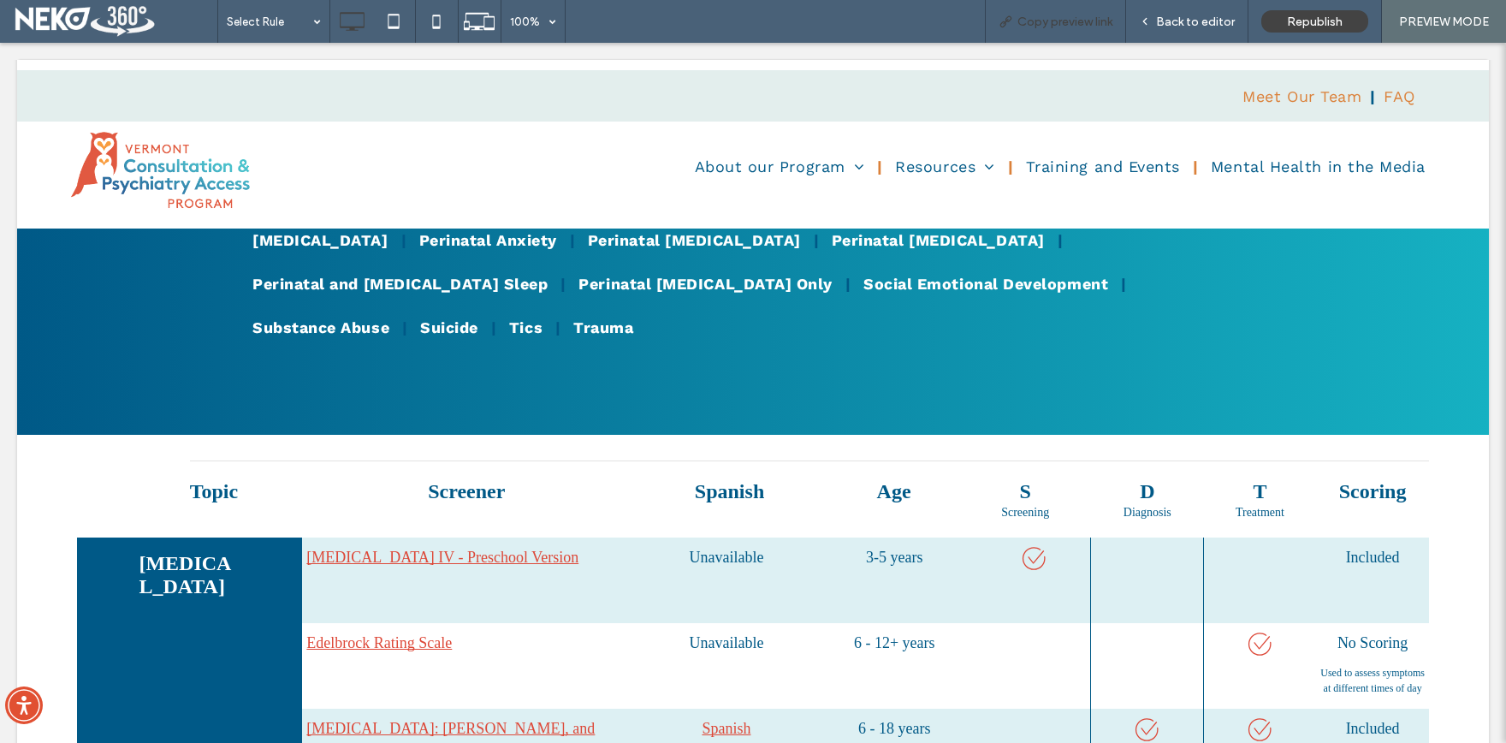
click at [1062, 14] on div "Copy preview link" at bounding box center [1055, 21] width 141 height 43
click at [1199, 21] on span "Back to editor" at bounding box center [1195, 22] width 79 height 15
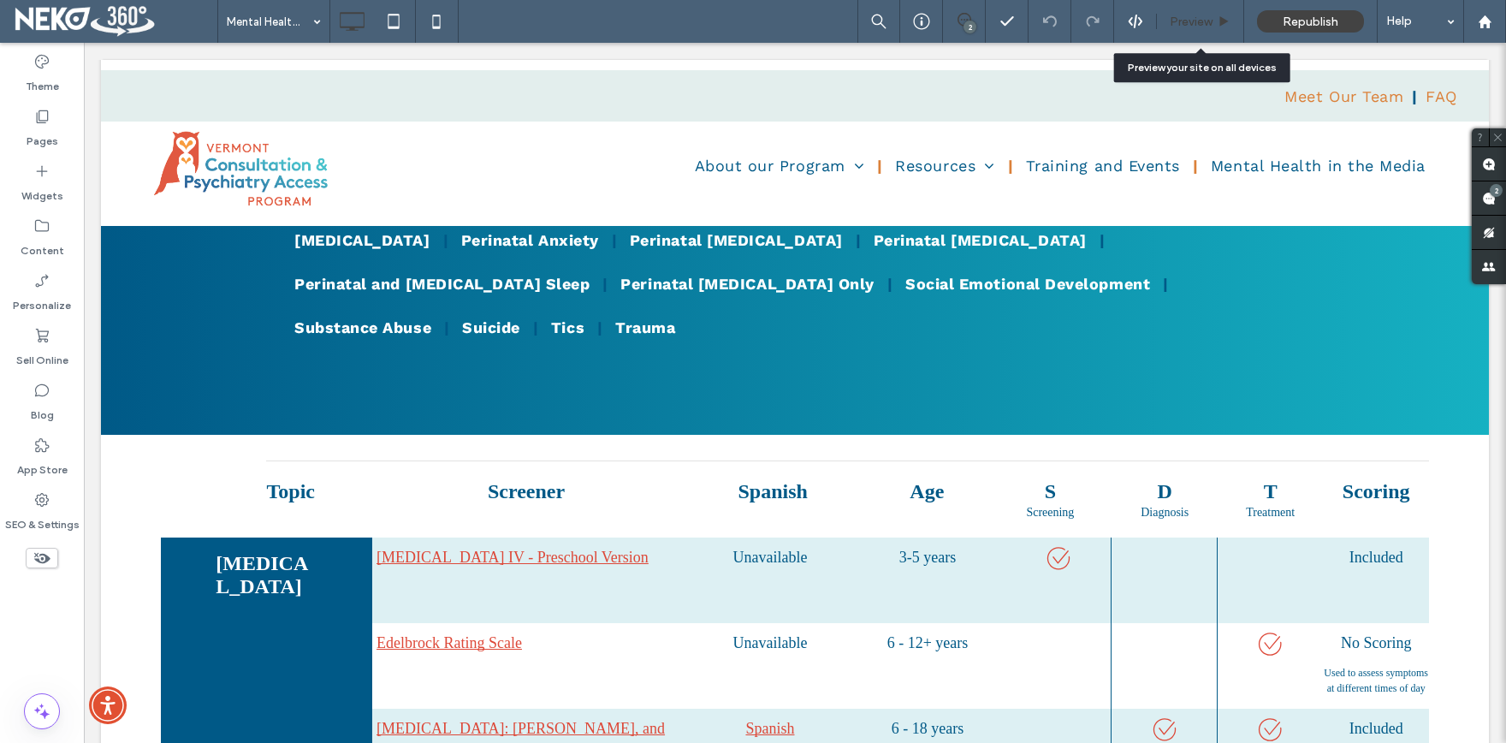
click at [1200, 15] on span "Preview" at bounding box center [1191, 22] width 43 height 15
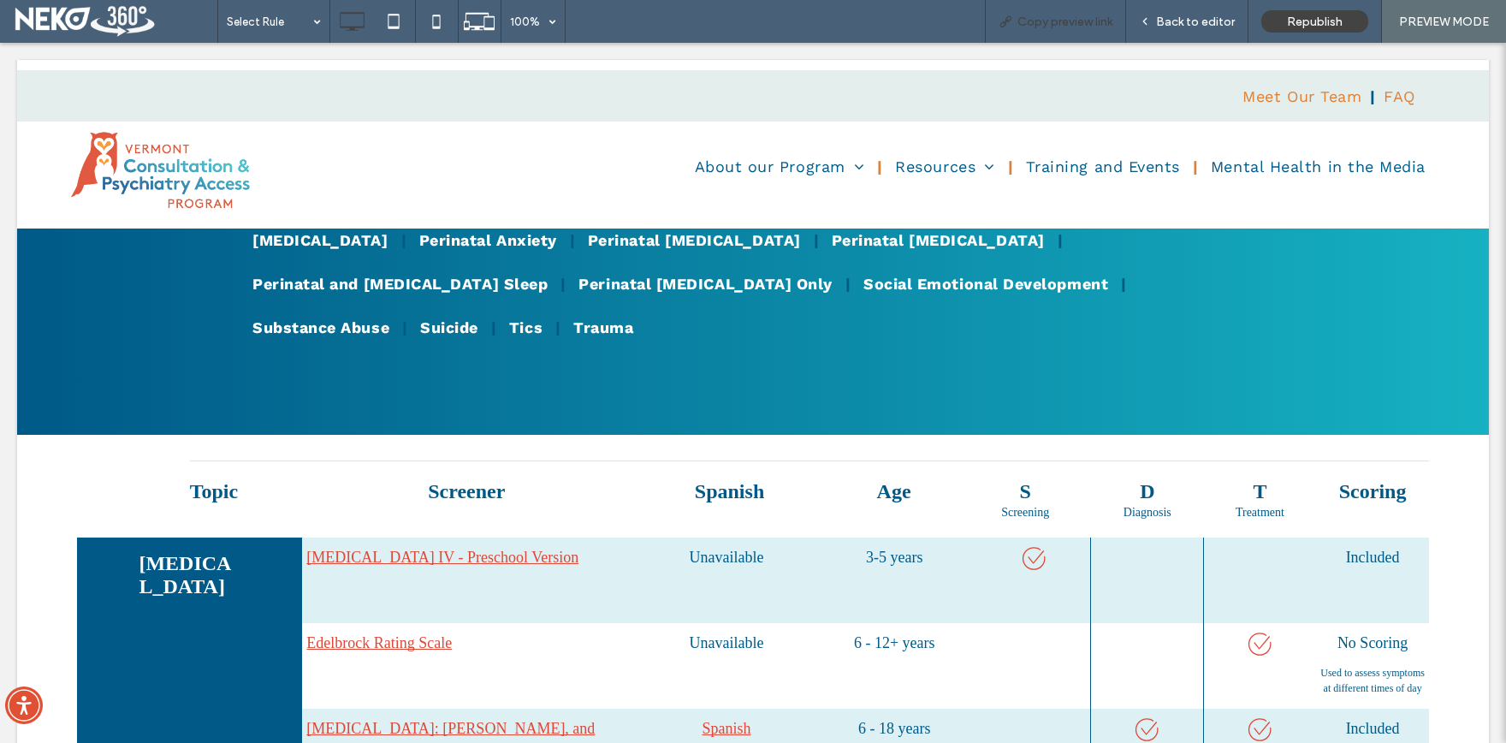
click at [1037, 18] on span "Copy preview link" at bounding box center [1064, 22] width 95 height 15
click at [447, 22] on icon at bounding box center [436, 21] width 34 height 34
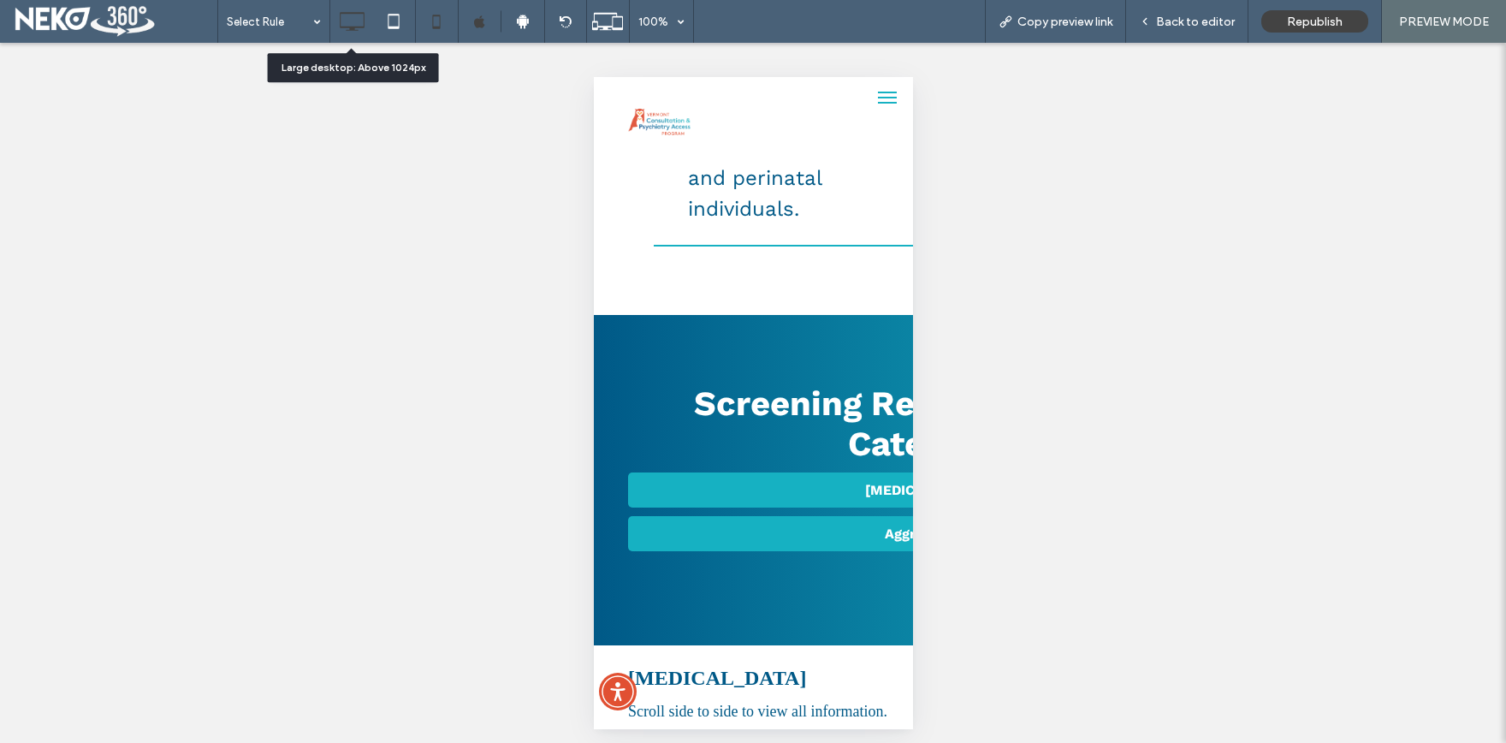
click at [361, 22] on icon at bounding box center [352, 21] width 34 height 34
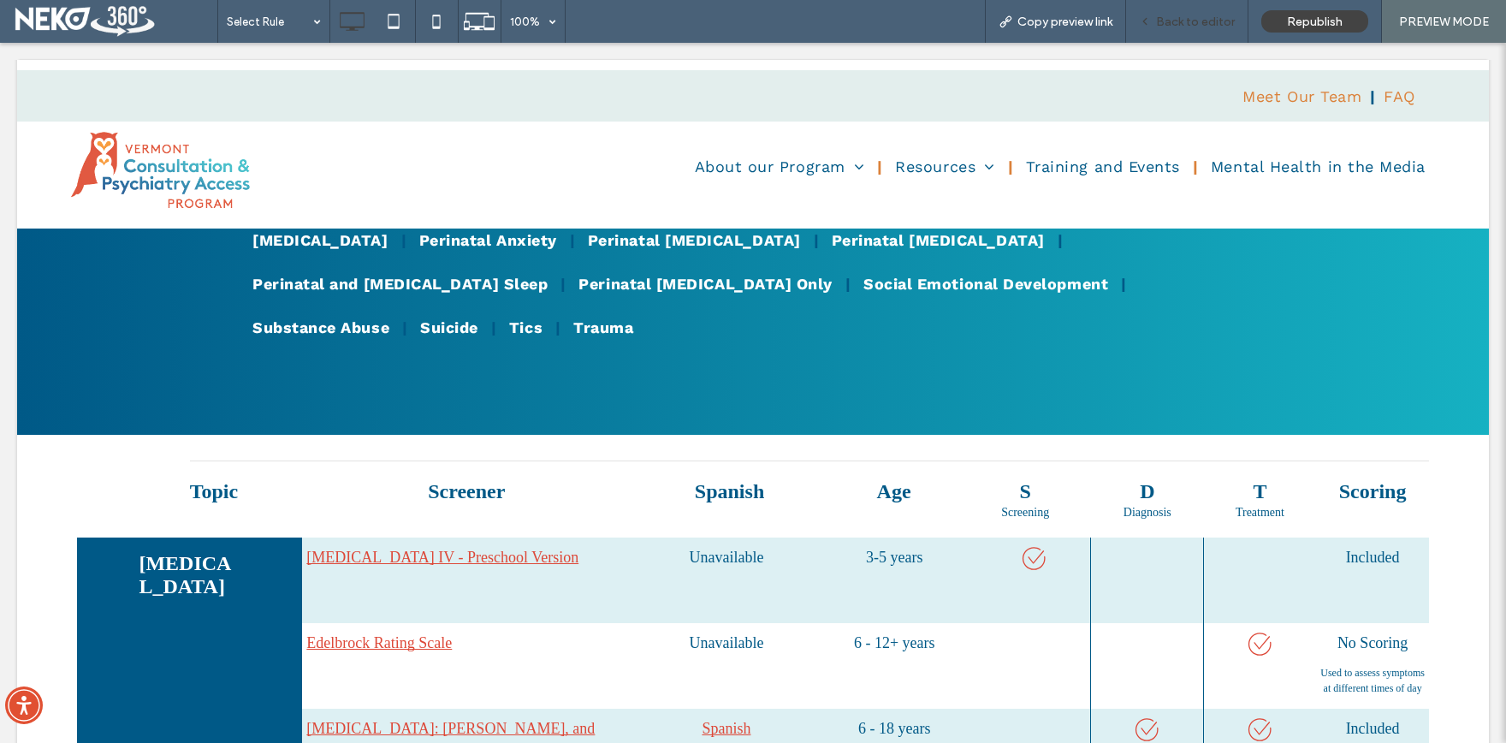
click at [1199, 23] on span "Back to editor" at bounding box center [1195, 22] width 79 height 15
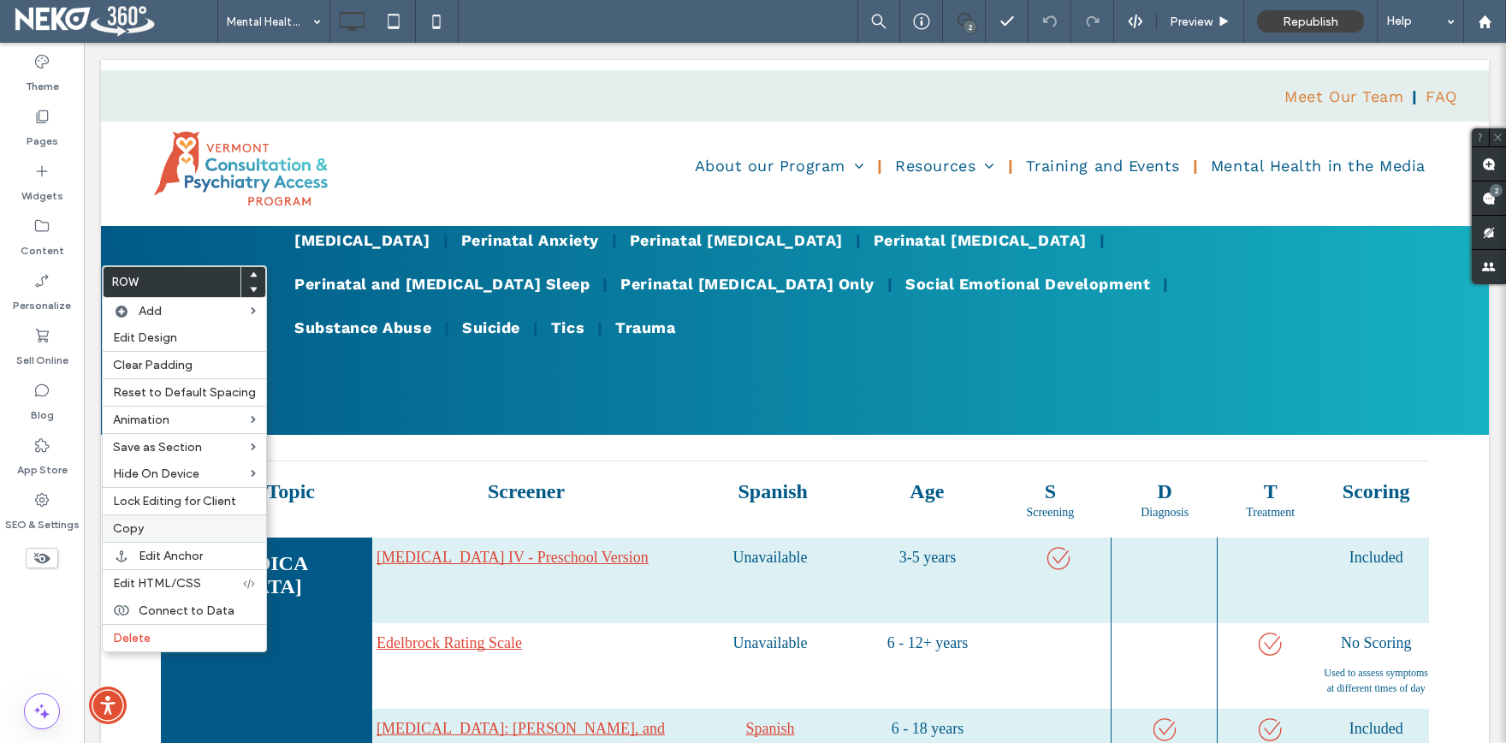
click at [157, 531] on label "Copy" at bounding box center [184, 528] width 143 height 15
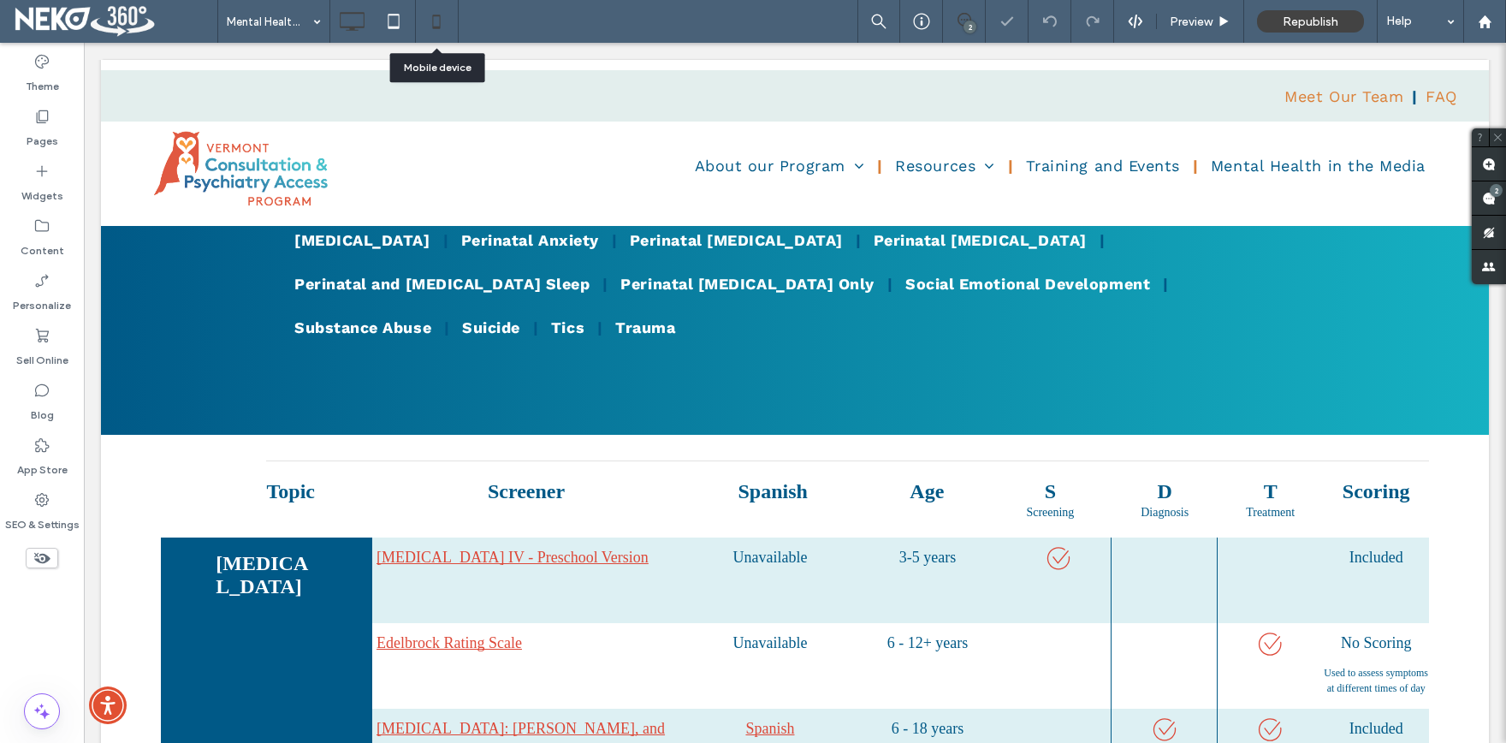
click at [435, 9] on icon at bounding box center [436, 21] width 34 height 34
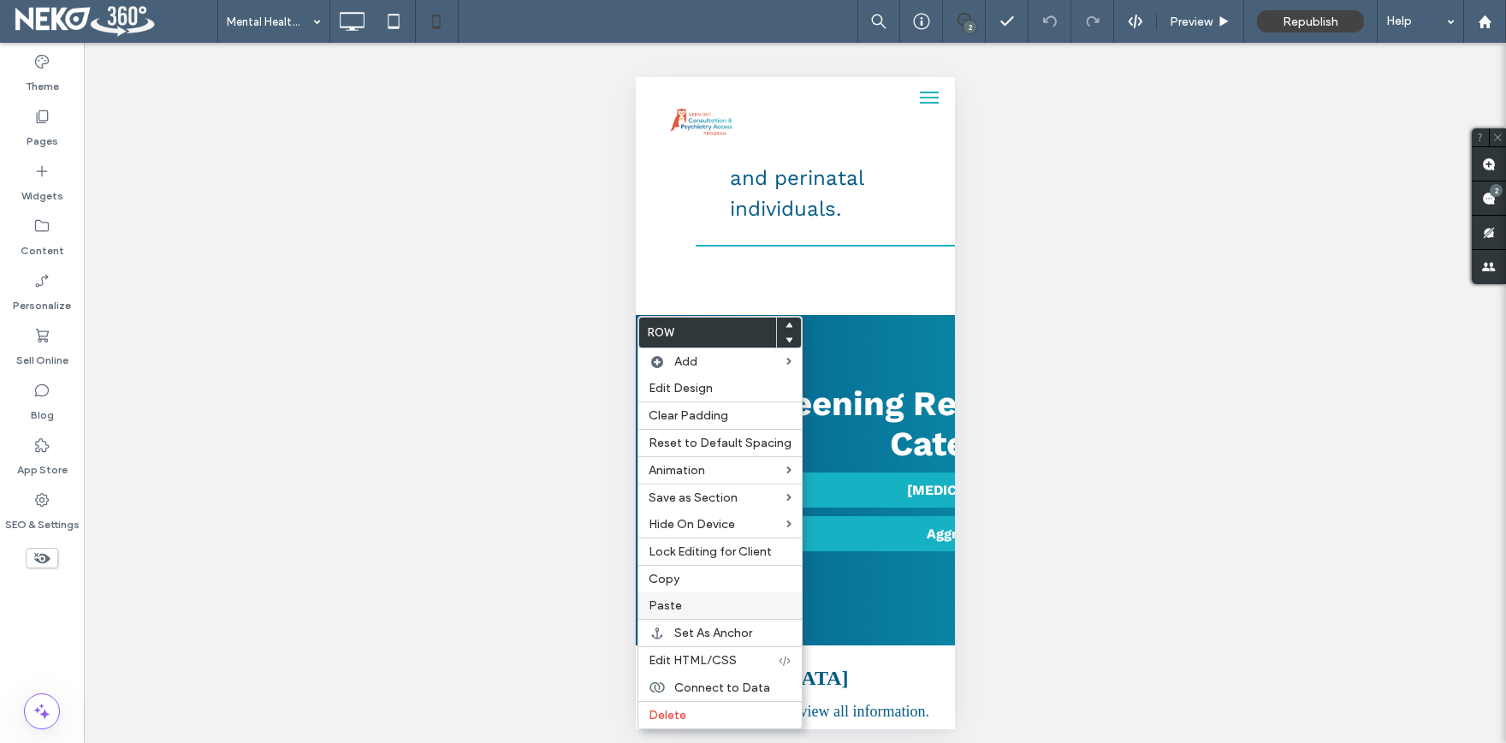
click at [703, 606] on label "Paste" at bounding box center [720, 605] width 143 height 15
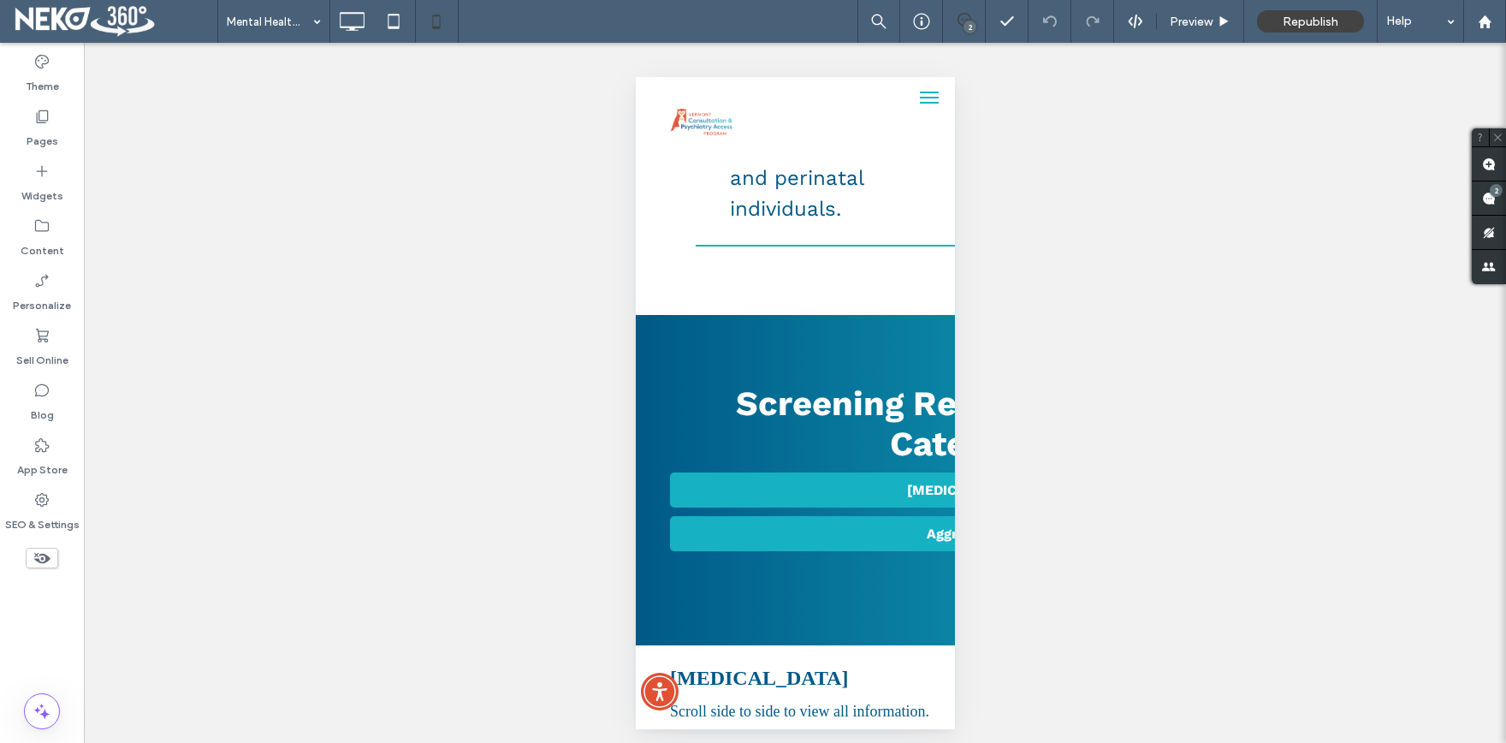
scroll to position [8, 0]
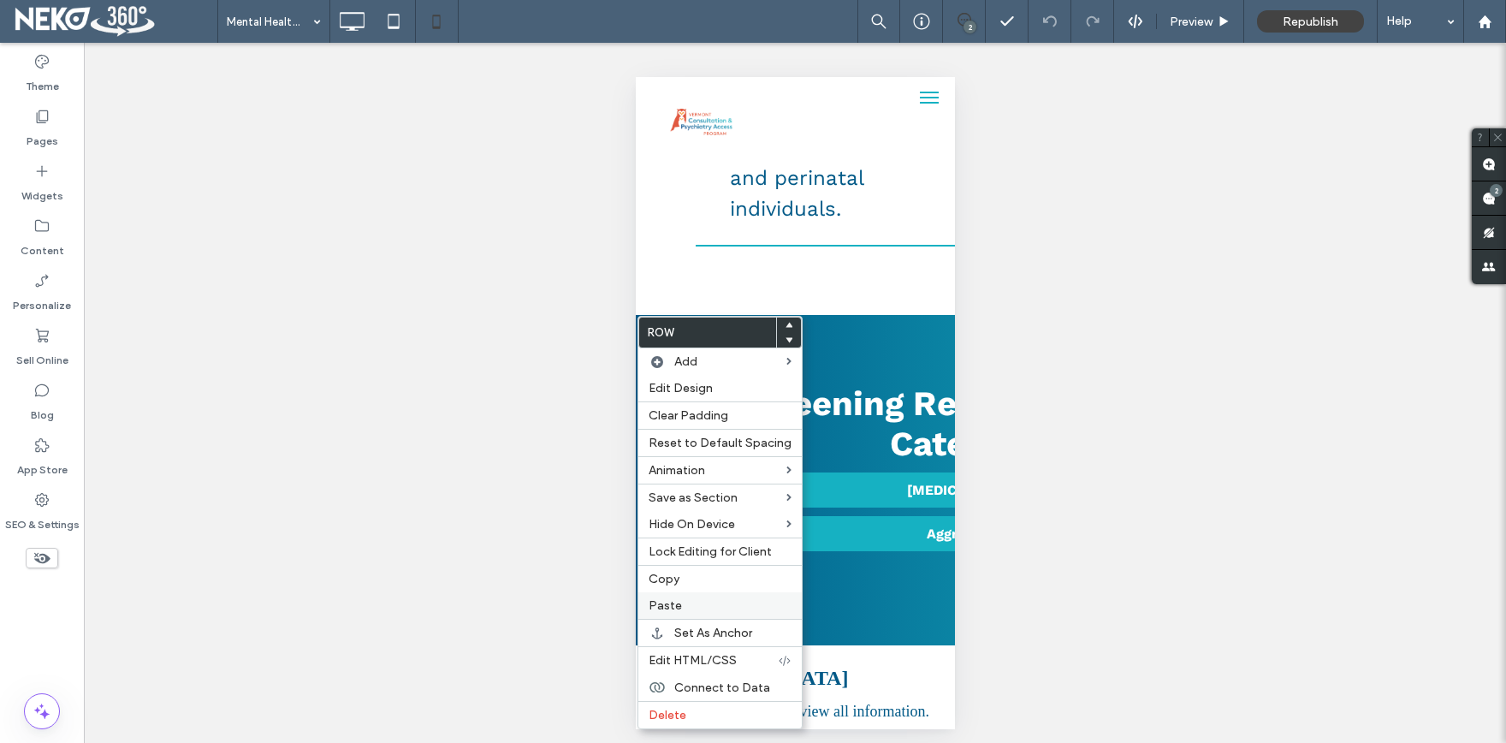
click at [699, 601] on div "Paste" at bounding box center [719, 605] width 163 height 27
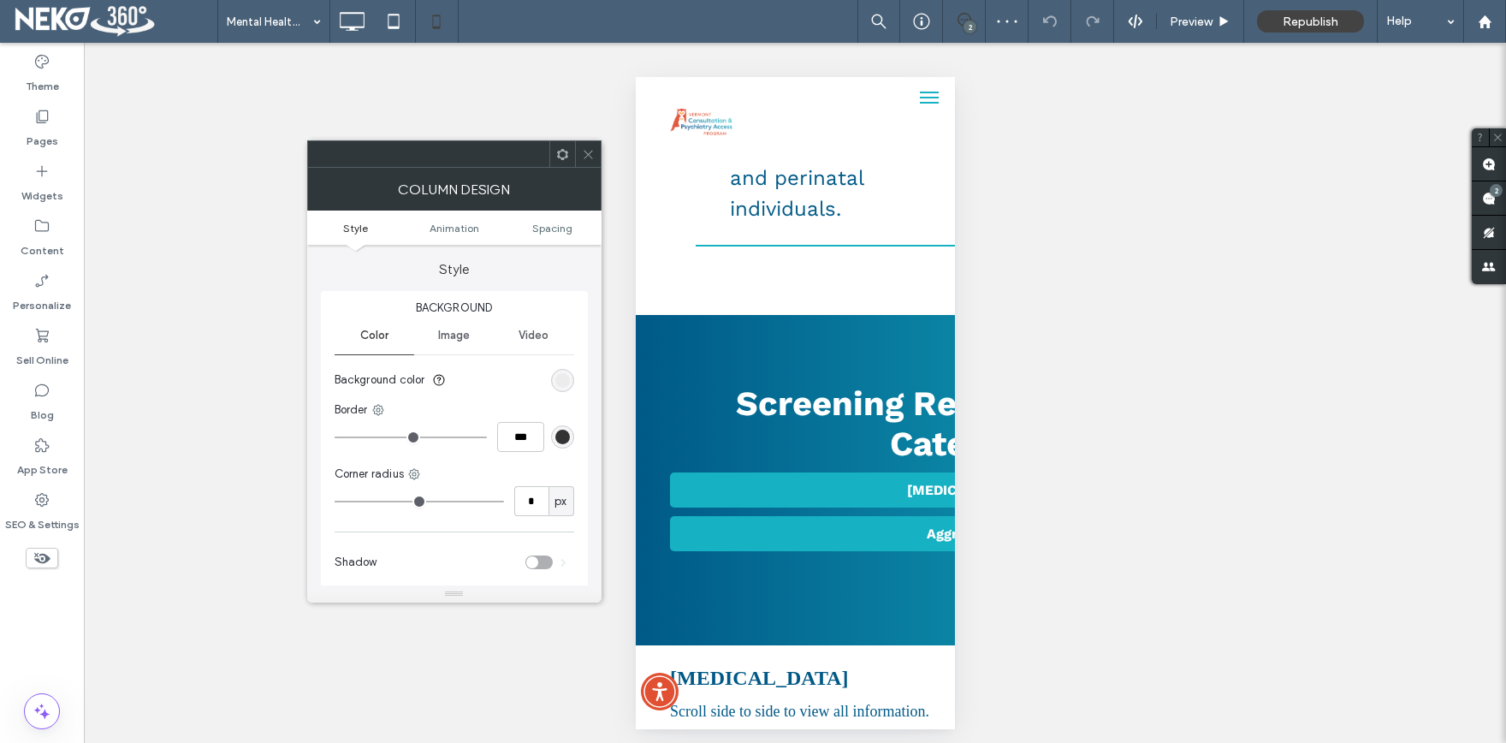
click at [584, 146] on span at bounding box center [588, 154] width 13 height 26
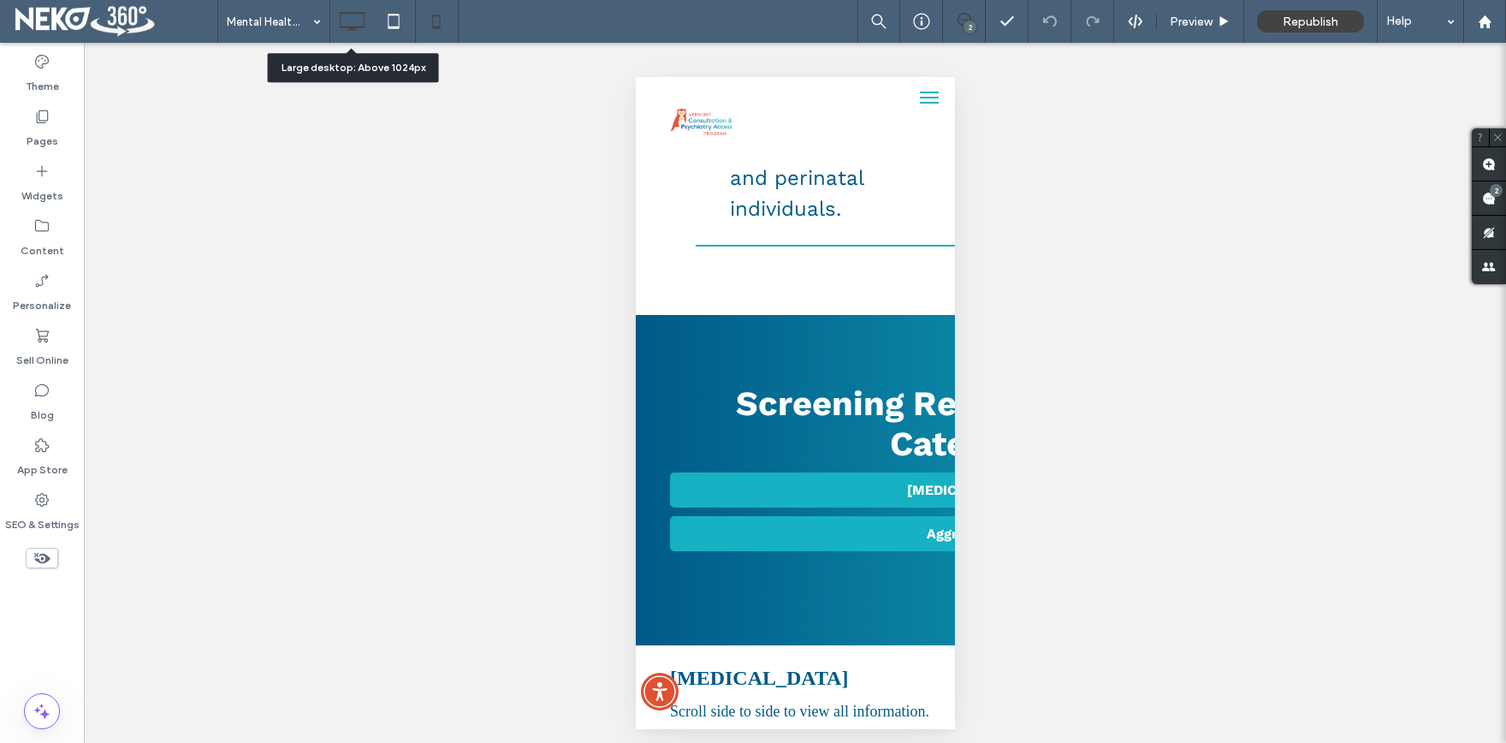
click at [344, 16] on icon at bounding box center [352, 21] width 34 height 34
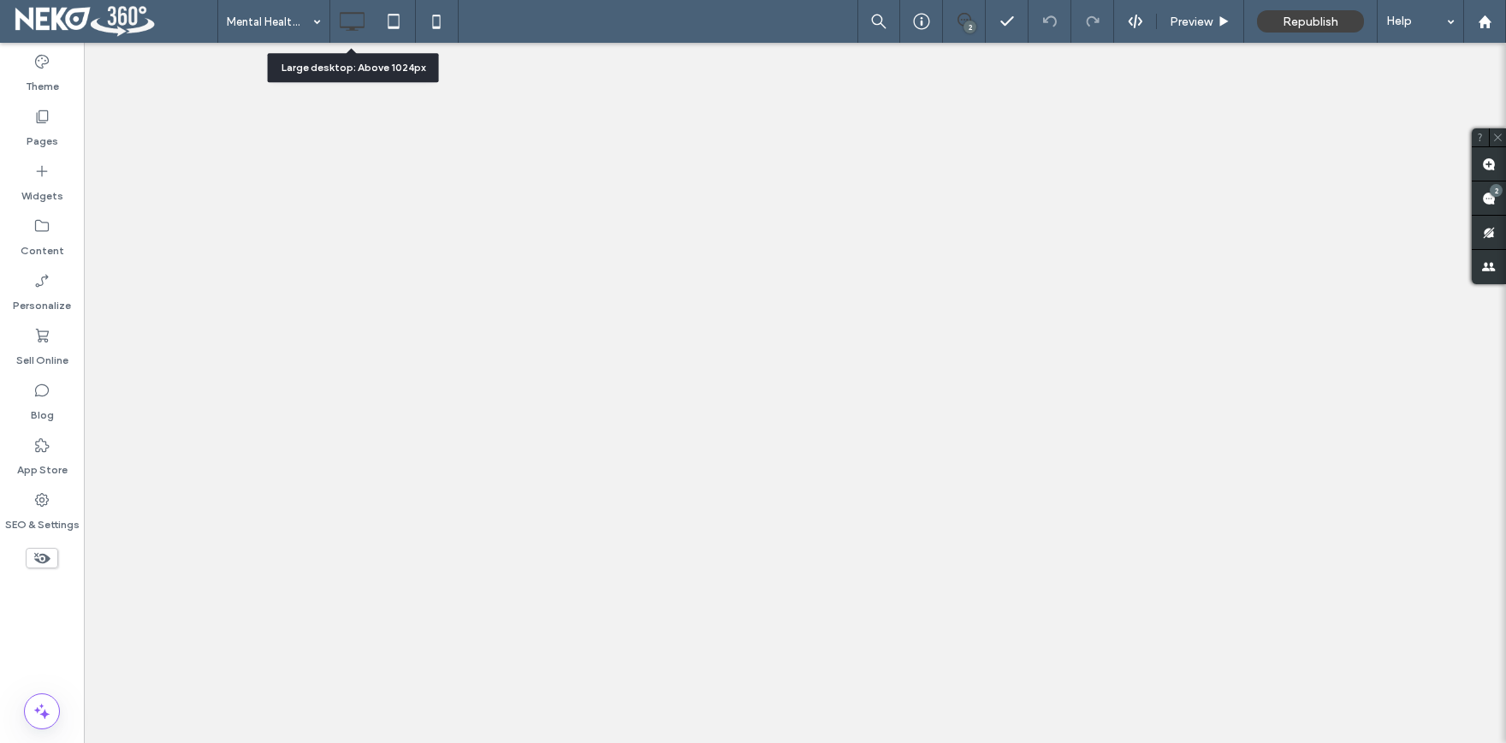
scroll to position [0, 0]
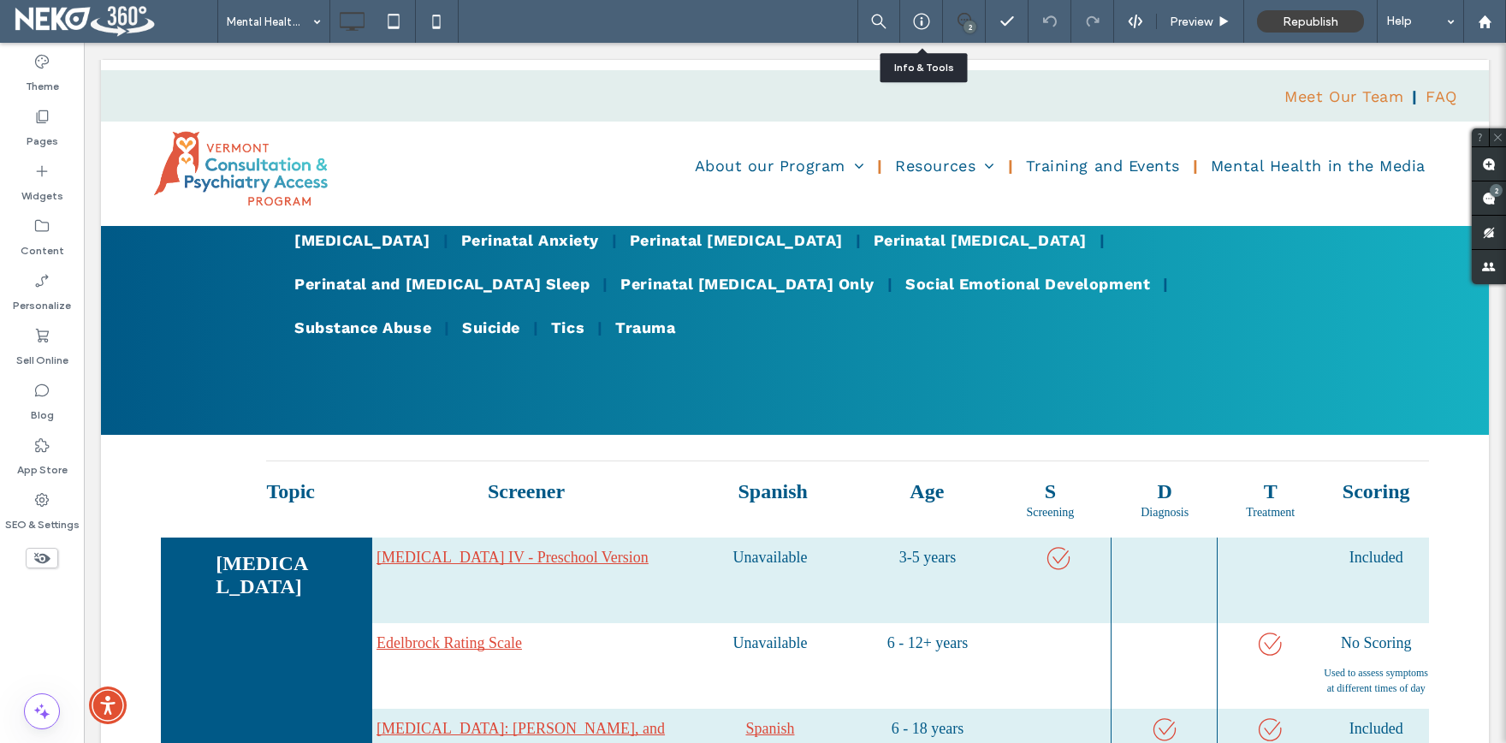
click at [975, 16] on span at bounding box center [964, 20] width 42 height 14
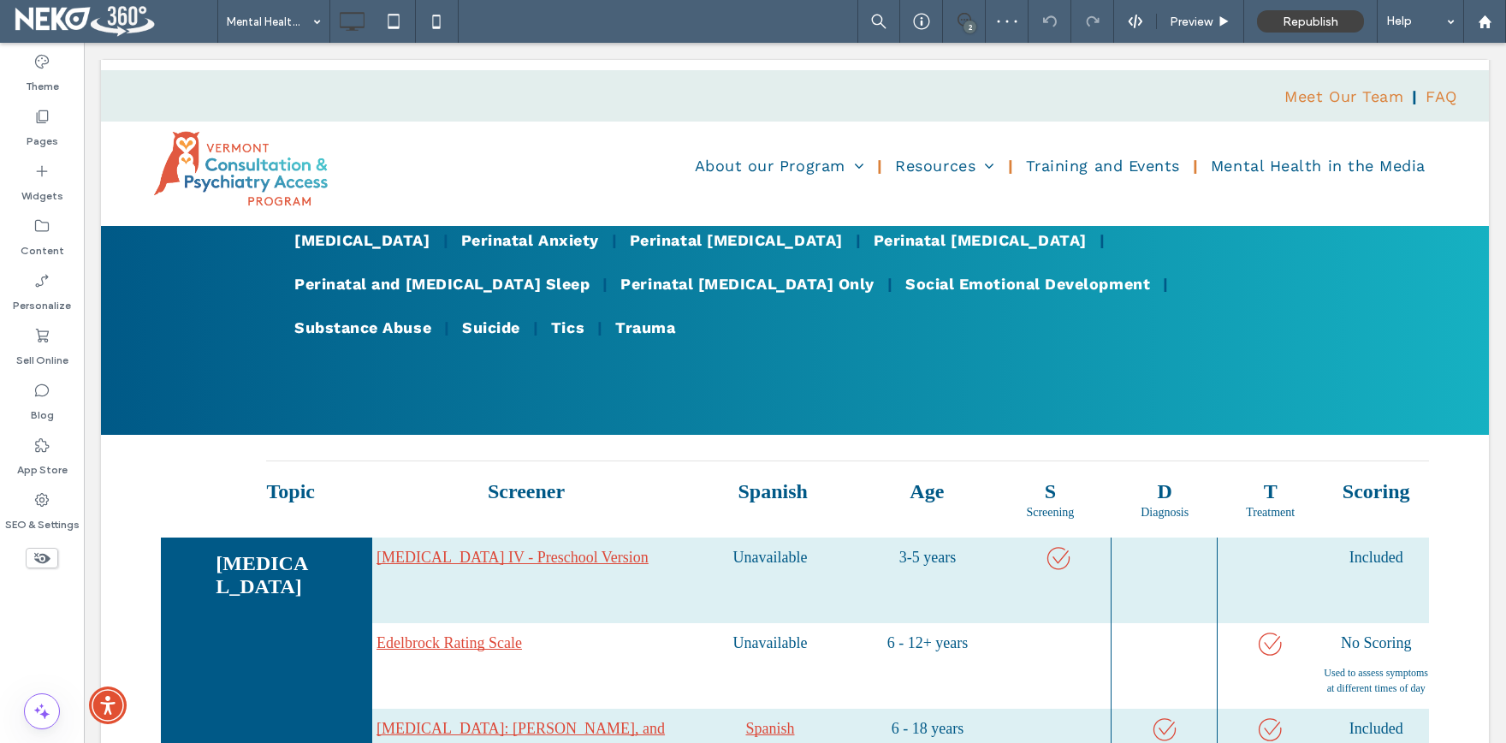
click at [966, 17] on icon at bounding box center [964, 20] width 14 height 14
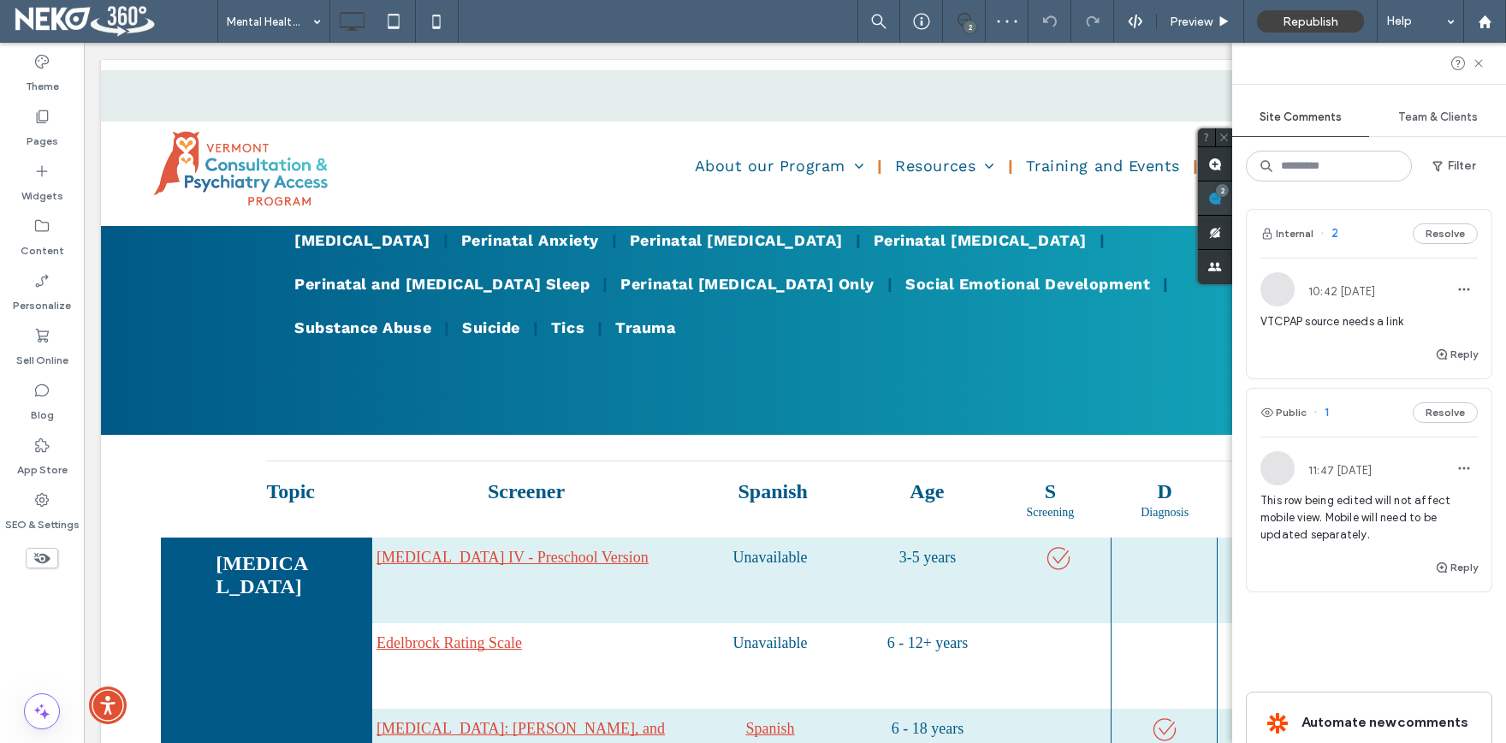
click at [1490, 200] on div "Site Comments Team & Clients Filter Internal 2 Resolve 10:42 Jul 18 2023 VTCPAP…" at bounding box center [1369, 393] width 274 height 700
drag, startPoint x: 1433, startPoint y: 123, endPoint x: 1425, endPoint y: 145, distance: 23.0
click at [1433, 121] on span "Team & Clients" at bounding box center [1438, 117] width 80 height 14
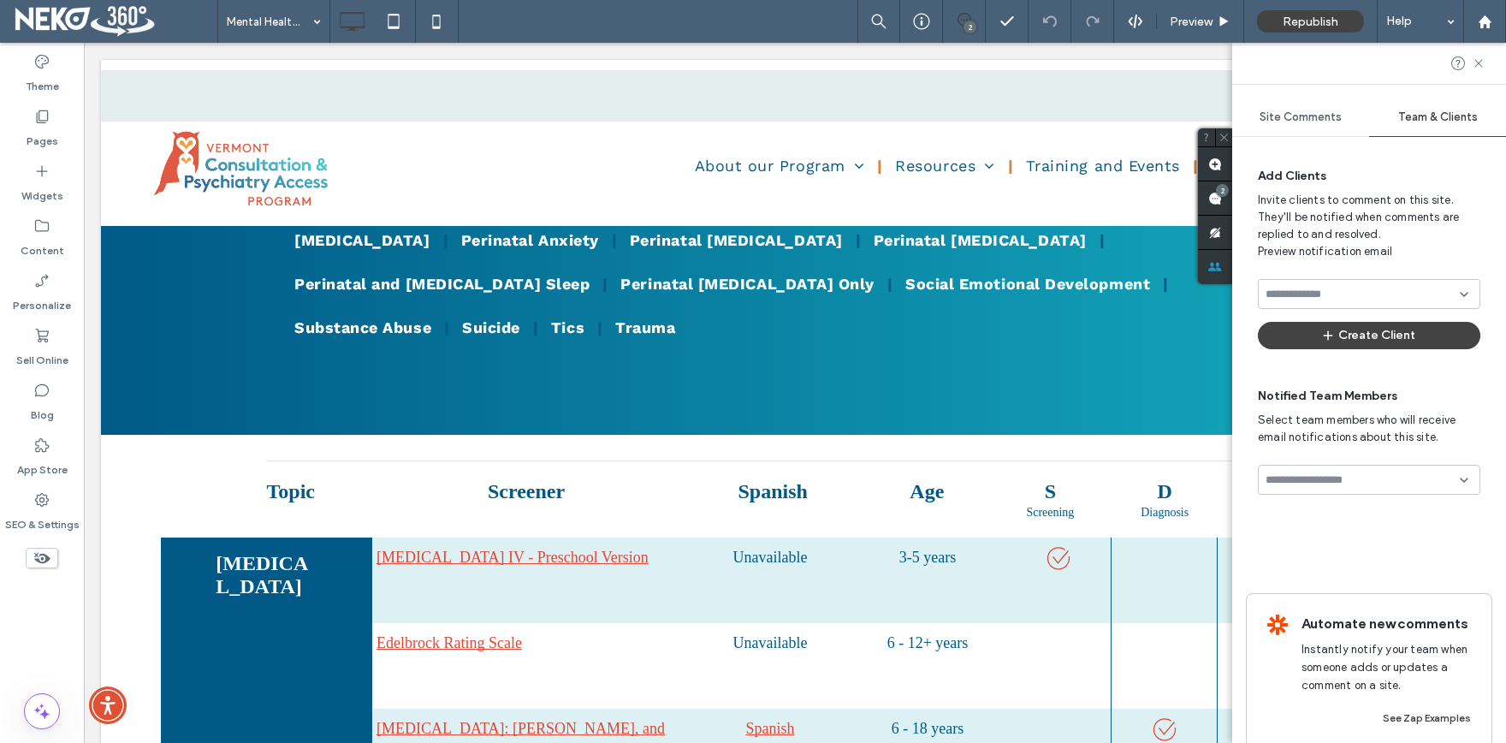
click at [1319, 120] on span "Site Comments" at bounding box center [1300, 117] width 82 height 14
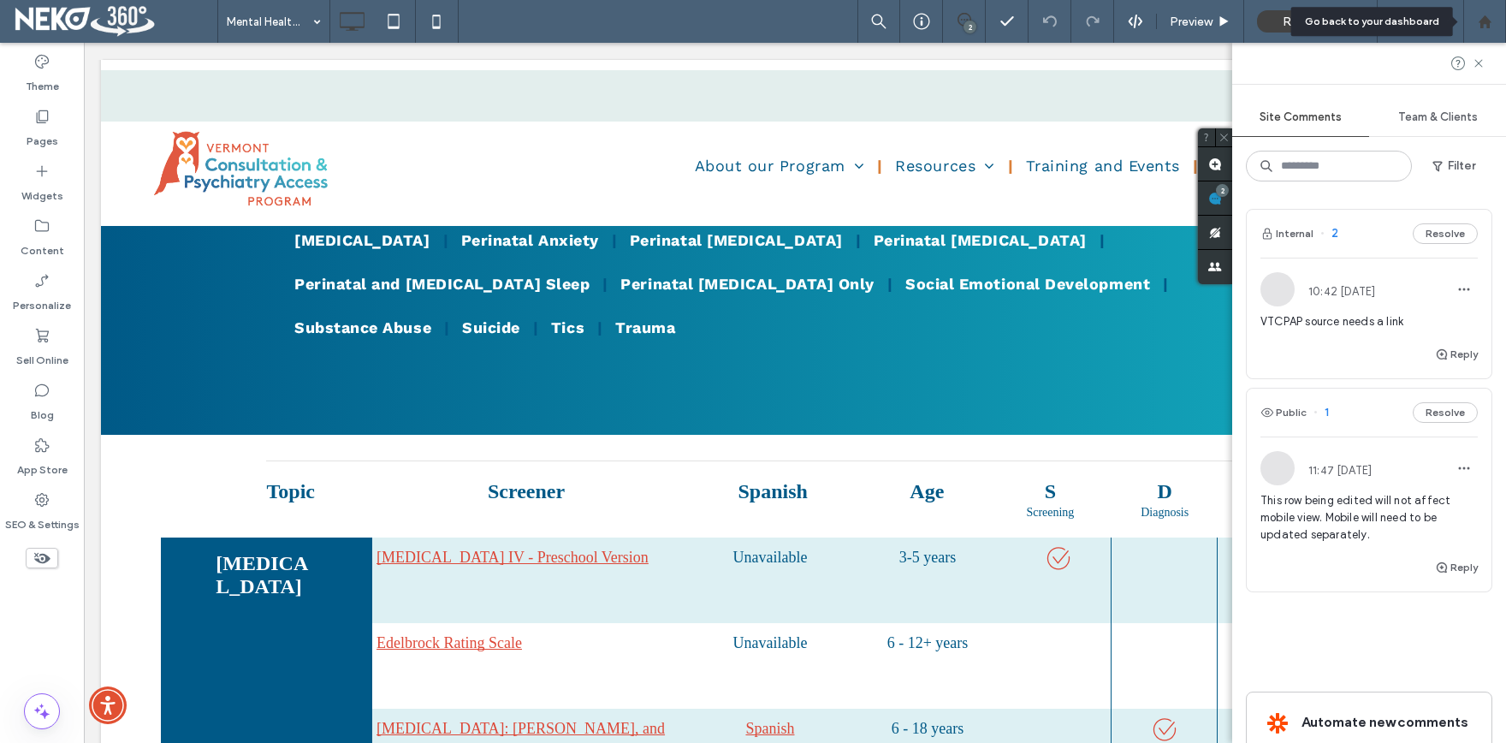
click at [1482, 16] on icon at bounding box center [1485, 22] width 15 height 15
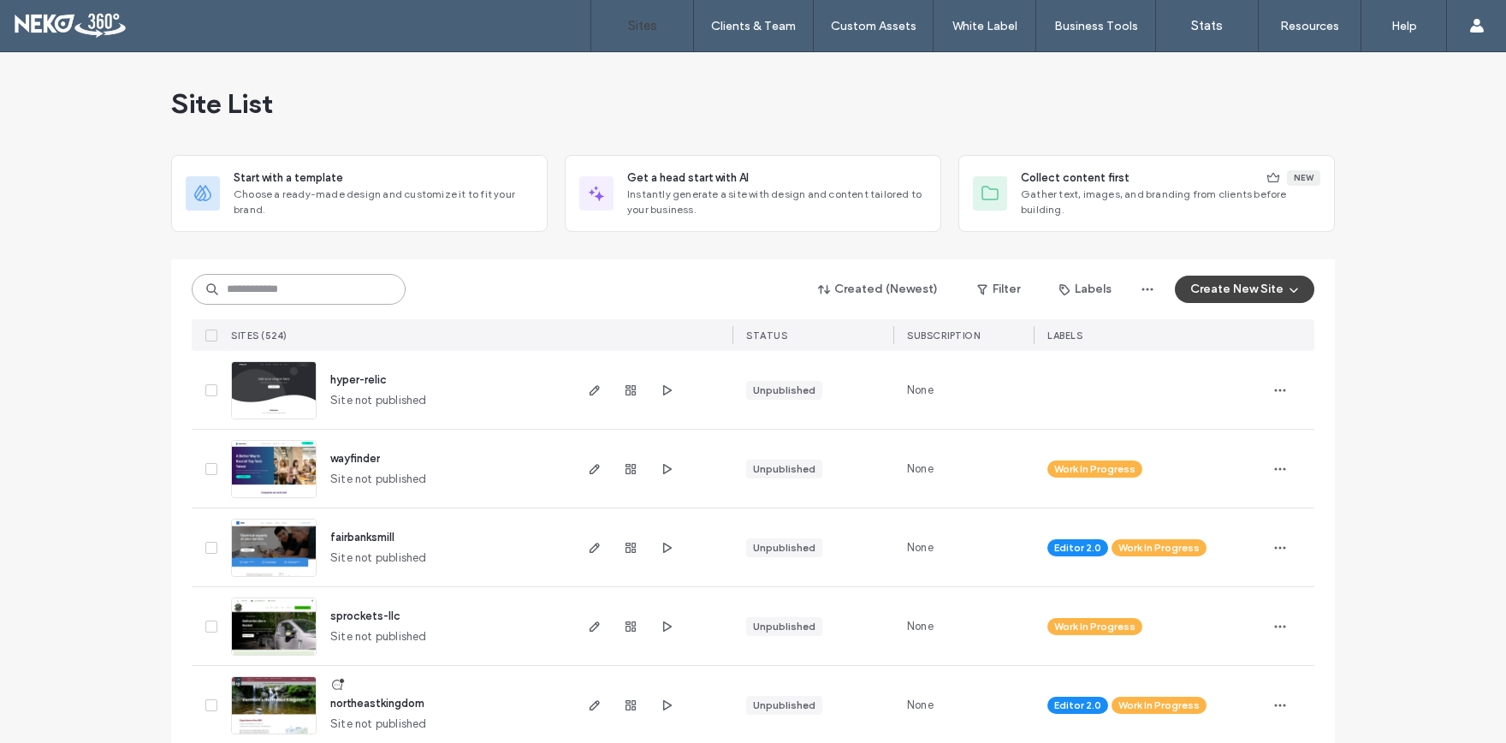
click at [320, 288] on input at bounding box center [299, 289] width 214 height 31
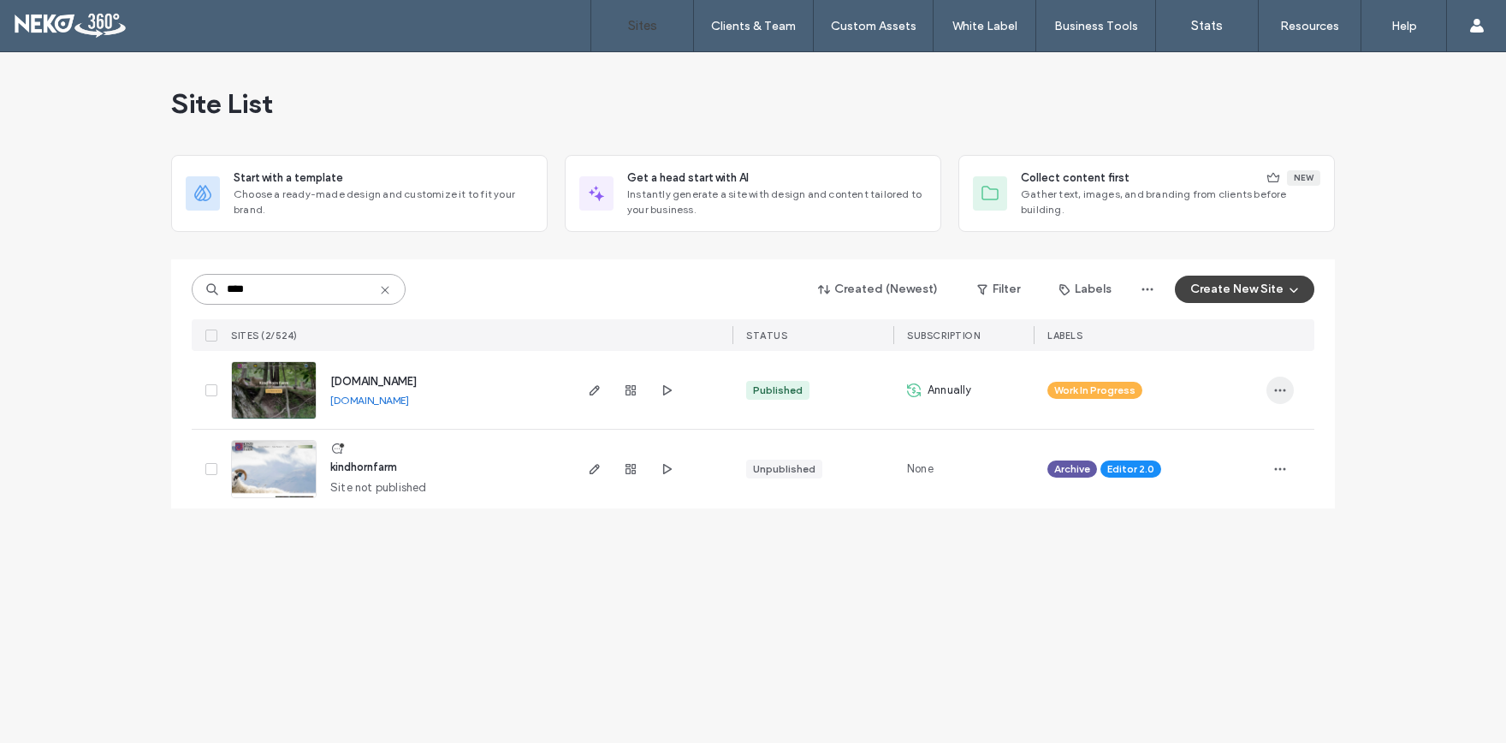
type input "****"
click at [1282, 388] on icon "button" at bounding box center [1280, 390] width 14 height 14
click at [1198, 441] on span "Assign Label" at bounding box center [1205, 443] width 64 height 17
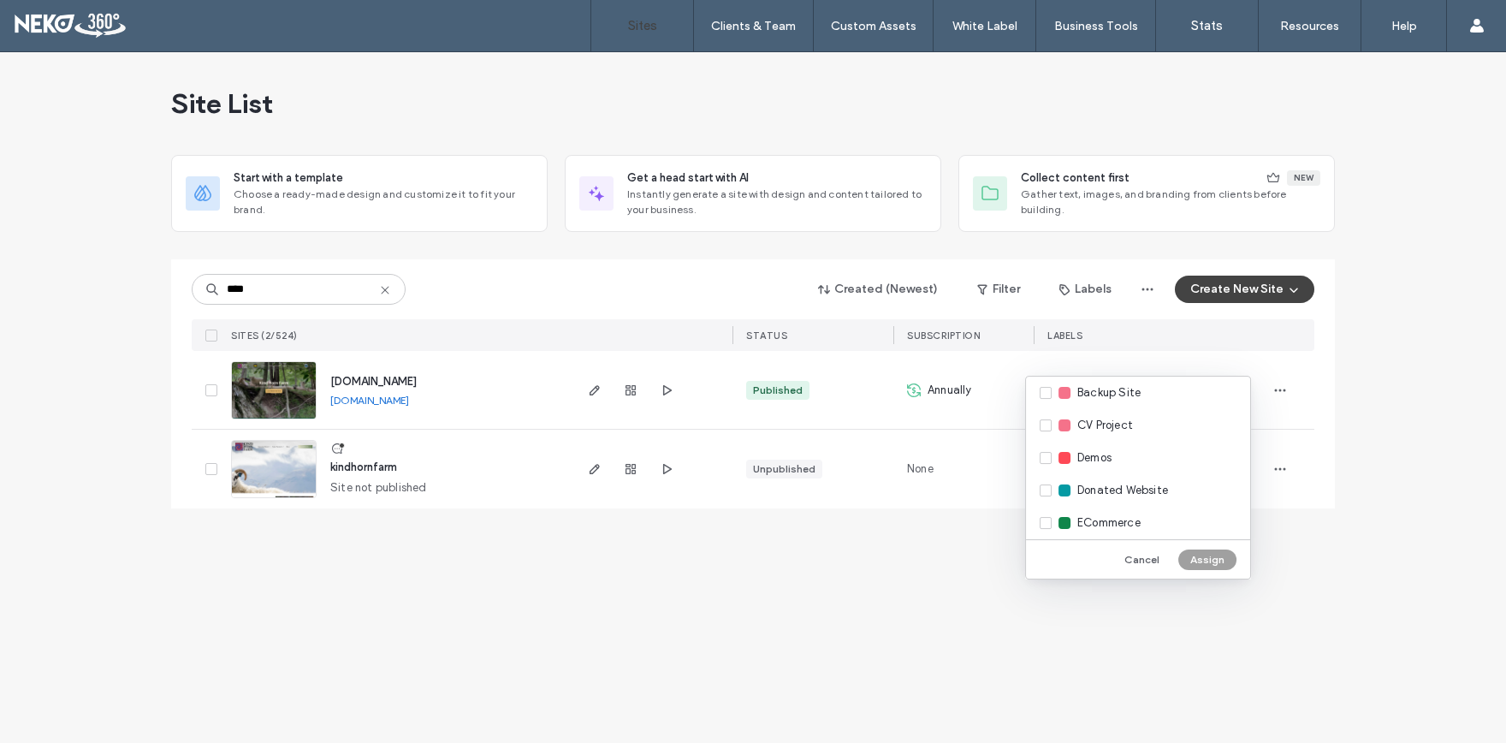
scroll to position [169, 0]
click at [1046, 492] on div "Live" at bounding box center [1138, 490] width 224 height 33
click at [1040, 480] on div "AI Archive Backup Site CV Project Demos Donated Website ECommerce Editor 2.0 Li…" at bounding box center [1138, 457] width 224 height 163
click at [1211, 556] on button "Assign" at bounding box center [1207, 559] width 58 height 21
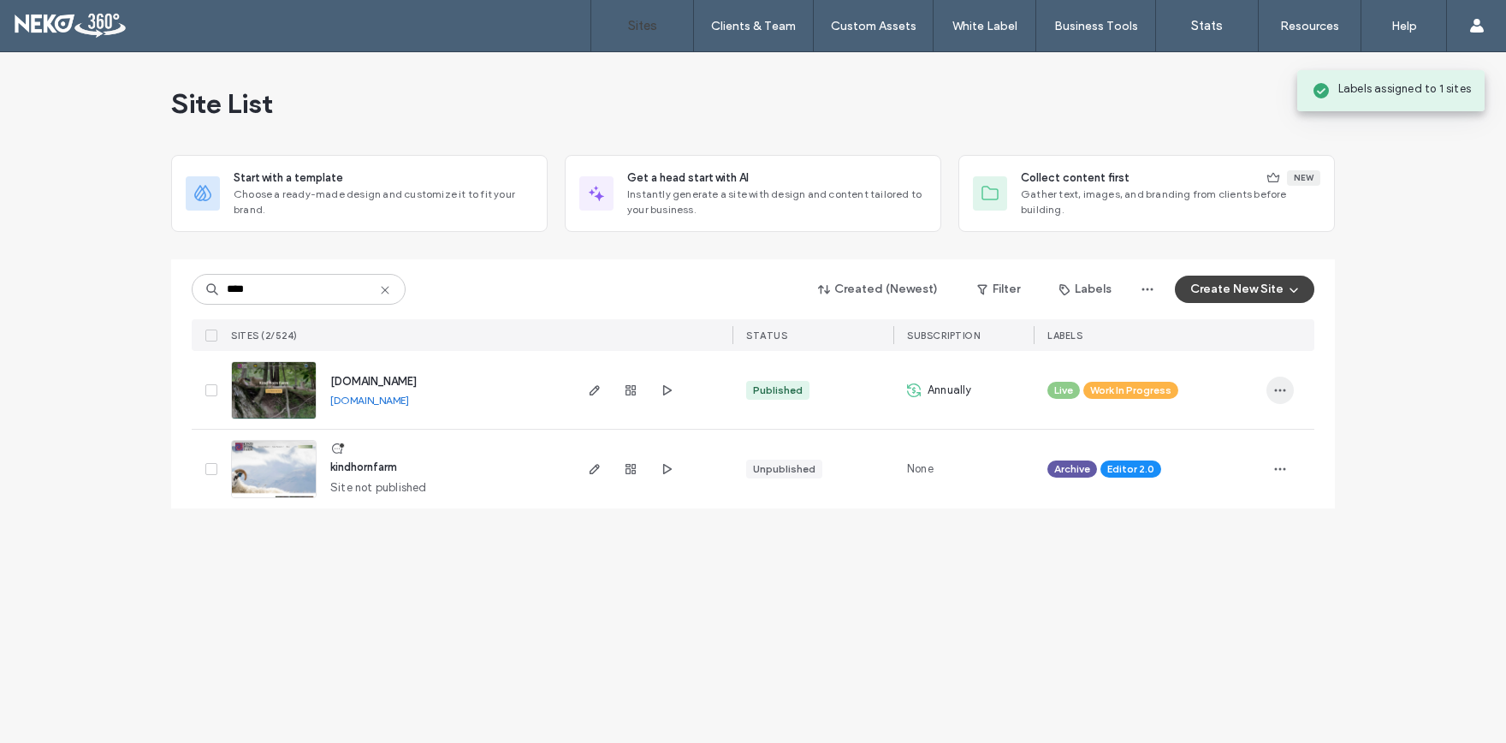
click at [1282, 388] on icon "button" at bounding box center [1280, 390] width 14 height 14
click at [1225, 534] on span "Unassign Label" at bounding box center [1212, 531] width 79 height 17
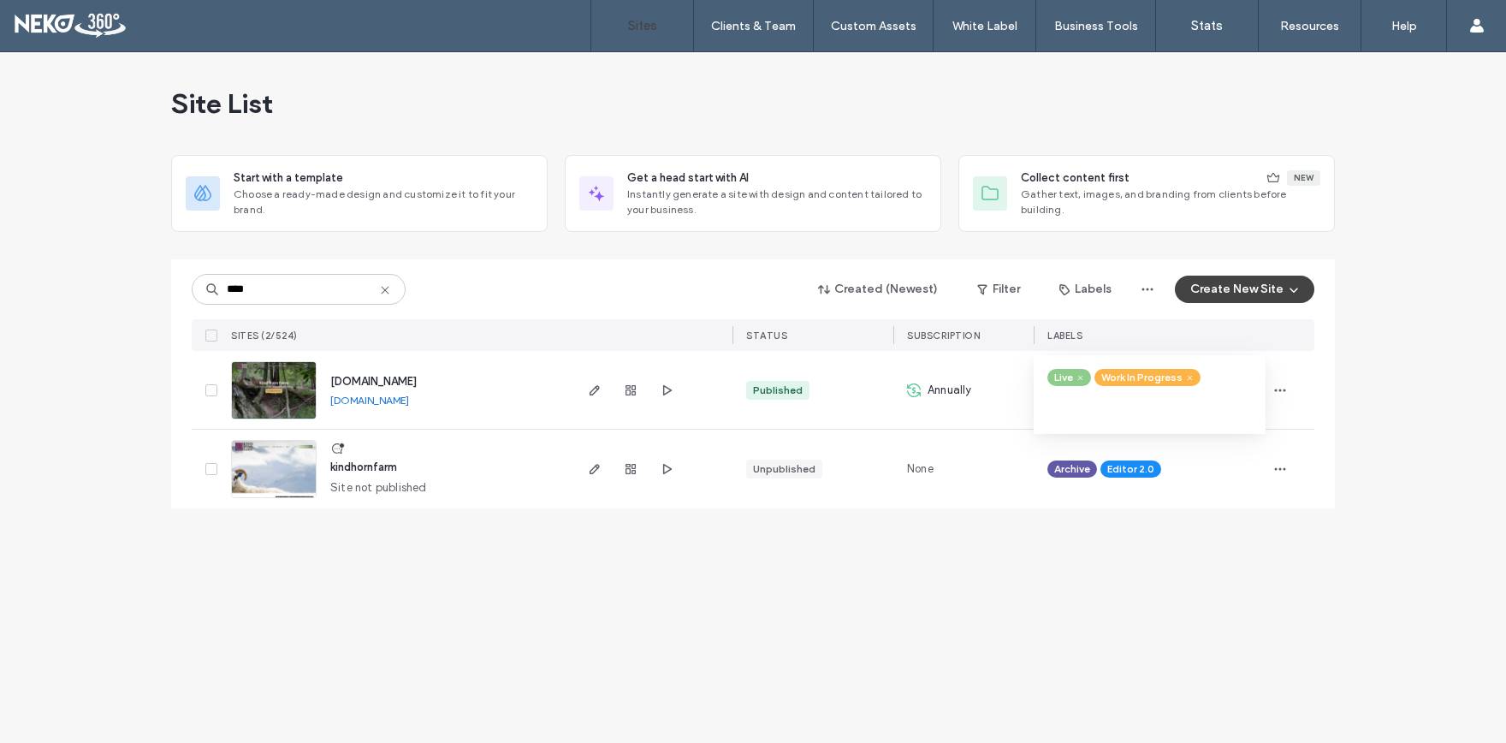
click at [1191, 378] on icon at bounding box center [1190, 378] width 8 height 8
drag, startPoint x: 1018, startPoint y: 620, endPoint x: 647, endPoint y: 512, distance: 386.9
click at [1011, 616] on div "Site List Start with a template Choose a ready-made design and customize it to …" at bounding box center [753, 397] width 1506 height 690
click at [382, 385] on span "www.kindhornfarm.com" at bounding box center [373, 381] width 86 height 13
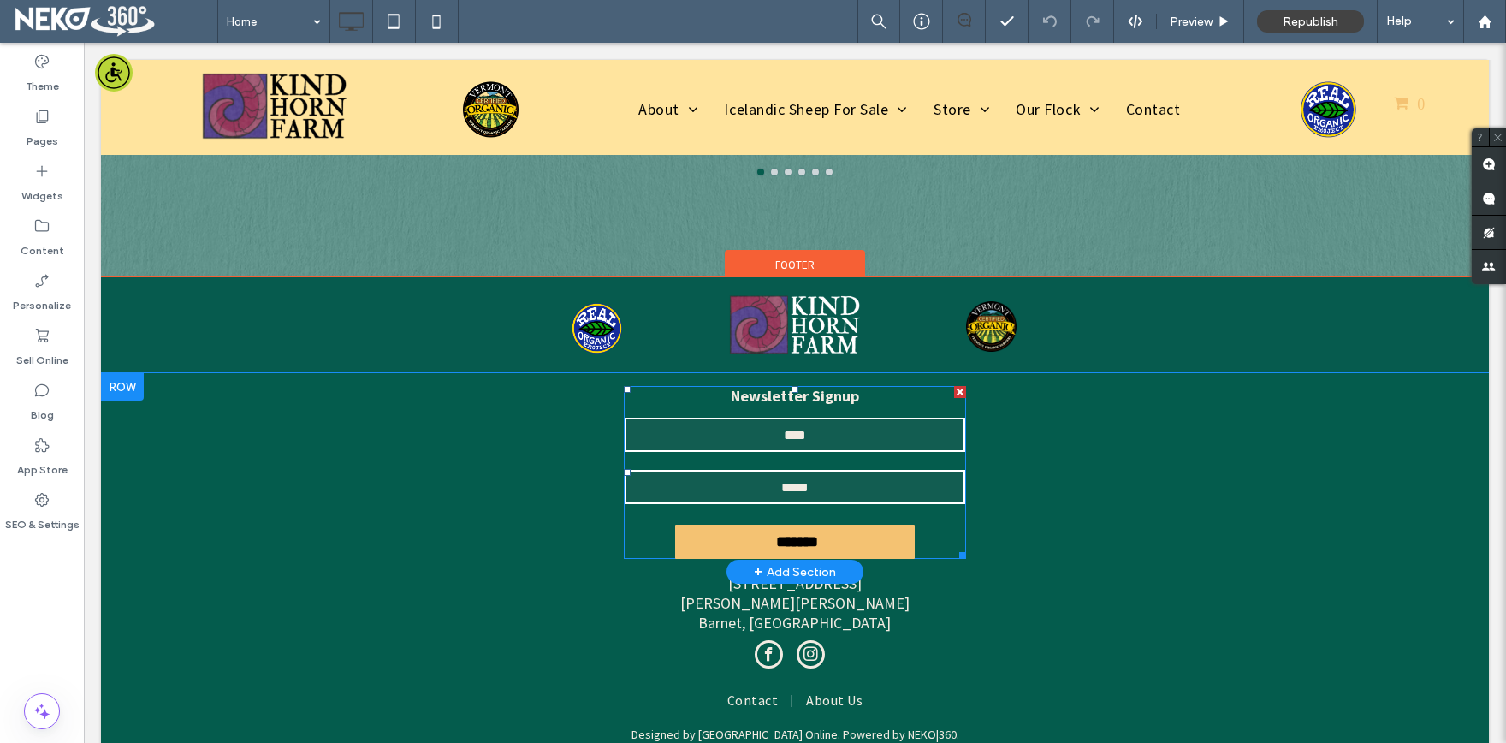
scroll to position [4264, 0]
click at [747, 427] on input "text" at bounding box center [795, 435] width 341 height 34
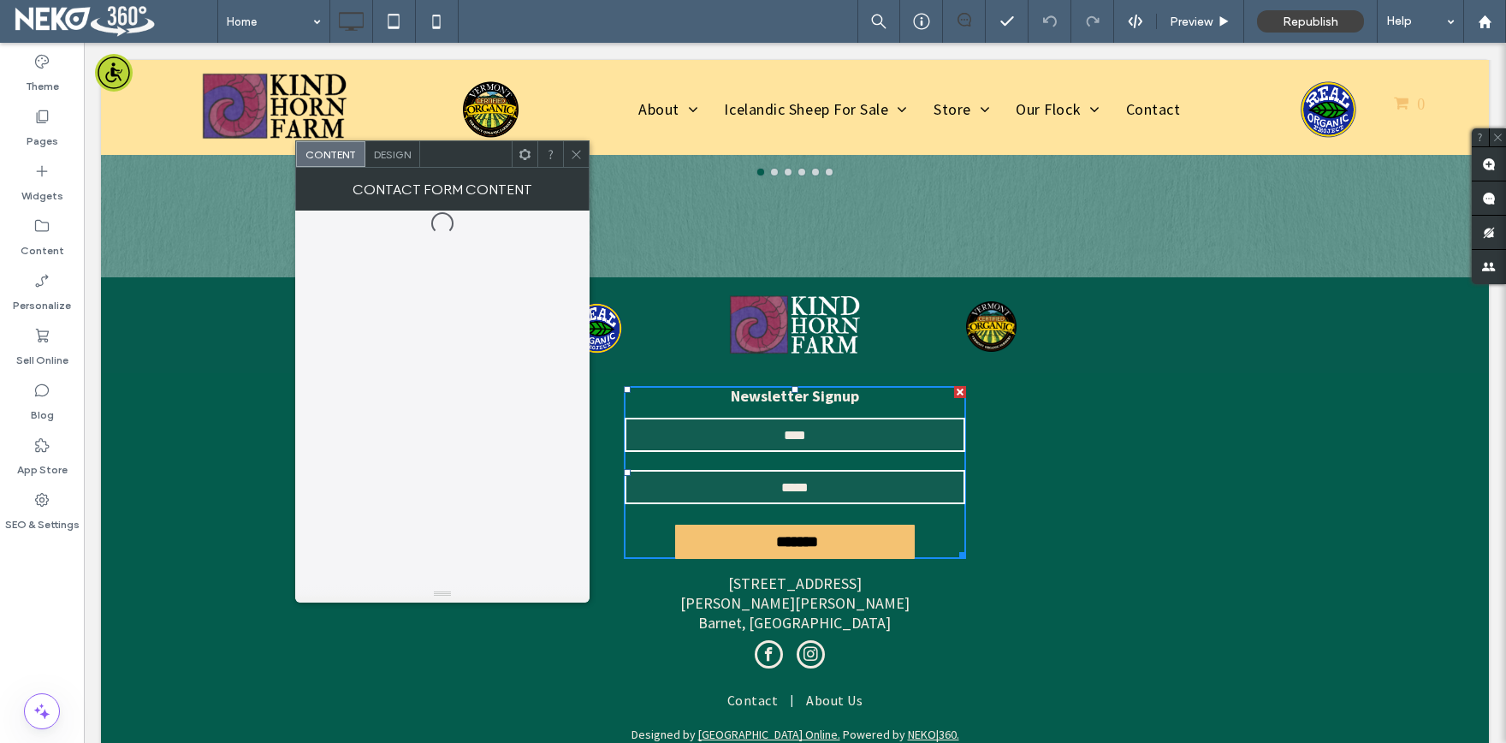
scroll to position [0, 0]
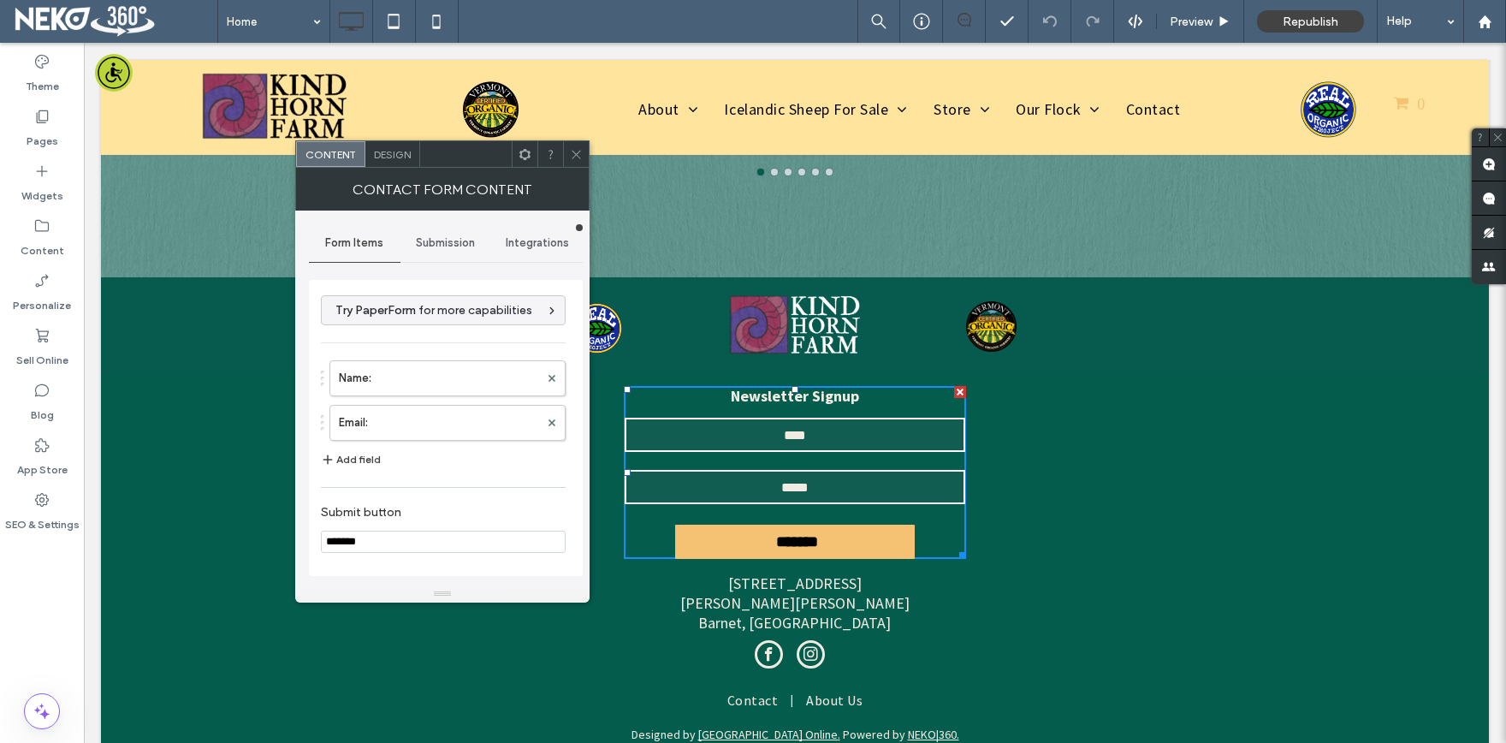
click at [459, 249] on span "Submission" at bounding box center [445, 243] width 59 height 14
click at [399, 326] on label "New submission notification" at bounding box center [446, 323] width 228 height 34
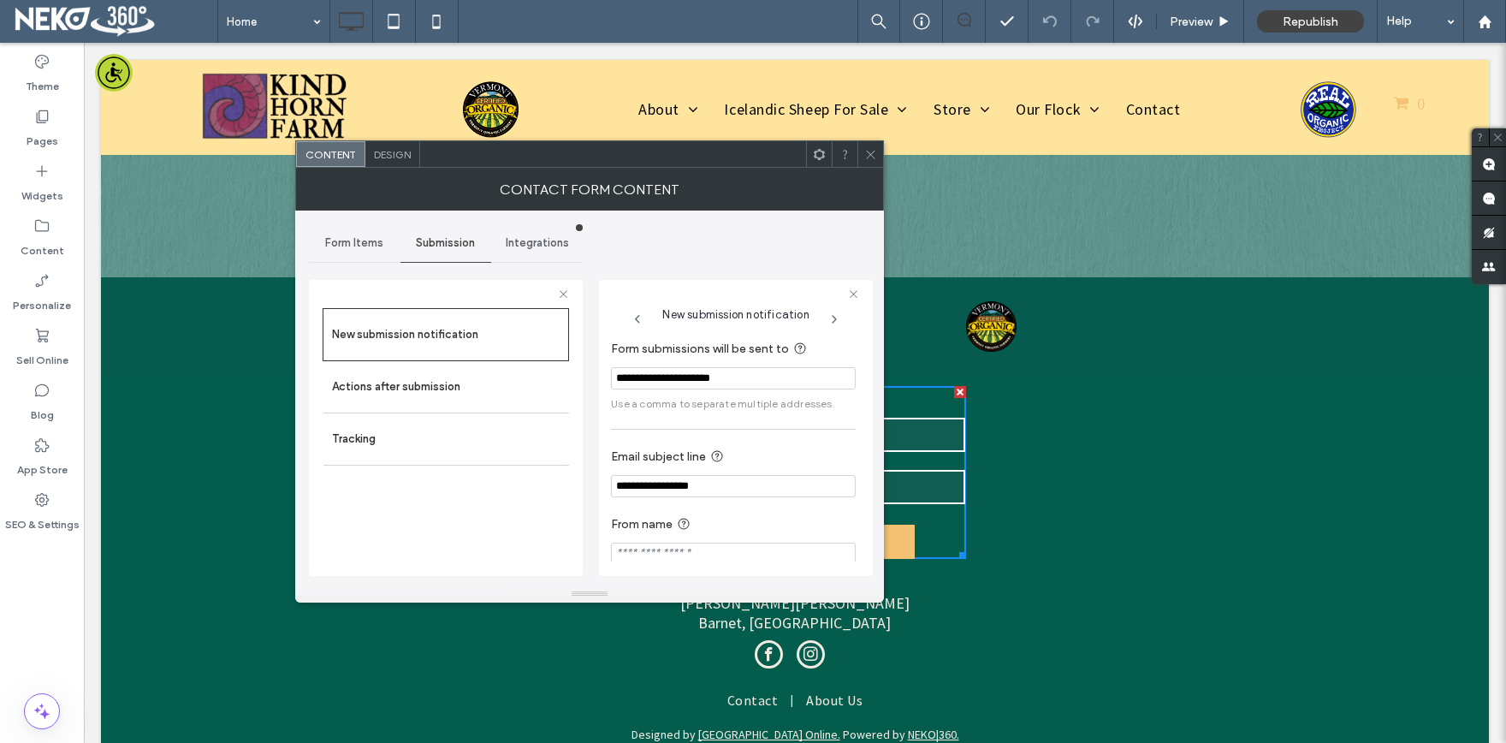
click at [869, 151] on icon at bounding box center [870, 154] width 13 height 13
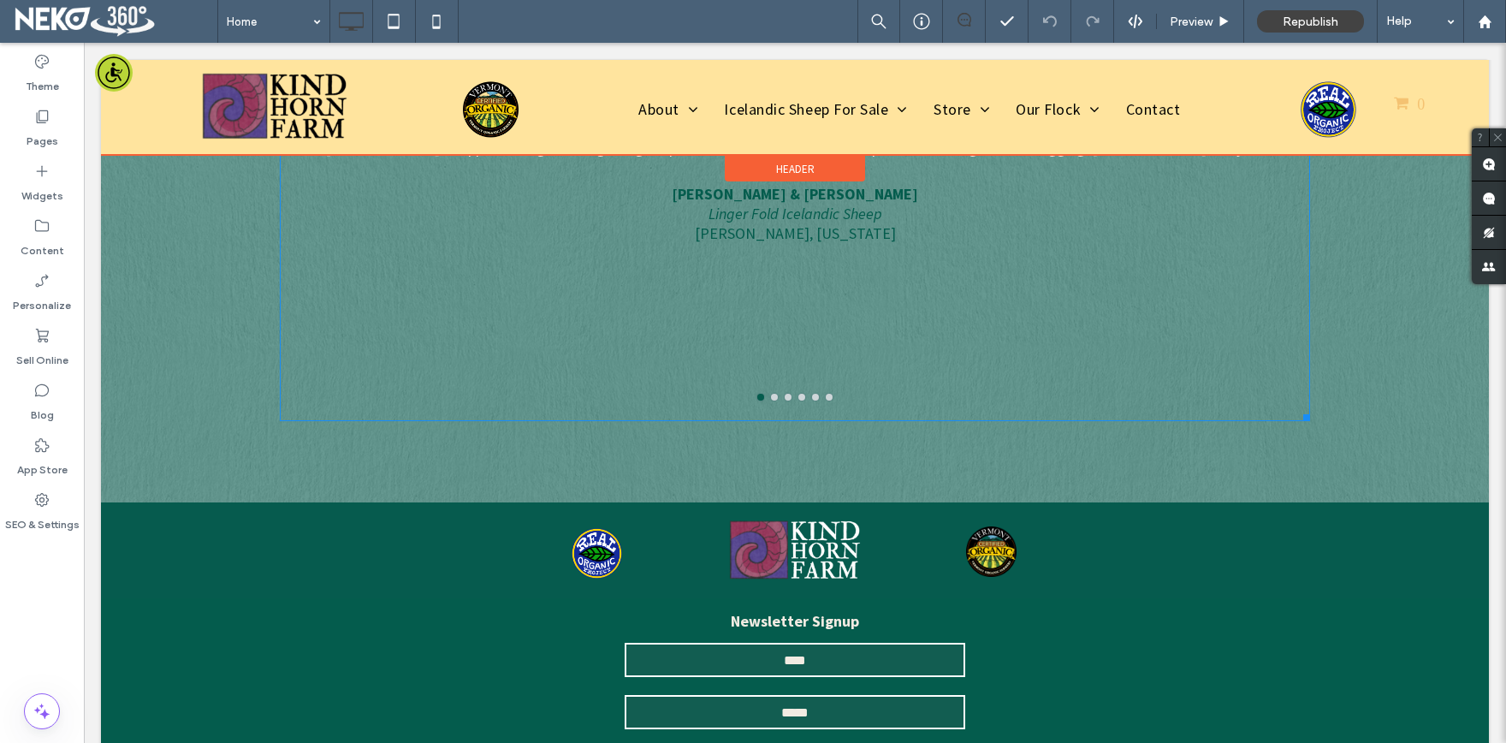
scroll to position [3982, 0]
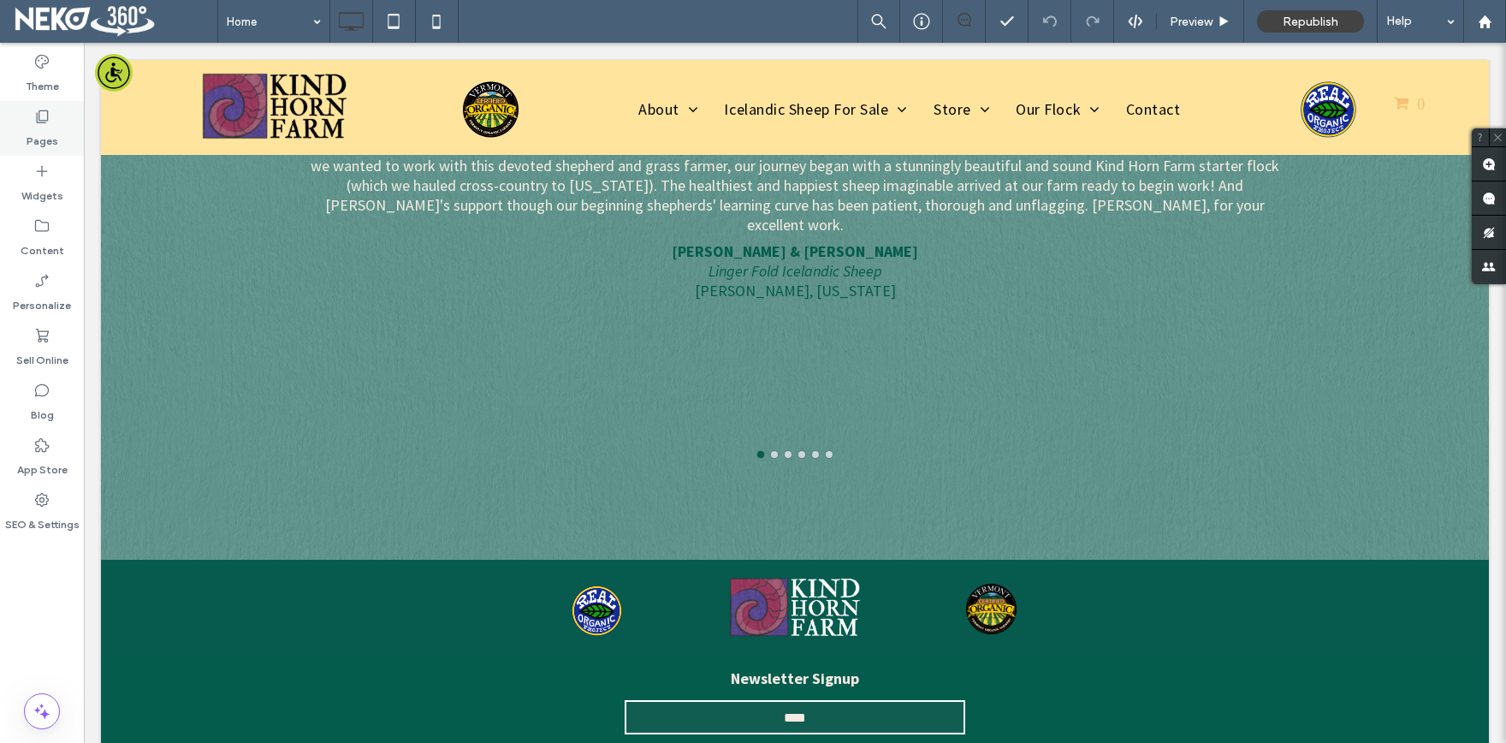
click at [55, 123] on div "Pages" at bounding box center [42, 128] width 84 height 55
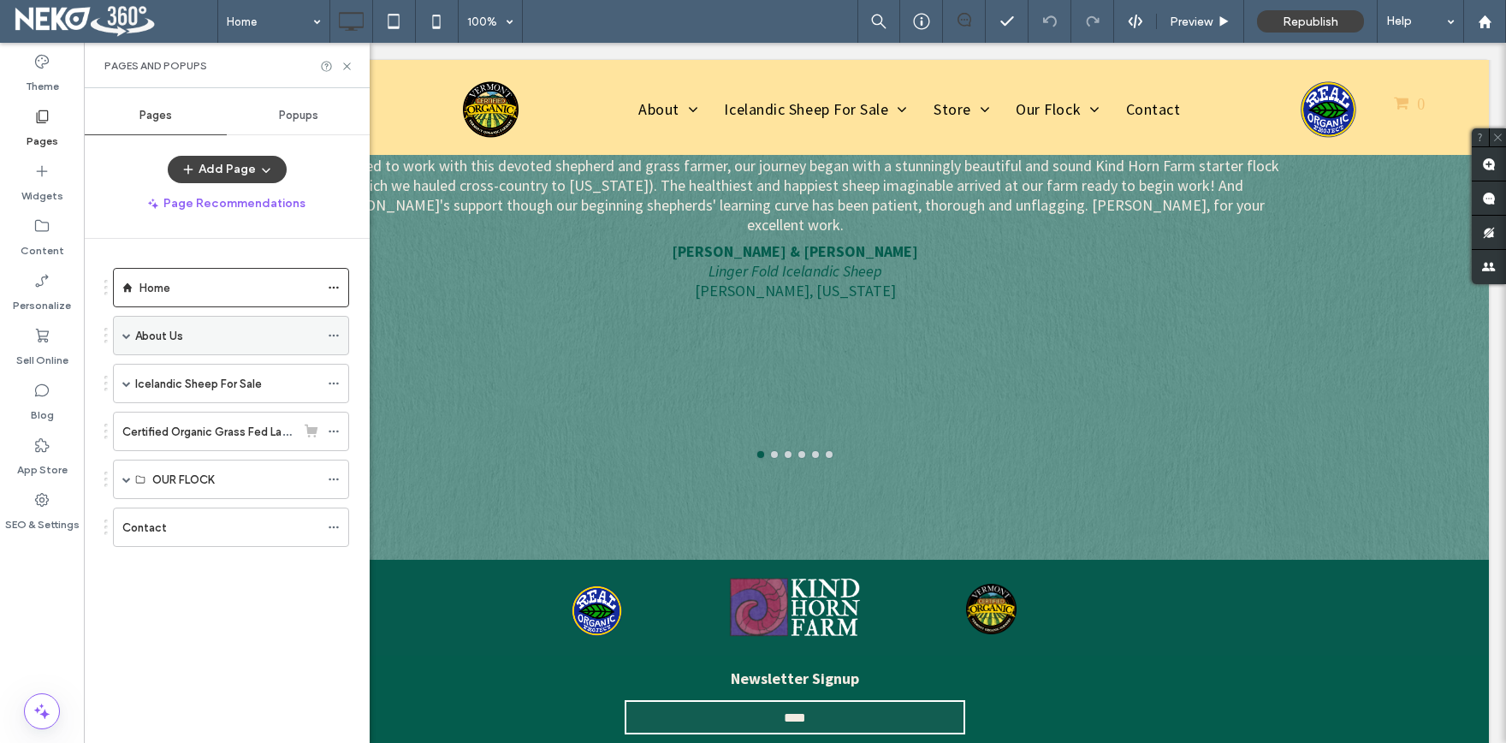
click at [161, 338] on label "About Us" at bounding box center [159, 336] width 48 height 30
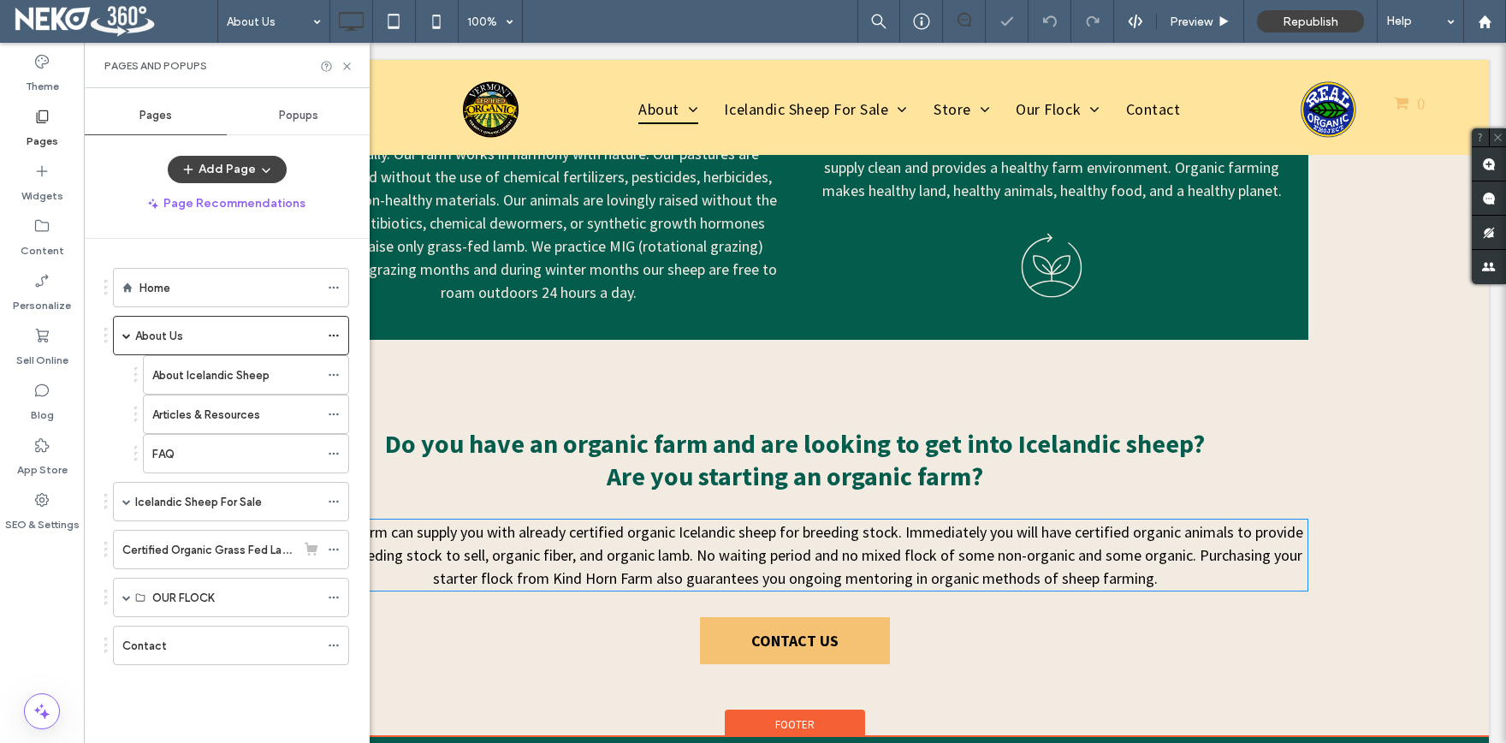
scroll to position [2295, 0]
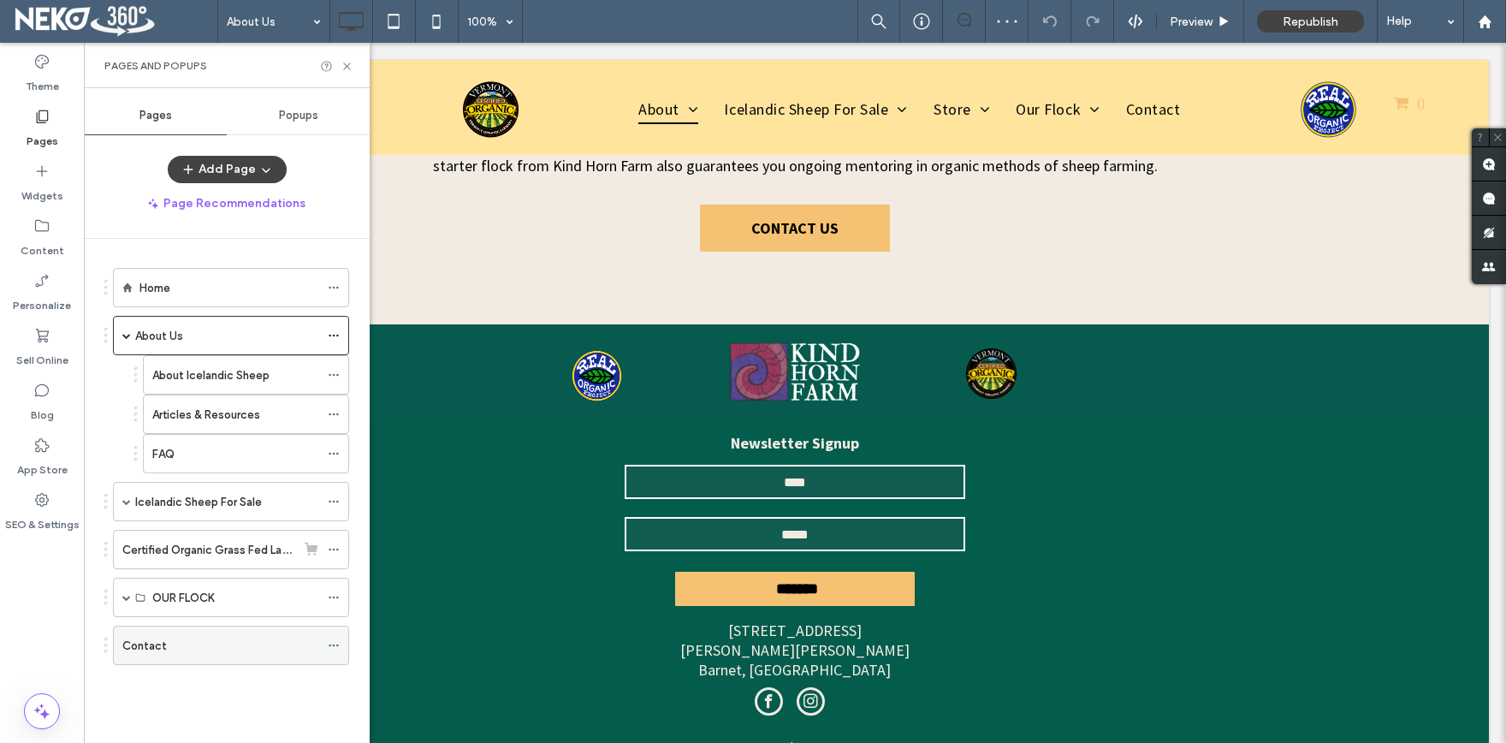
click at [155, 638] on label "Contact" at bounding box center [144, 646] width 44 height 30
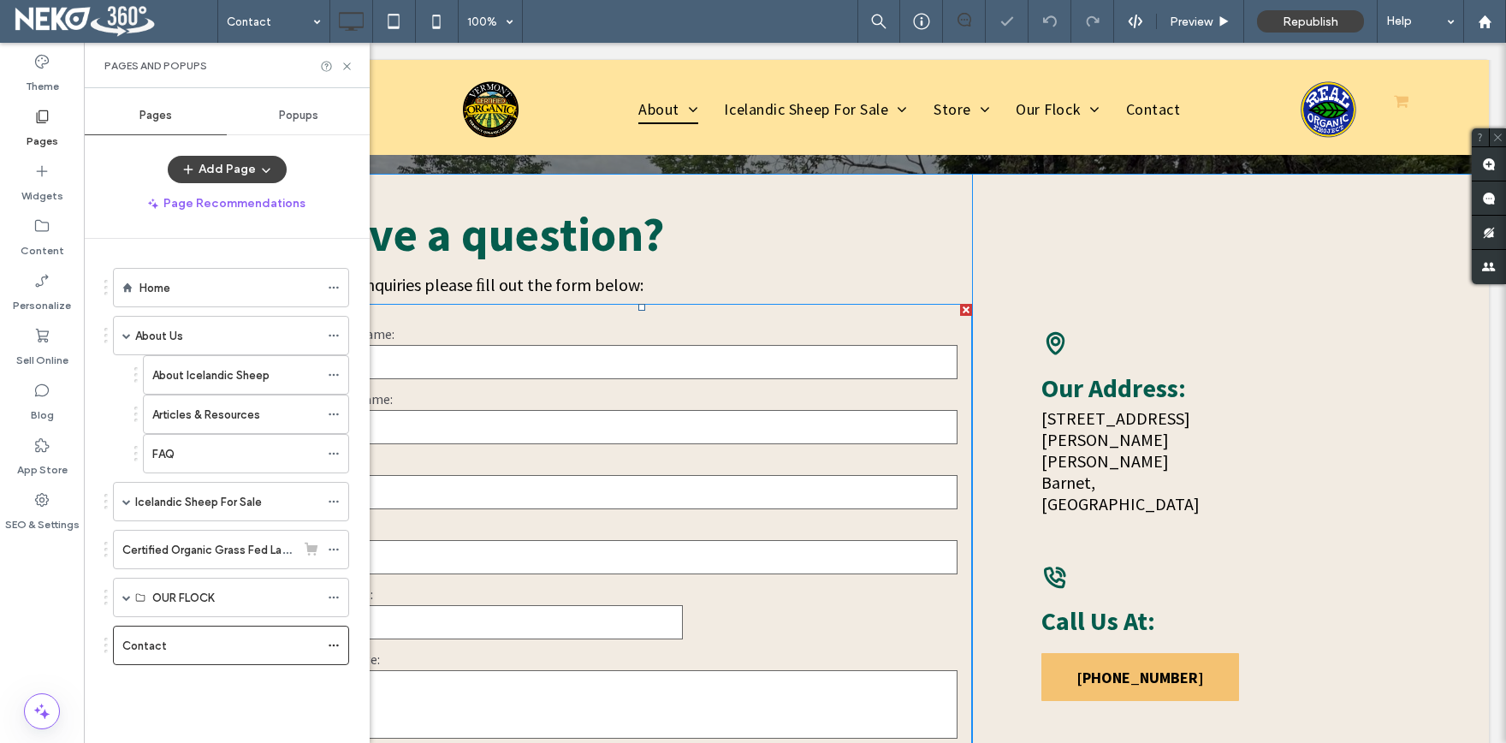
scroll to position [565, 0]
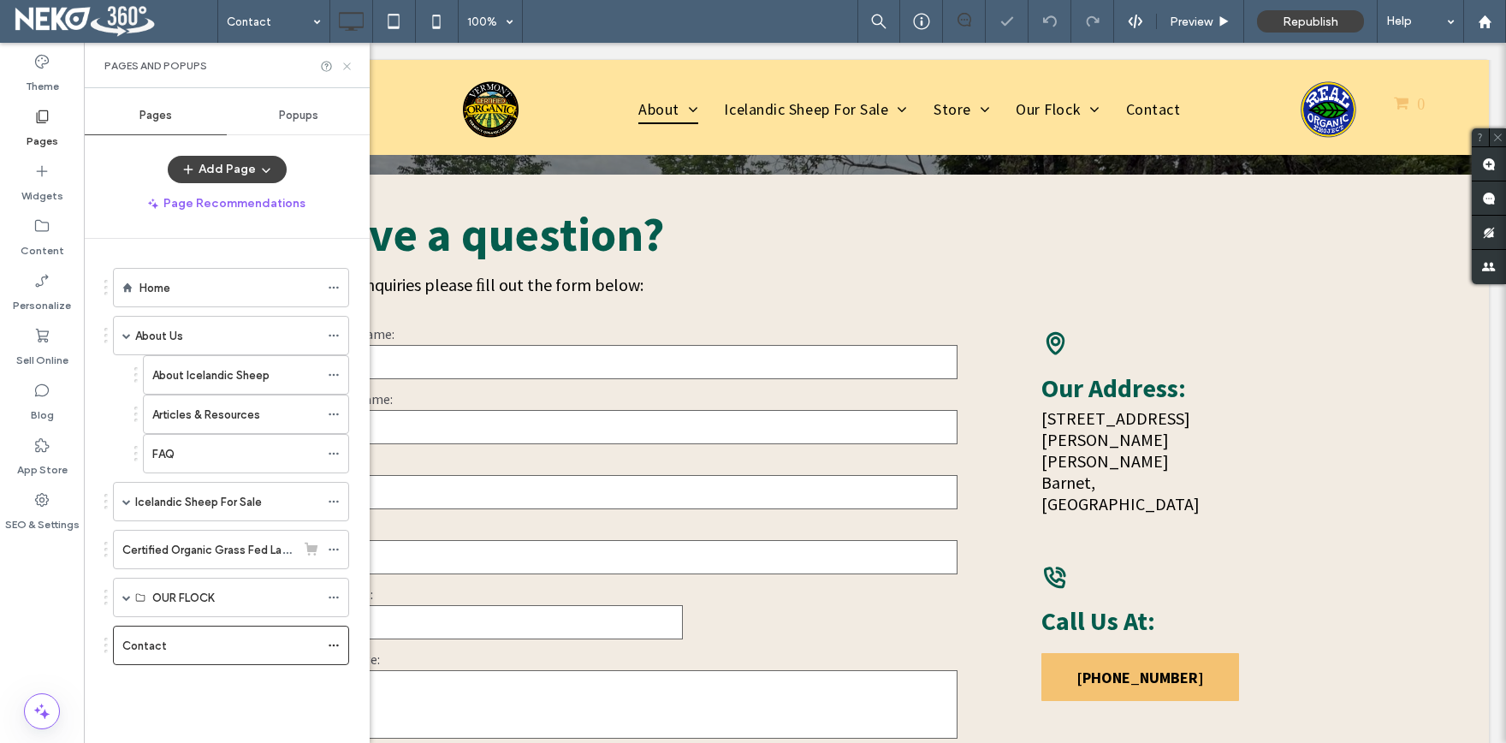
click at [352, 62] on icon at bounding box center [347, 66] width 13 height 13
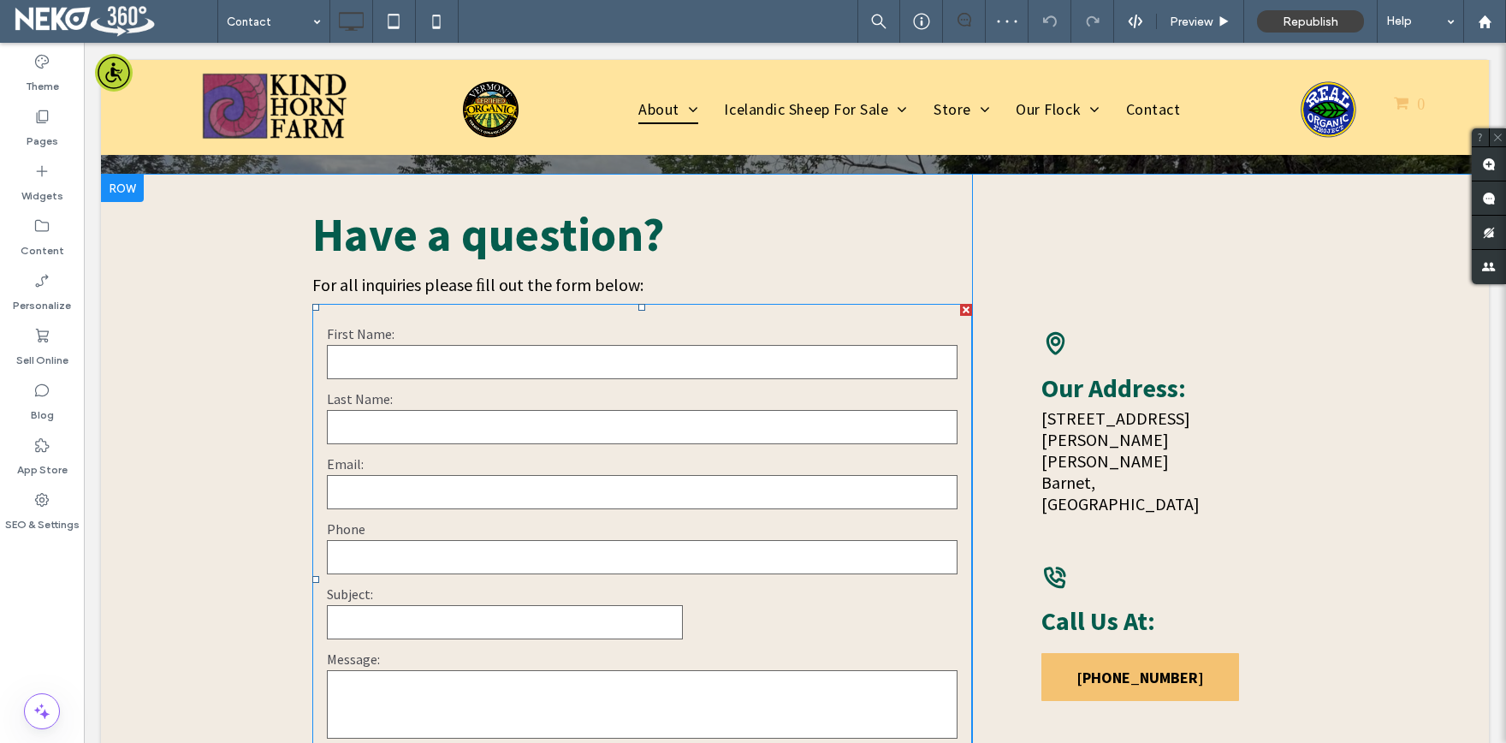
click at [440, 455] on label "Email:" at bounding box center [642, 463] width 631 height 17
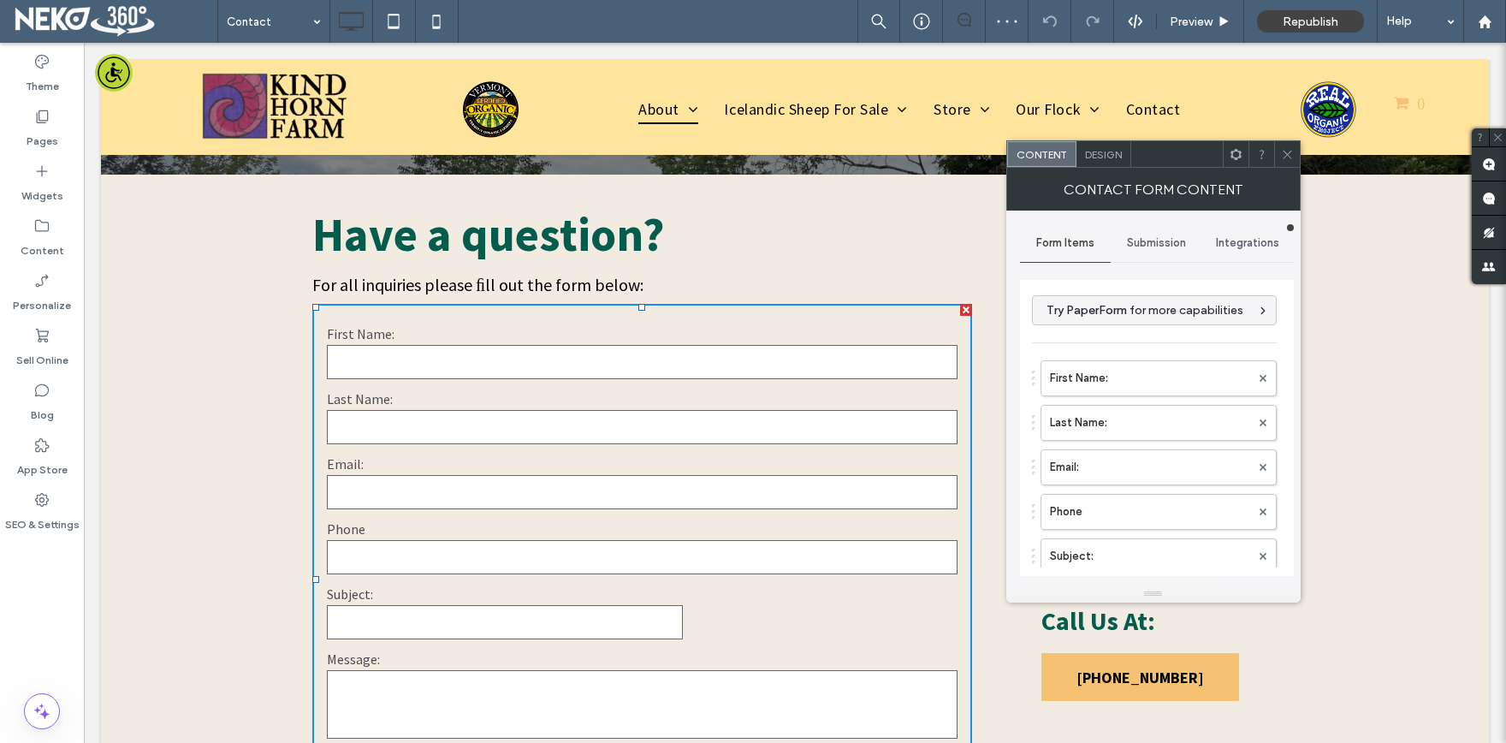
type input "**********"
click at [1160, 241] on span "Submission" at bounding box center [1156, 243] width 59 height 14
click at [1157, 332] on label "New submission notification" at bounding box center [1157, 323] width 228 height 34
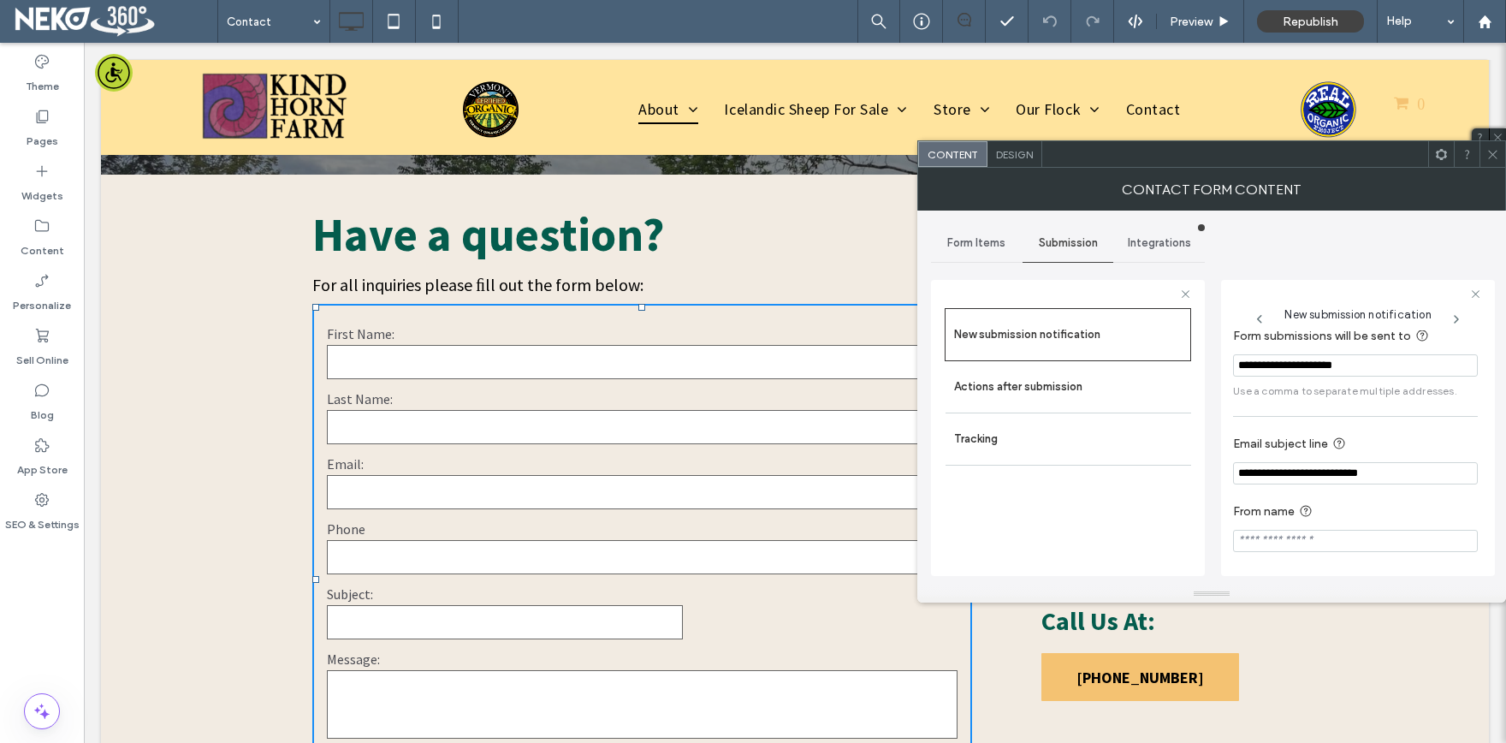
scroll to position [19, 0]
click at [1492, 163] on span at bounding box center [1492, 154] width 13 height 26
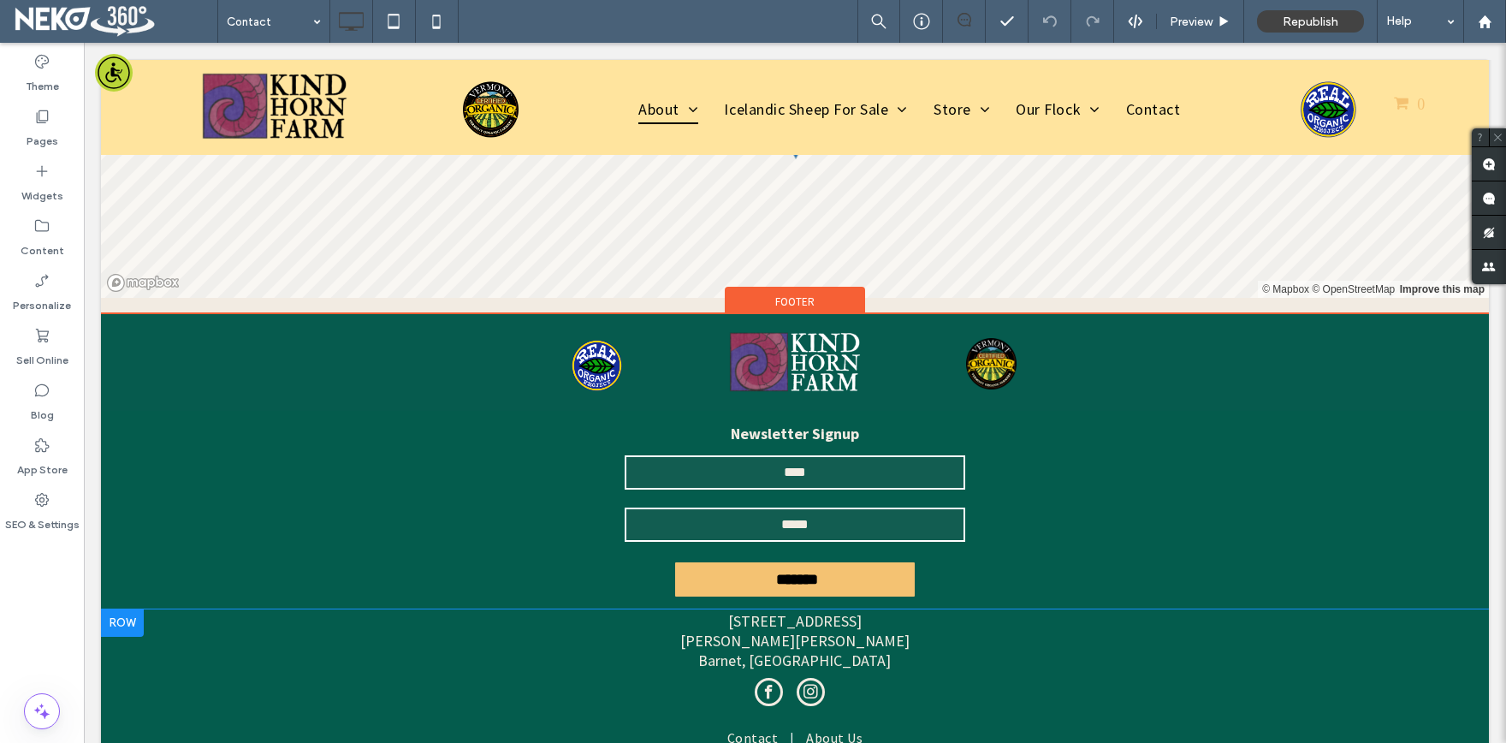
scroll to position [1459, 0]
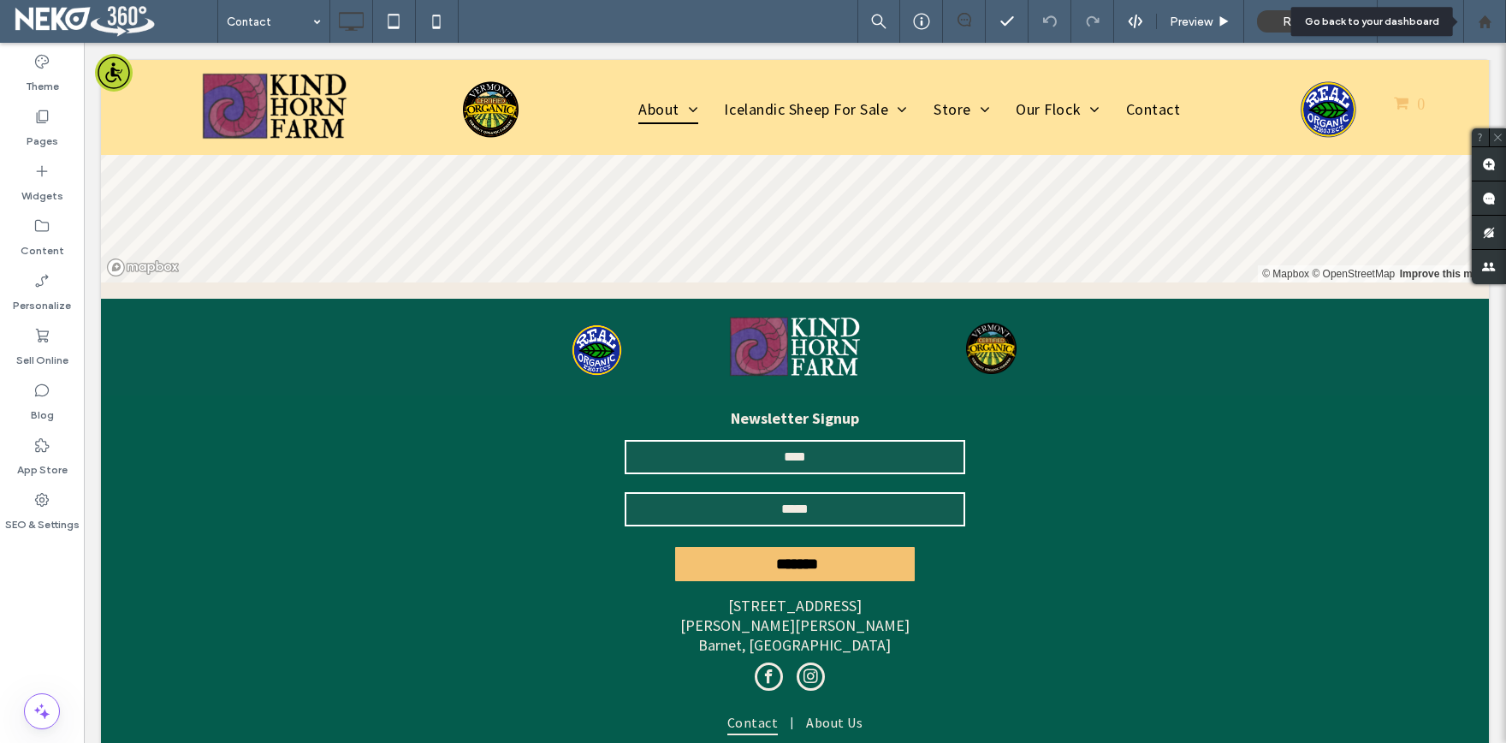
drag, startPoint x: 1486, startPoint y: 16, endPoint x: 1359, endPoint y: 4, distance: 127.2
click at [1486, 16] on icon at bounding box center [1485, 22] width 15 height 15
